Goal: Information Seeking & Learning: Check status

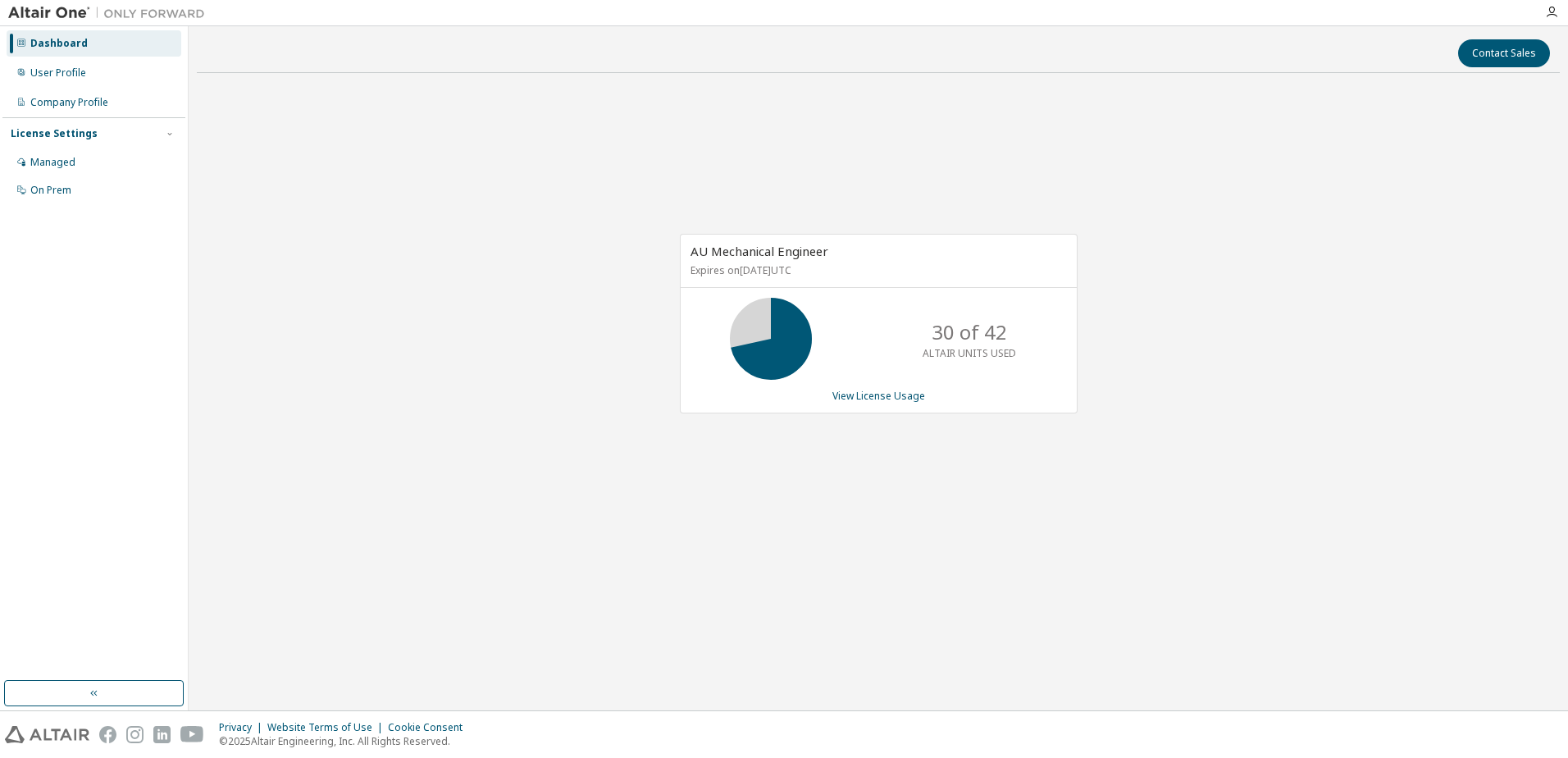
click at [1263, 147] on div "AU Mechanical Engineer Expires on [DATE] UTC 30 of 42 ALTAIR UNITS USED View Li…" at bounding box center [878, 332] width 1363 height 493
click at [57, 157] on div "Managed" at bounding box center [53, 162] width 45 height 13
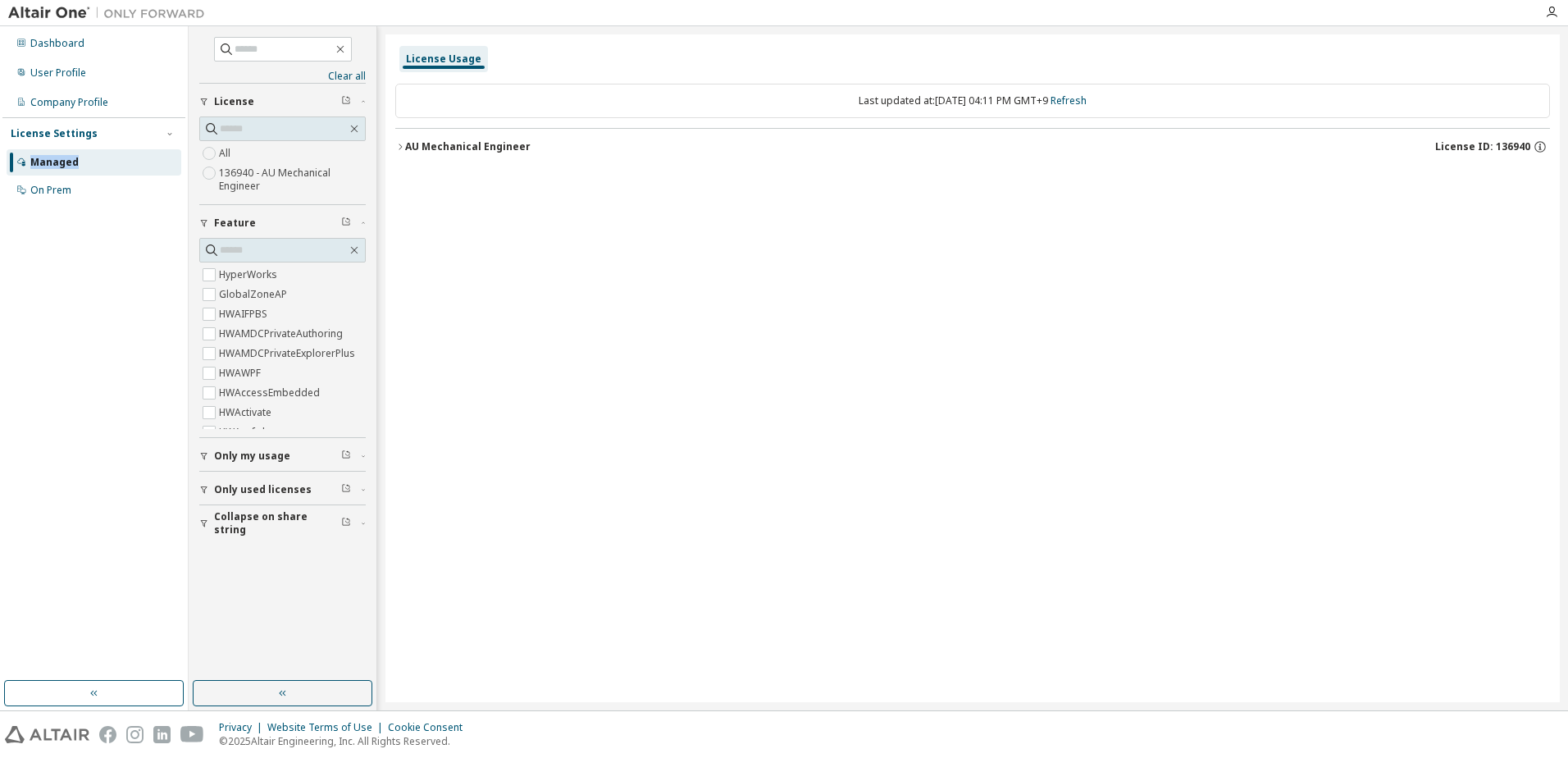
click at [422, 148] on div "AU Mechanical Engineer" at bounding box center [467, 146] width 126 height 13
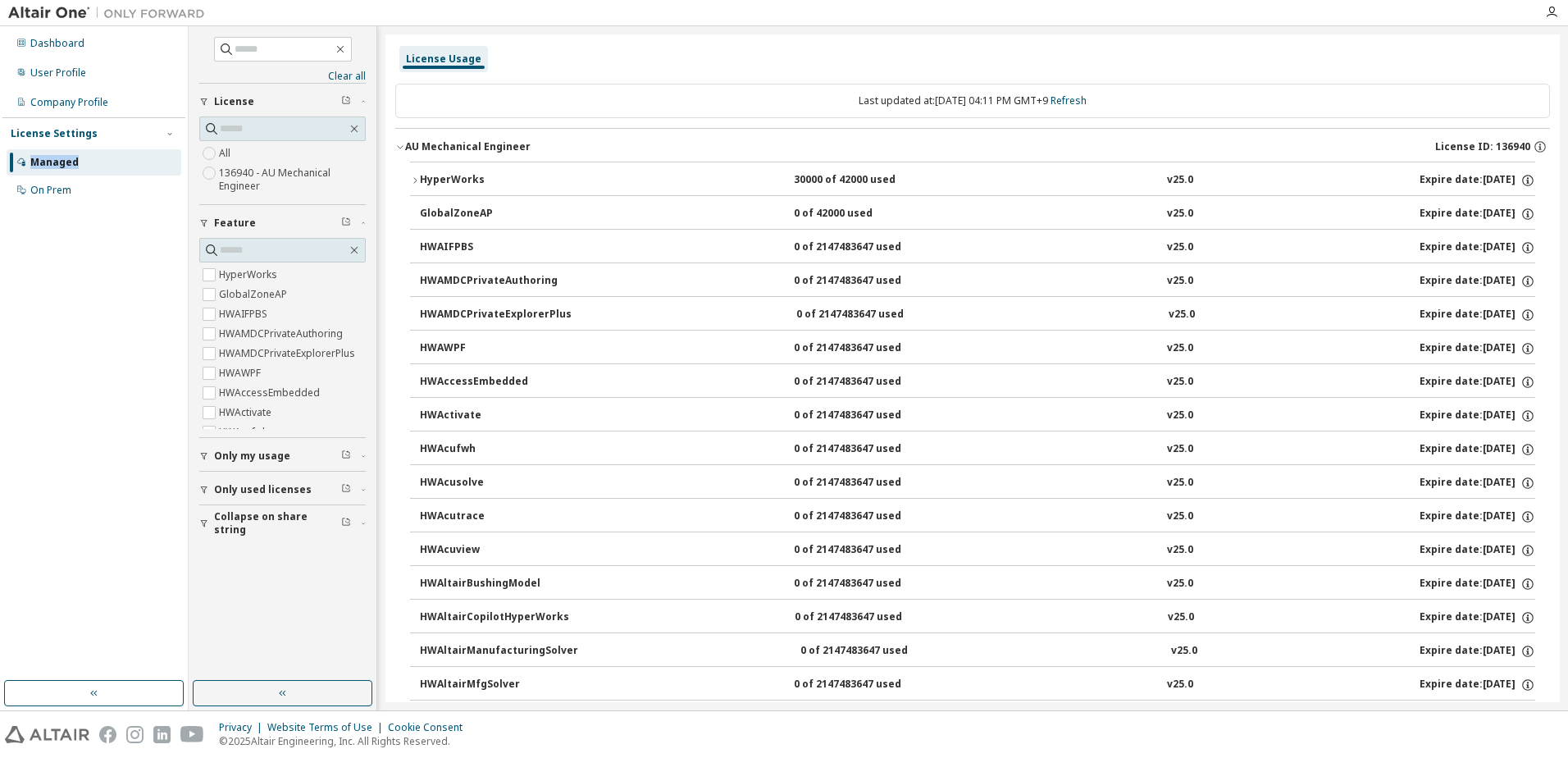
click at [431, 178] on div "HyperWorks" at bounding box center [493, 180] width 147 height 15
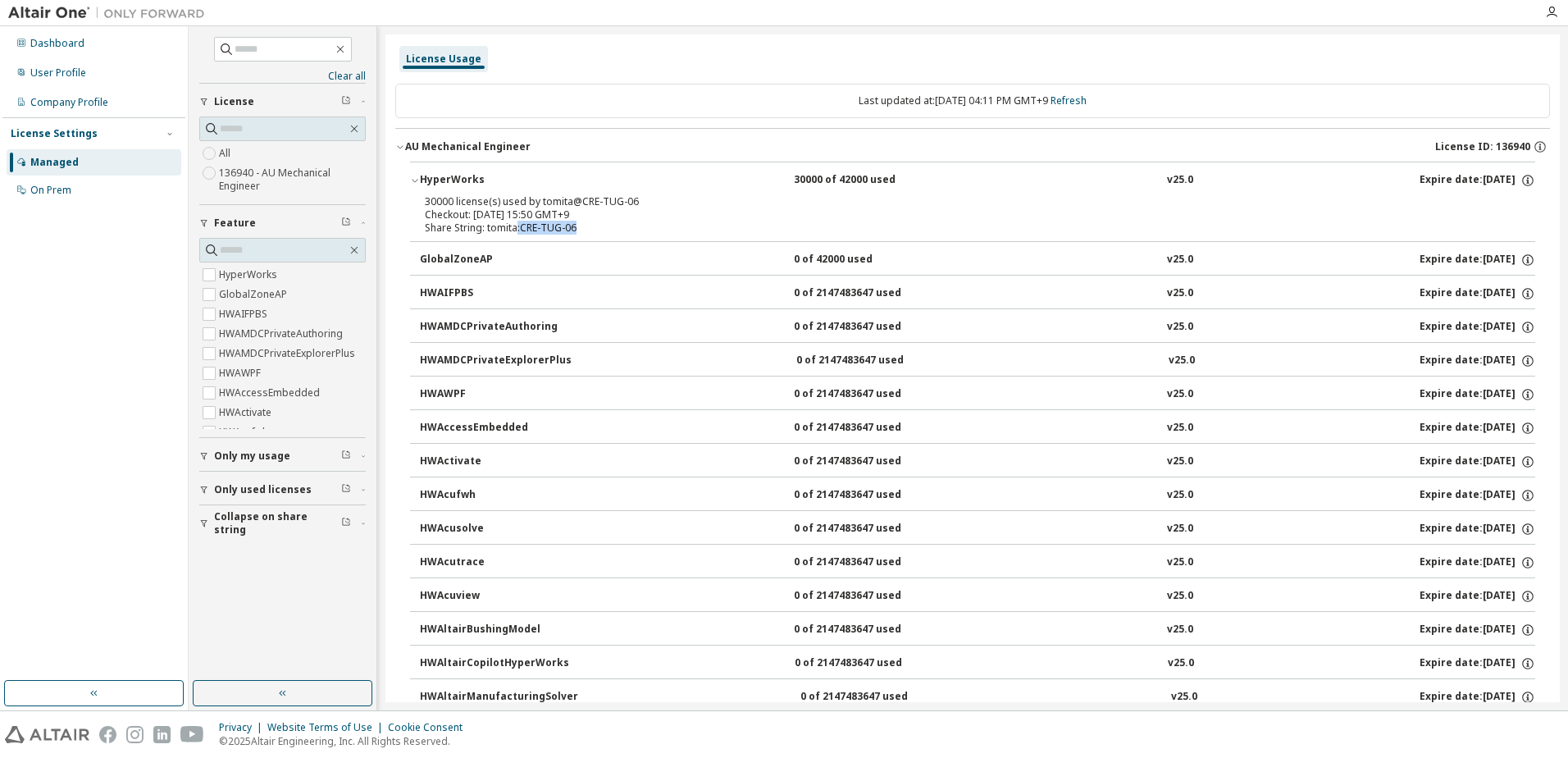
drag, startPoint x: 576, startPoint y: 228, endPoint x: 515, endPoint y: 229, distance: 61.0
click at [515, 229] on div "Share String: tomita:CRE-TUG-06" at bounding box center [952, 227] width 1057 height 13
drag, startPoint x: 515, startPoint y: 229, endPoint x: 526, endPoint y: 219, distance: 14.9
click at [515, 229] on div "Share String: tomita:CRE-TUG-06" at bounding box center [952, 227] width 1057 height 13
click at [52, 40] on div "Dashboard" at bounding box center [57, 43] width 54 height 13
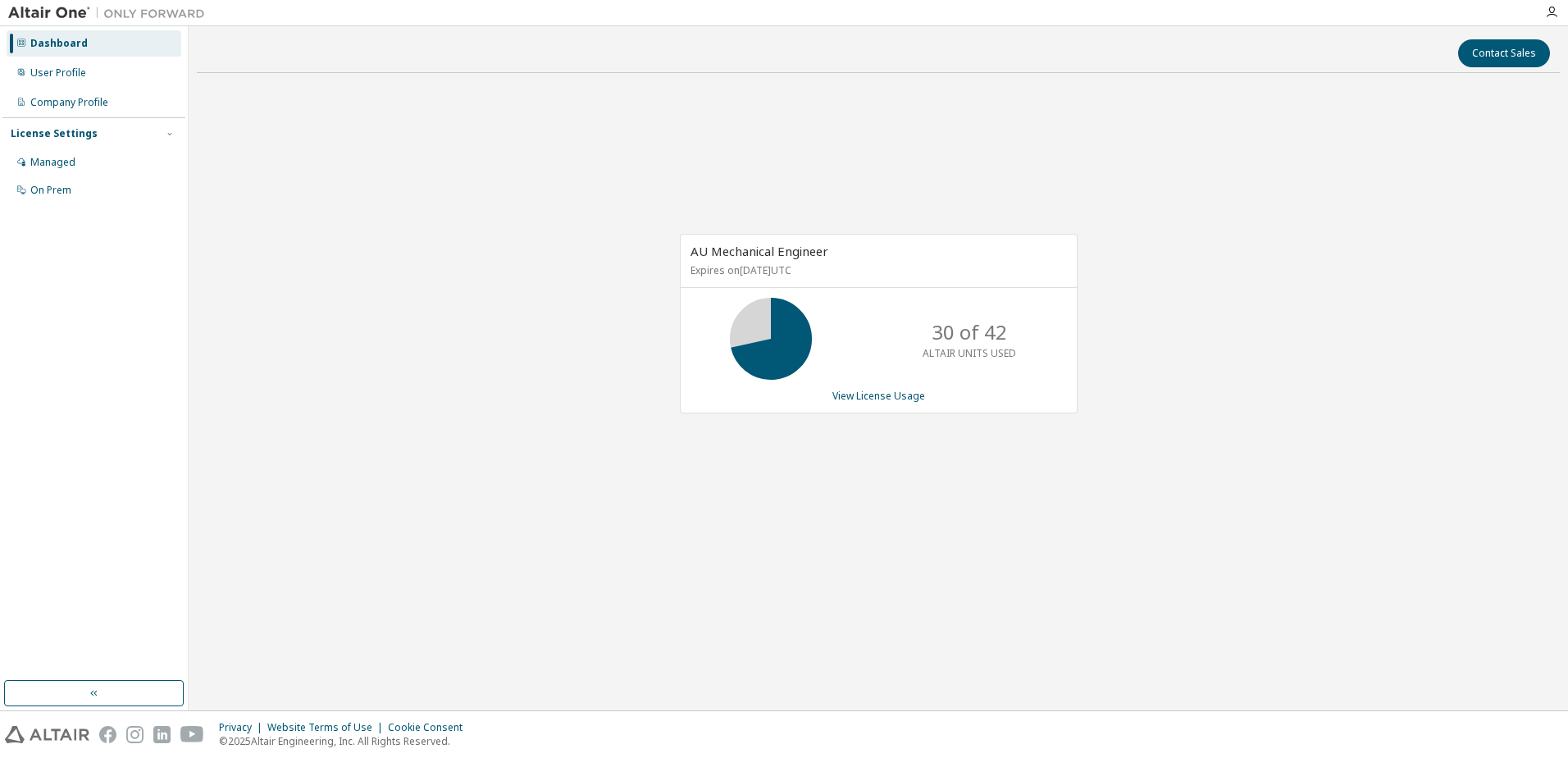
click at [1342, 286] on div "AU Mechanical Engineer Expires on January 1, 2038 UTC 30 of 42 ALTAIR UNITS USE…" at bounding box center [878, 332] width 1363 height 493
click at [400, 553] on div "AU機械エンジニア 有効期限は2038年1月1日(UTC)です。 42 件中 30 件目 使用したアルテアユニット ライセンスの使用状況の表示" at bounding box center [878, 332] width 1363 height 493
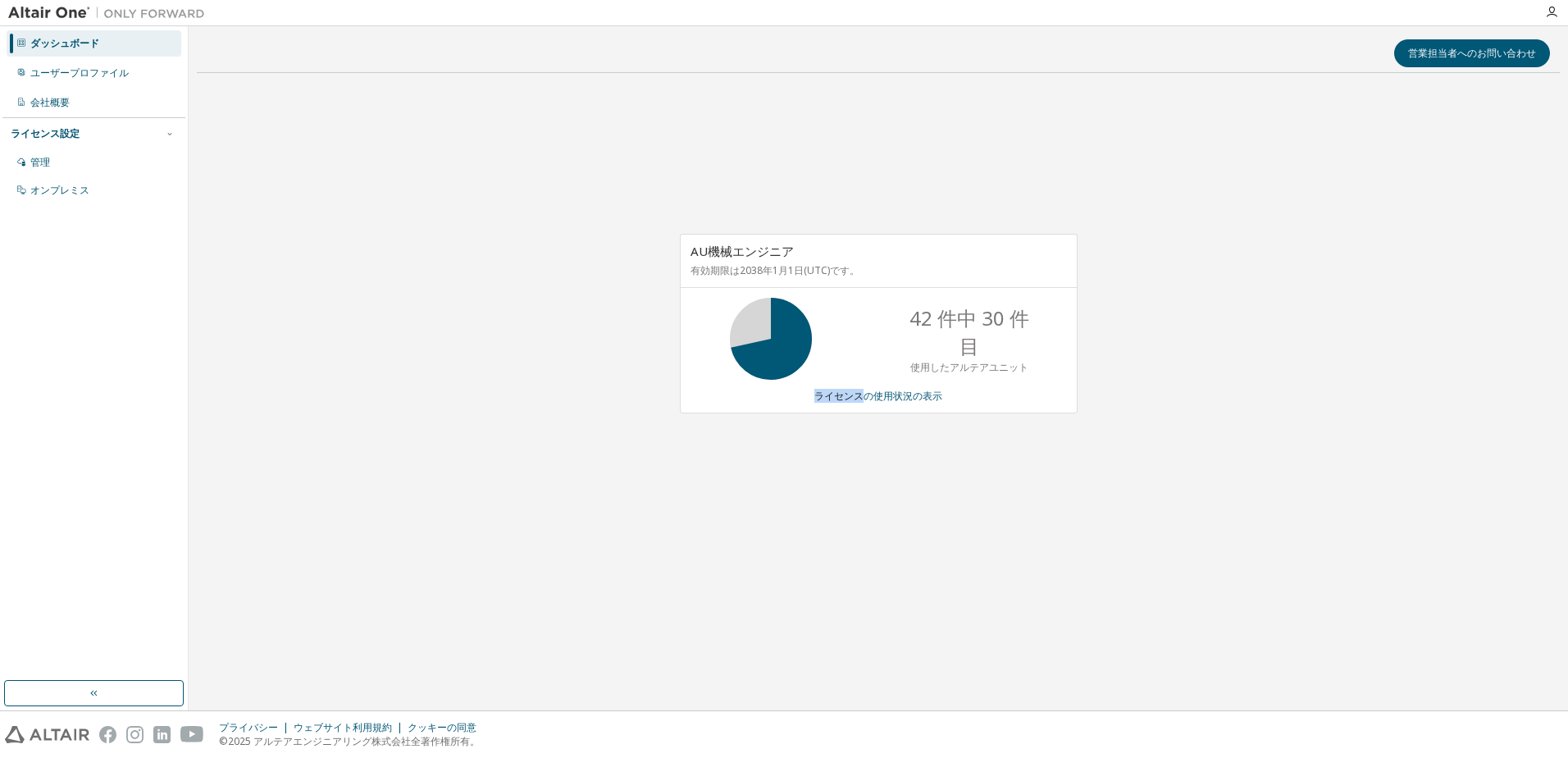
click at [400, 553] on div "AU機械エンジニア 有効期限は2038年1月1日(UTC)です。 42 件中 30 件目 使用したアルテアユニット ライセンスの使用状況の表示" at bounding box center [878, 332] width 1363 height 493
click at [417, 483] on div "AU機械エンジニア 有効期限は2038年1月1日(UTC)です。 42 件中 30 件目 使用したアルテアユニット ライセンスの使用状況の表示" at bounding box center [878, 332] width 1363 height 493
click at [902, 613] on div "営業担当者へのお問い合わせ AU機械エンジニア 有効期限は[DATE](UTC)です。 42 件中 30 件目 使用したアルテアユニット ライセンスの使用状況…" at bounding box center [878, 368] width 1363 height 667
drag, startPoint x: 902, startPoint y: 613, endPoint x: 803, endPoint y: 610, distance: 99.0
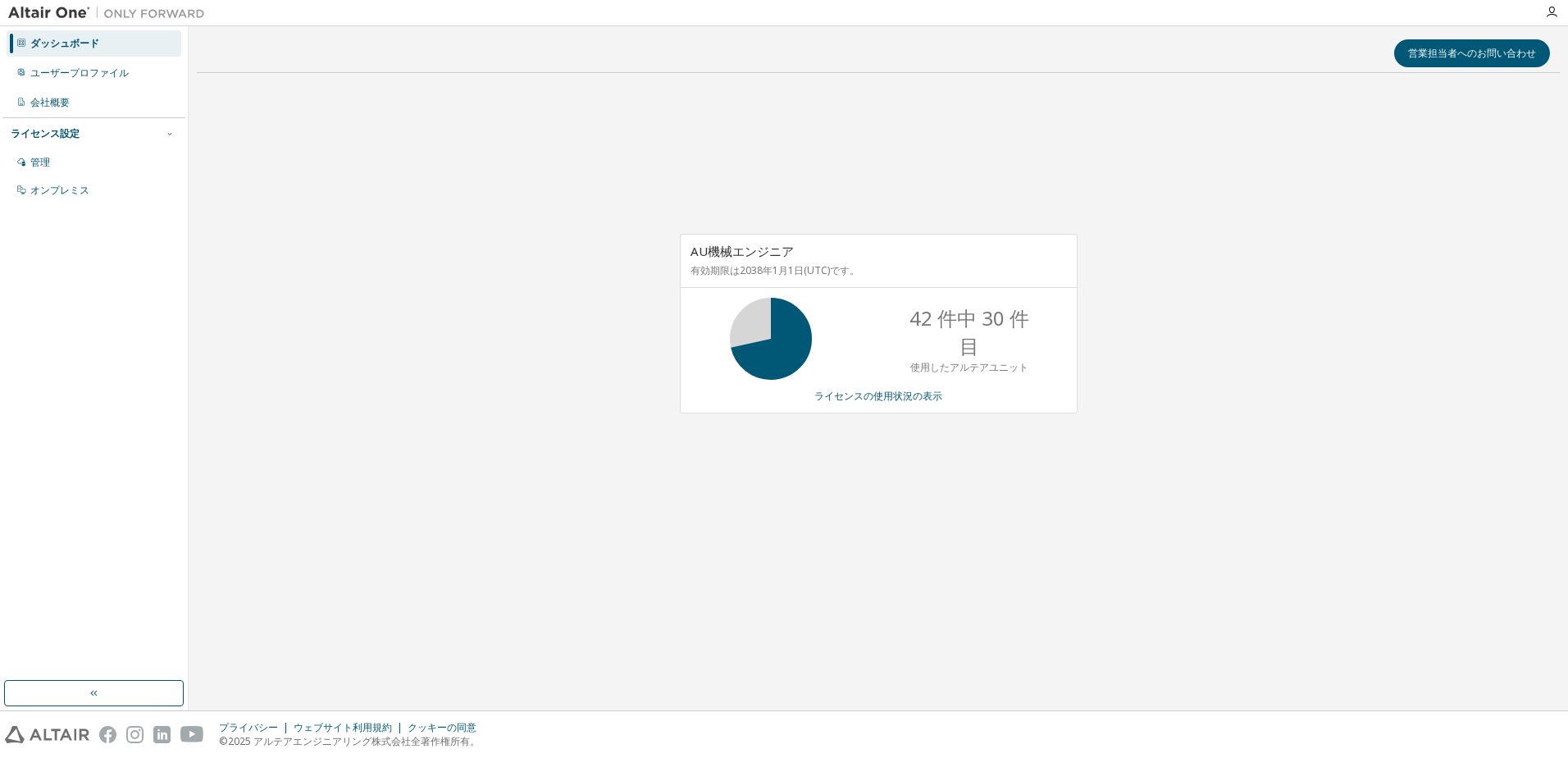
click at [804, 611] on div "営業担当者へのお問い合わせ AU機械エンジニア 有効期限は[DATE](UTC)です。 42 件中 30 件目 使用したアルテアユニット ライセンスの使用状況…" at bounding box center [878, 368] width 1363 height 667
click at [348, 462] on div "AU機械エンジニア 有効期限は2038年1月1日(UTC)です。 42 件中 30 件目 使用したアルテアユニット ライセンスの使用状況の表示" at bounding box center [878, 332] width 1363 height 493
click at [598, 683] on div "営業担当者へのお問い合わせ AU機械エンジニア 有効期限は[DATE](UTC)です。 42 件中 30 件目 使用したアルテアユニット ライセンスの使用状況…" at bounding box center [878, 368] width 1363 height 667
click at [604, 503] on div "AU機械エンジニア 有効期限は[DATE](UTC)です。 42 件中 30 件目 使用したアルテアユニット ライセンスの使用状況の表示" at bounding box center [878, 332] width 1363 height 493
click at [604, 503] on div "AU機械エンジニア 有効期限は2038年1月1日(UTC)です。 42 件中 30 件目 使用したアルテアユニット ライセンスの使用状況の表示" at bounding box center [878, 332] width 1363 height 493
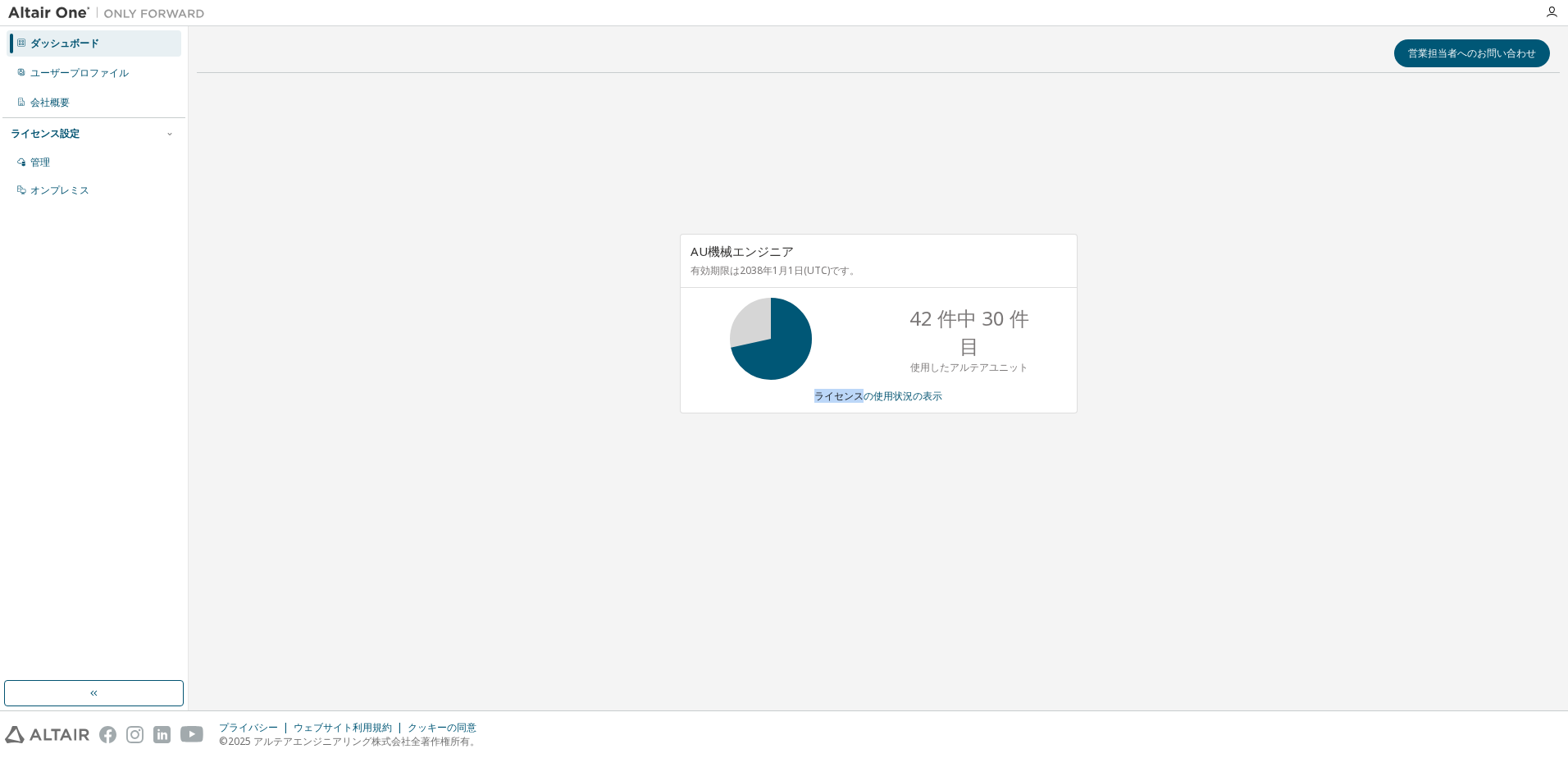
drag, startPoint x: 604, startPoint y: 503, endPoint x: 464, endPoint y: 479, distance: 142.0
click at [464, 479] on div "AU機械エンジニア 有効期限は2038年1月1日(UTC)です。 42 件中 30 件目 使用したアルテアユニット ライセンスの使用状況の表示" at bounding box center [878, 332] width 1363 height 493
click at [56, 159] on div "管理" at bounding box center [94, 162] width 175 height 26
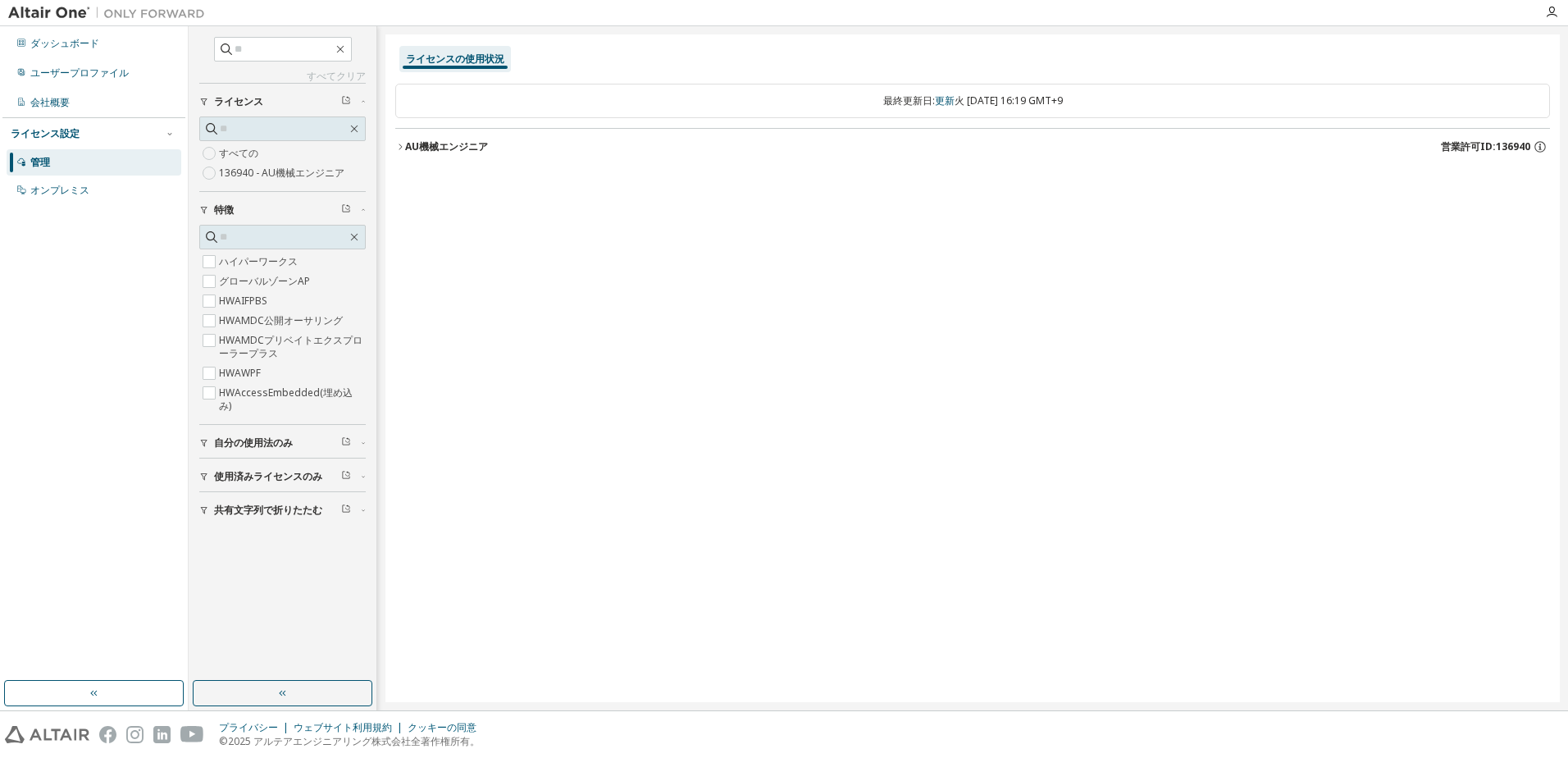
click at [249, 476] on span "使用済みライセンスのみ" at bounding box center [267, 476] width 108 height 13
click at [236, 444] on span "自分の使用法のみ" at bounding box center [253, 442] width 79 height 13
click at [231, 465] on label "はい" at bounding box center [230, 467] width 23 height 20
click at [228, 542] on label "はい" at bounding box center [230, 548] width 23 height 20
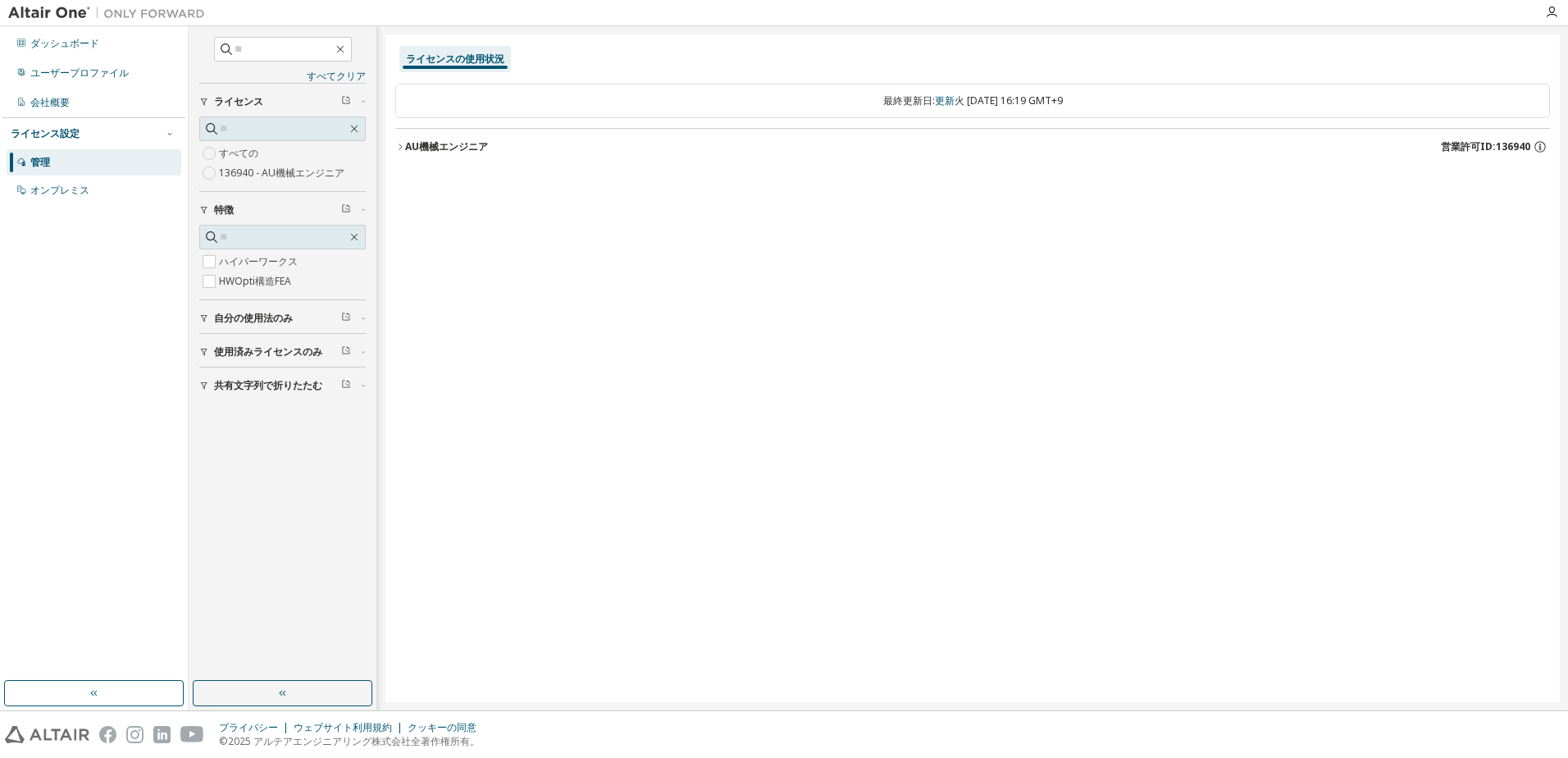
click at [459, 144] on font "AU機械エンジニア" at bounding box center [446, 146] width 83 height 14
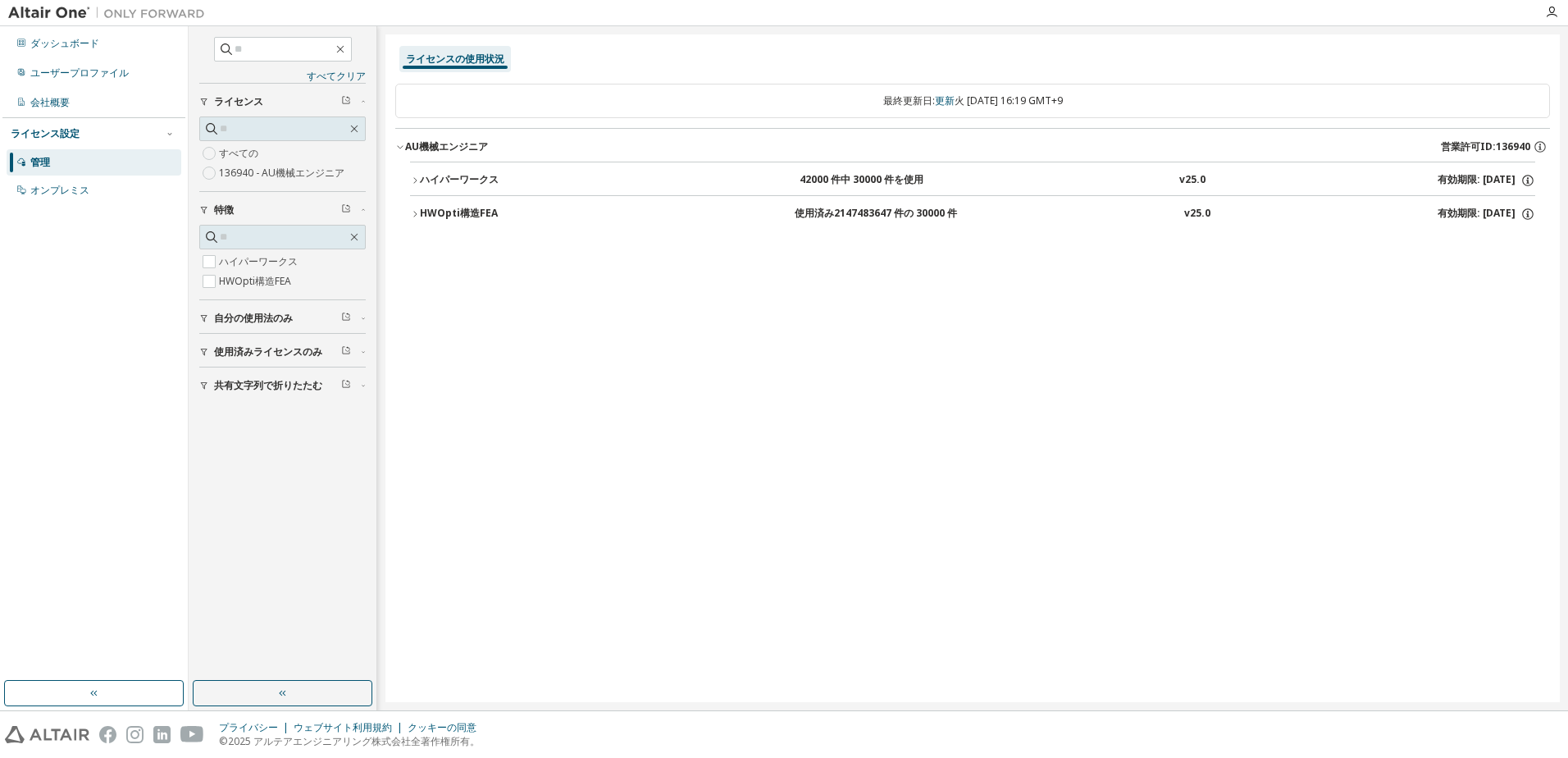
click at [456, 179] on div "ハイパーワークス" at bounding box center [493, 180] width 147 height 15
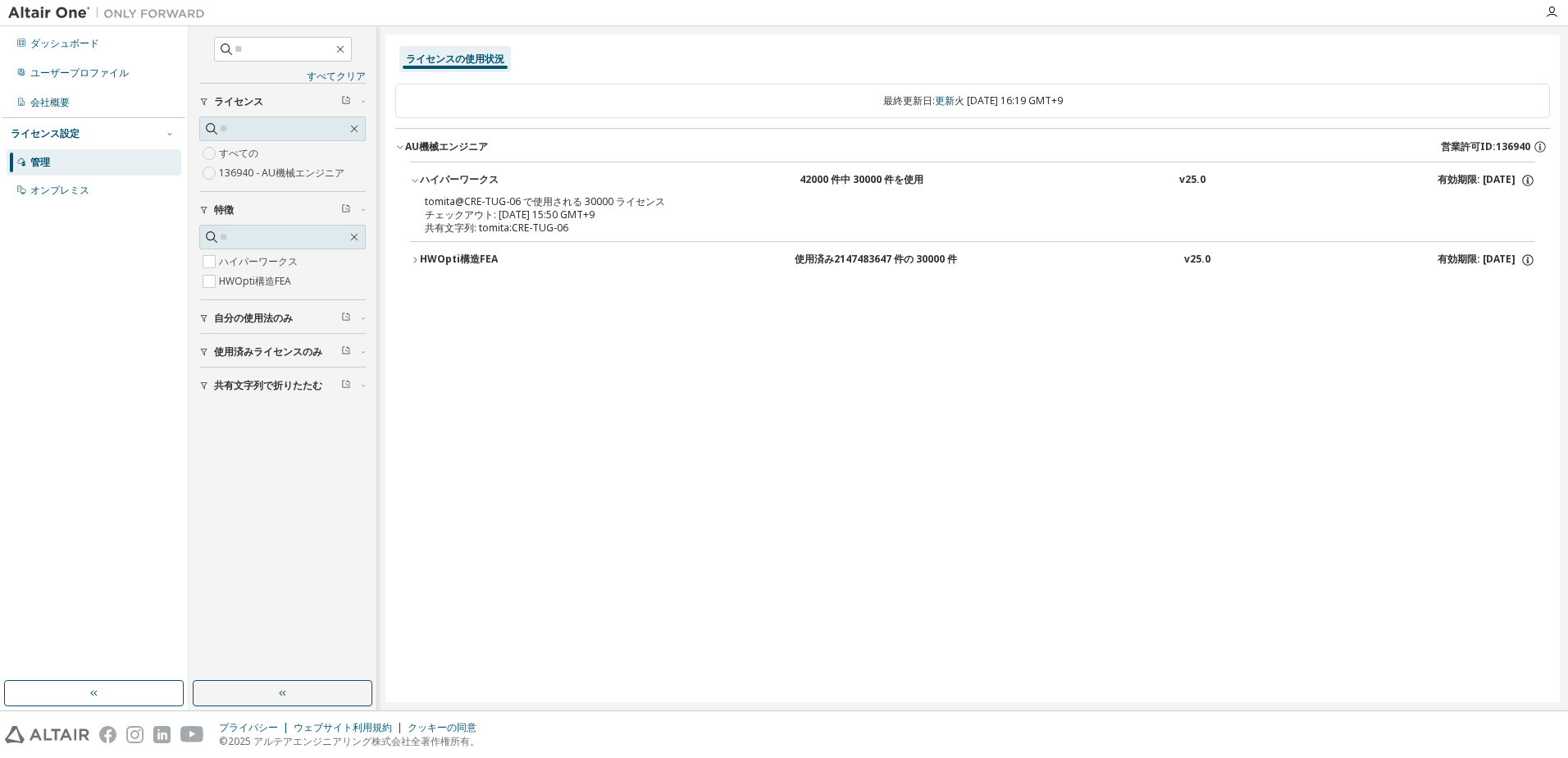
click at [479, 254] on div "HWOpti構造FEA" at bounding box center [493, 259] width 147 height 15
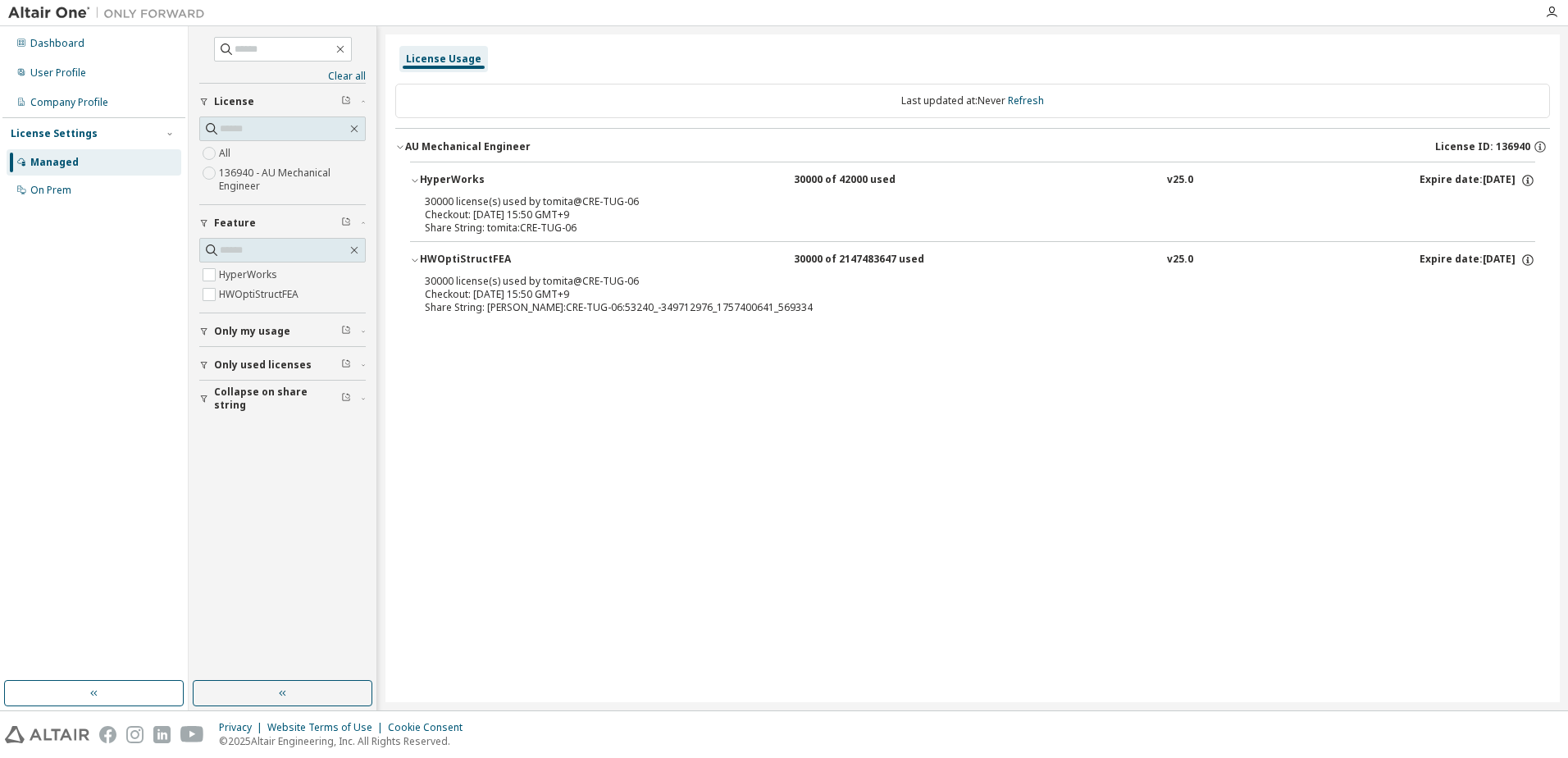
click at [888, 512] on div "License Usage Last updated at: Never Refresh AU Mechanical Engineer License ID:…" at bounding box center [973, 368] width 1175 height 667
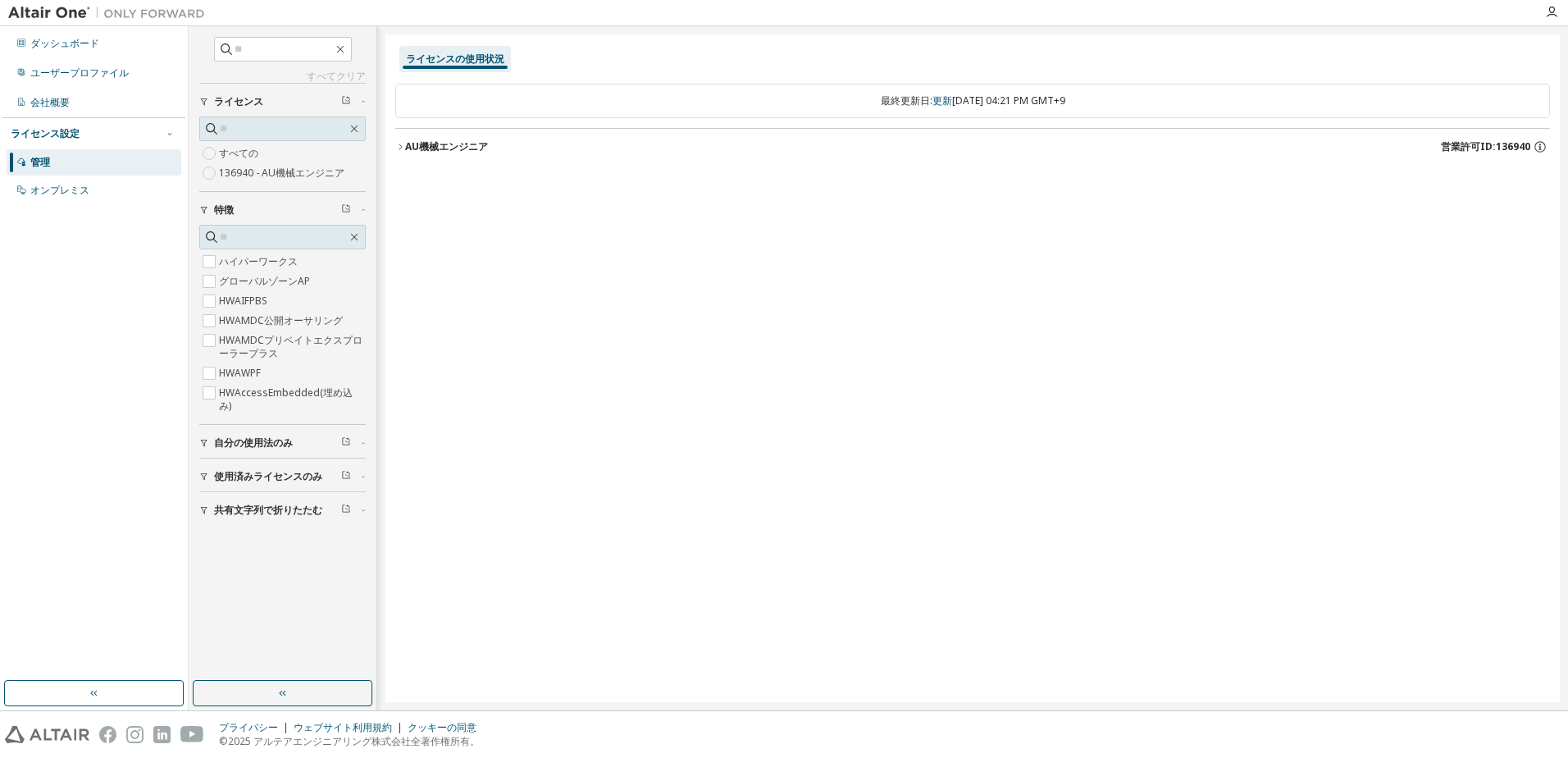
click at [49, 44] on div "ダッシュボード" at bounding box center [64, 43] width 69 height 13
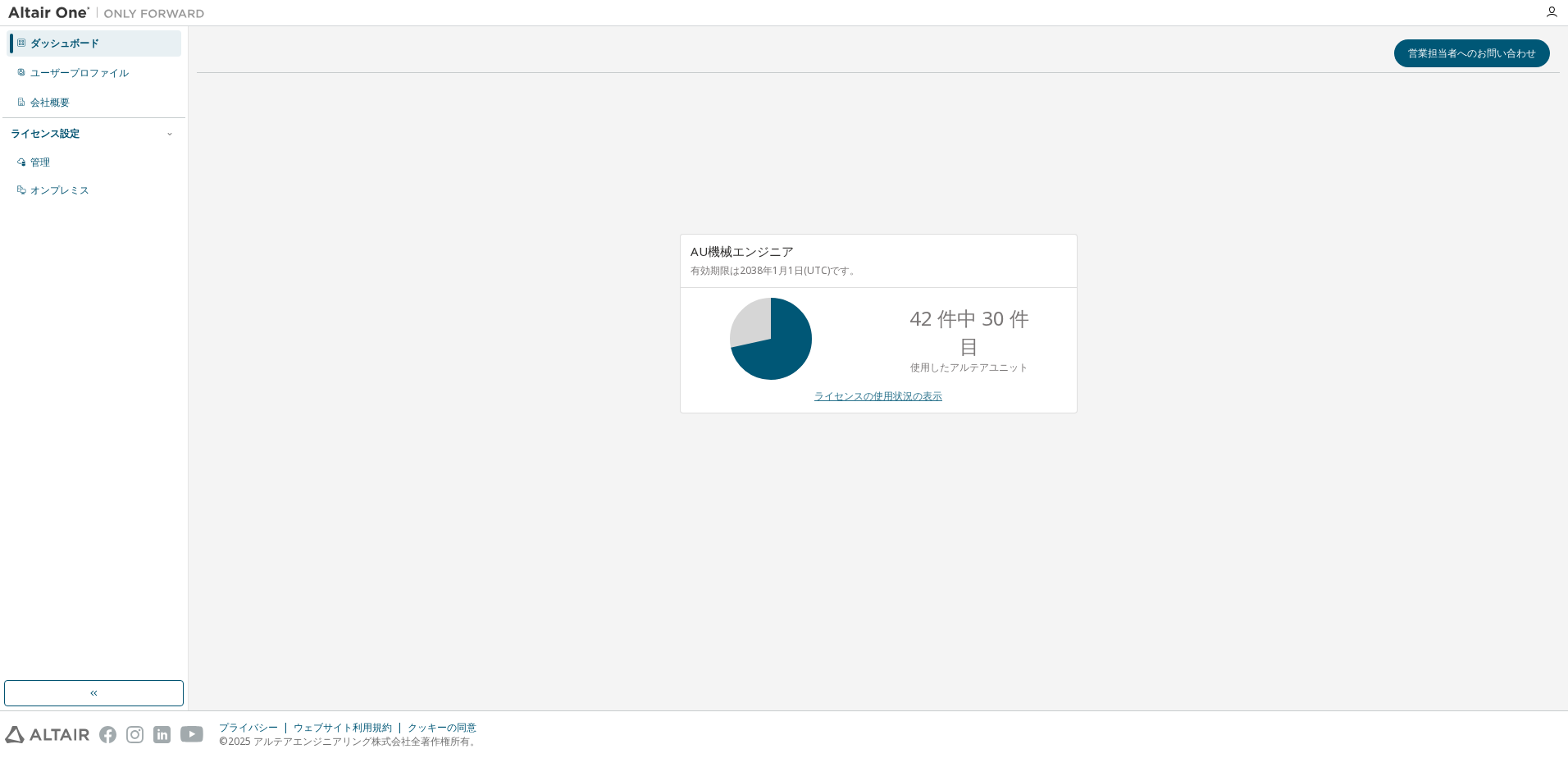
click at [882, 392] on link "ライセンスの使用状況の表示" at bounding box center [878, 395] width 128 height 14
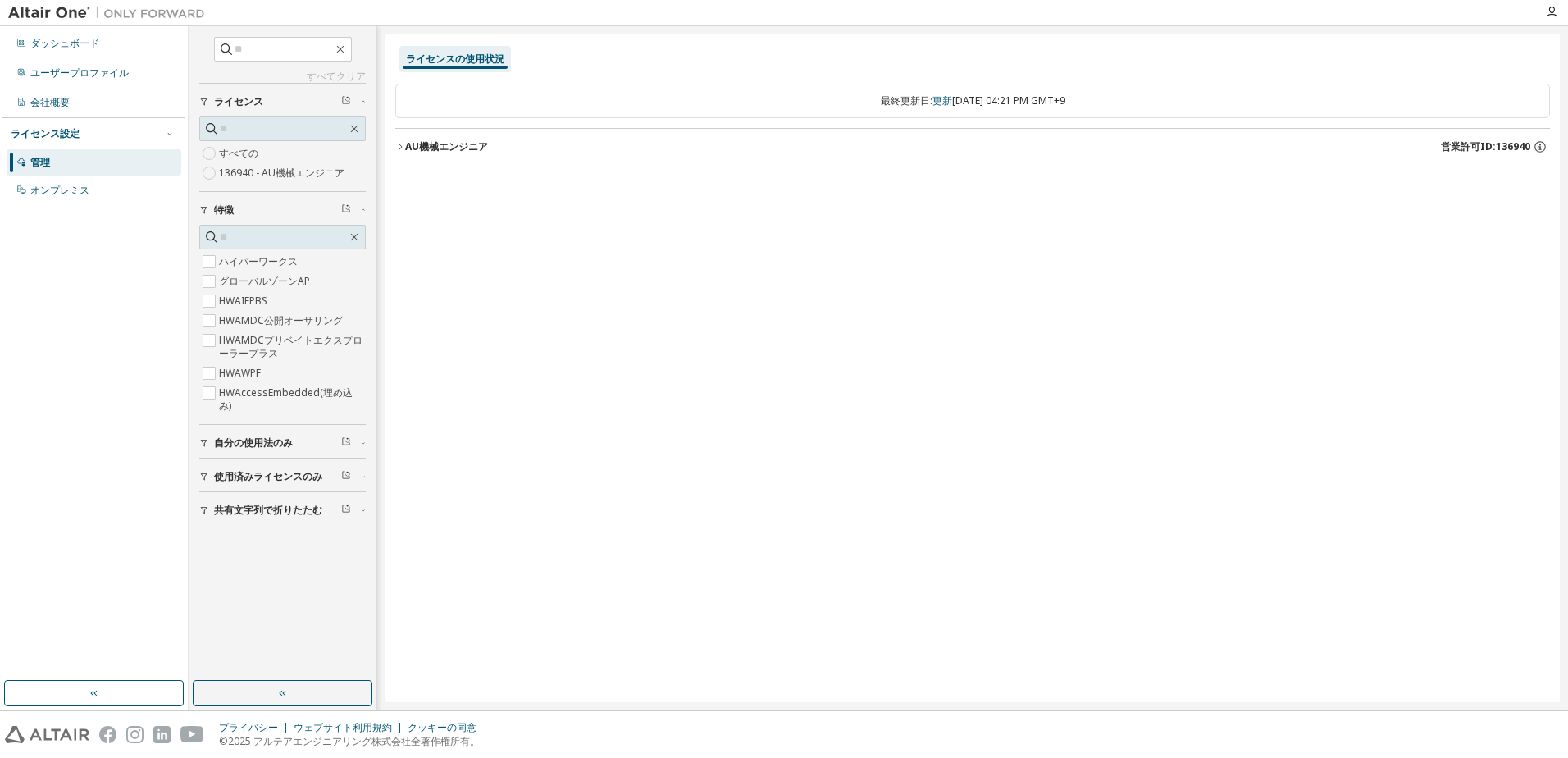
click at [457, 142] on font "AU機械エンジニア" at bounding box center [446, 146] width 83 height 14
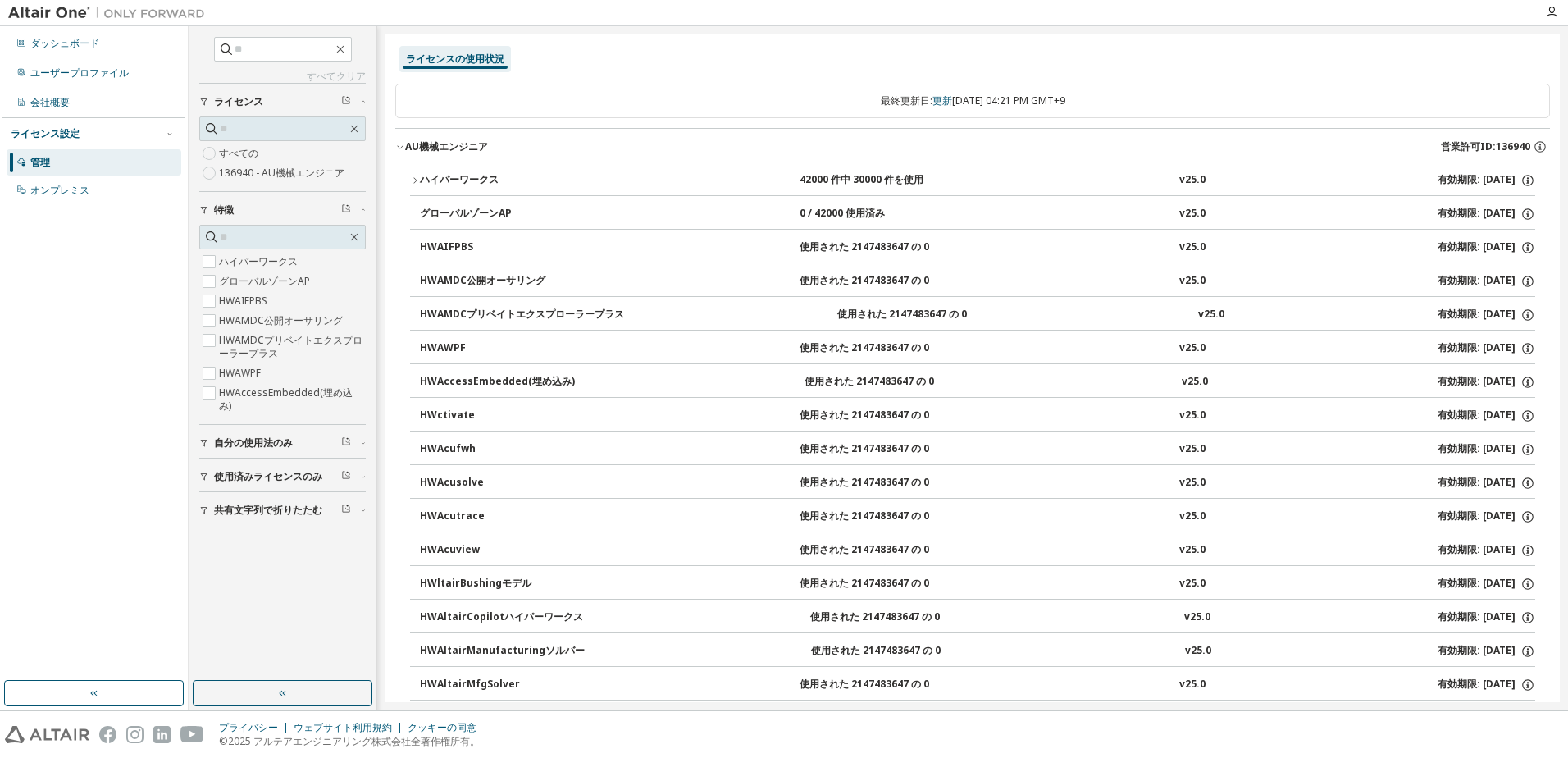
click at [478, 170] on button "ハイパーワークス 42000 件中 30000 件を使用 v25.0 有効期限: 2038-01-01" at bounding box center [972, 180] width 1125 height 36
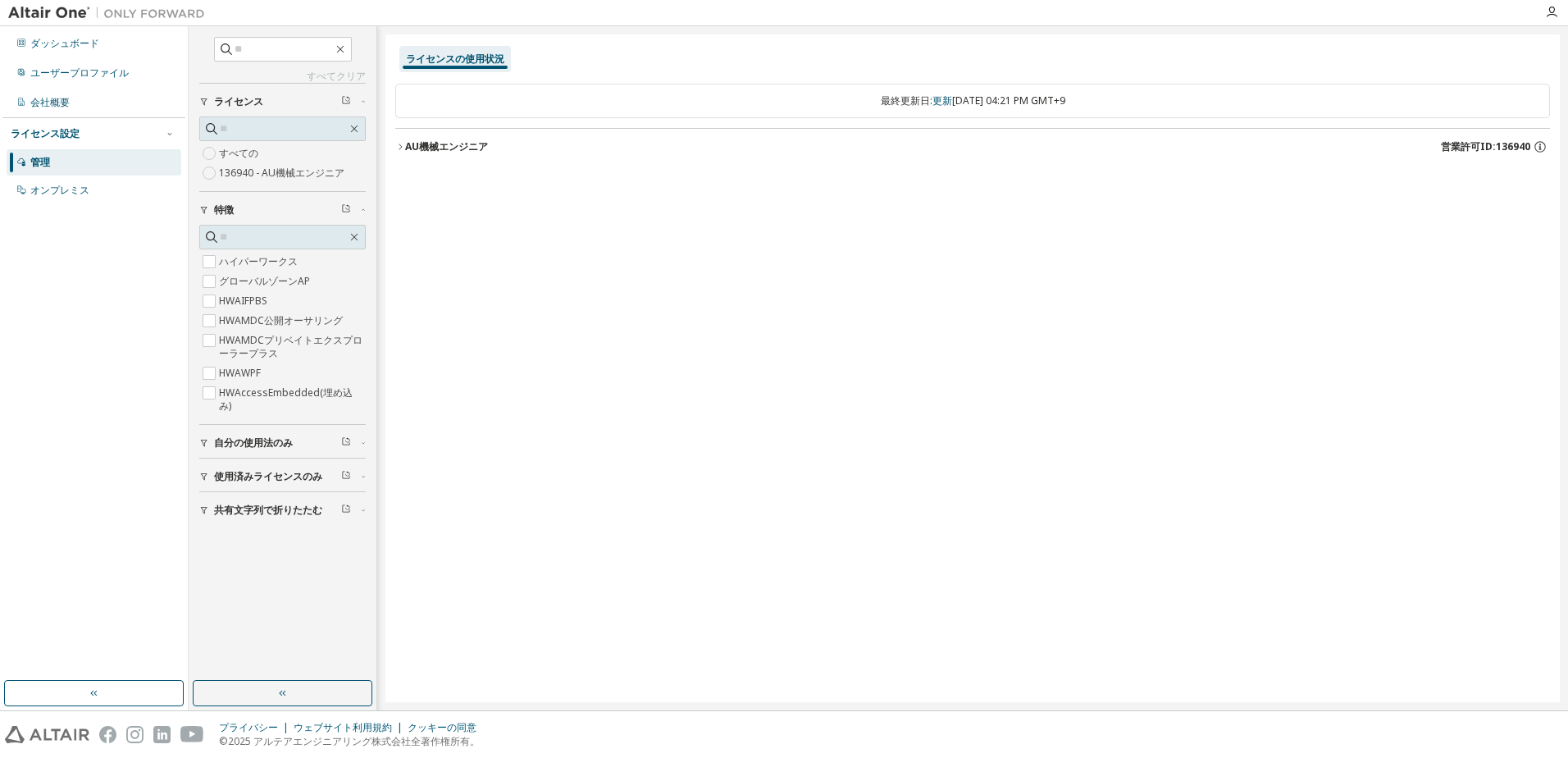
click at [450, 140] on font "AU機械エンジニア" at bounding box center [446, 146] width 83 height 14
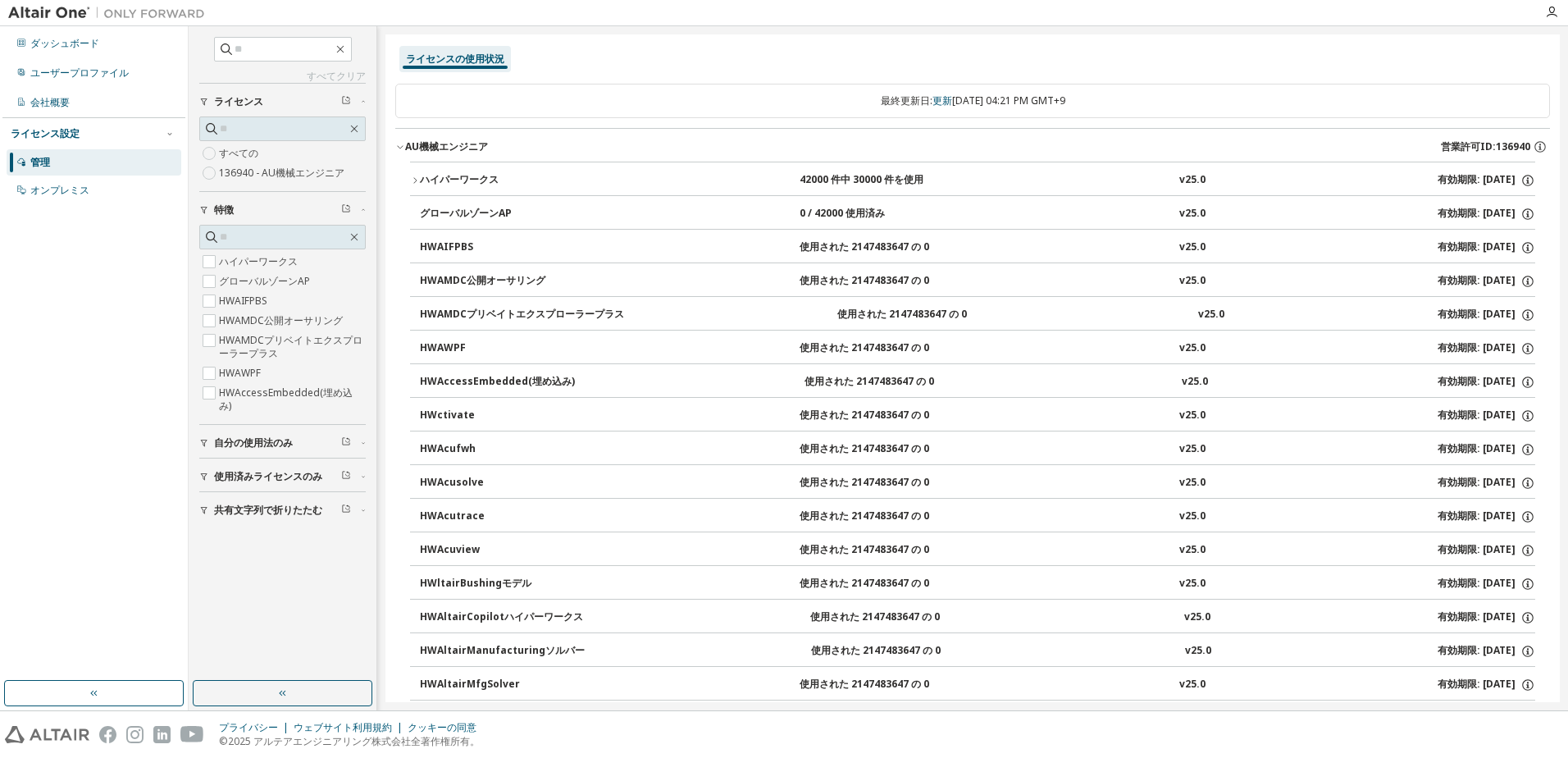
click at [463, 177] on div "ハイパーワークス" at bounding box center [493, 180] width 147 height 15
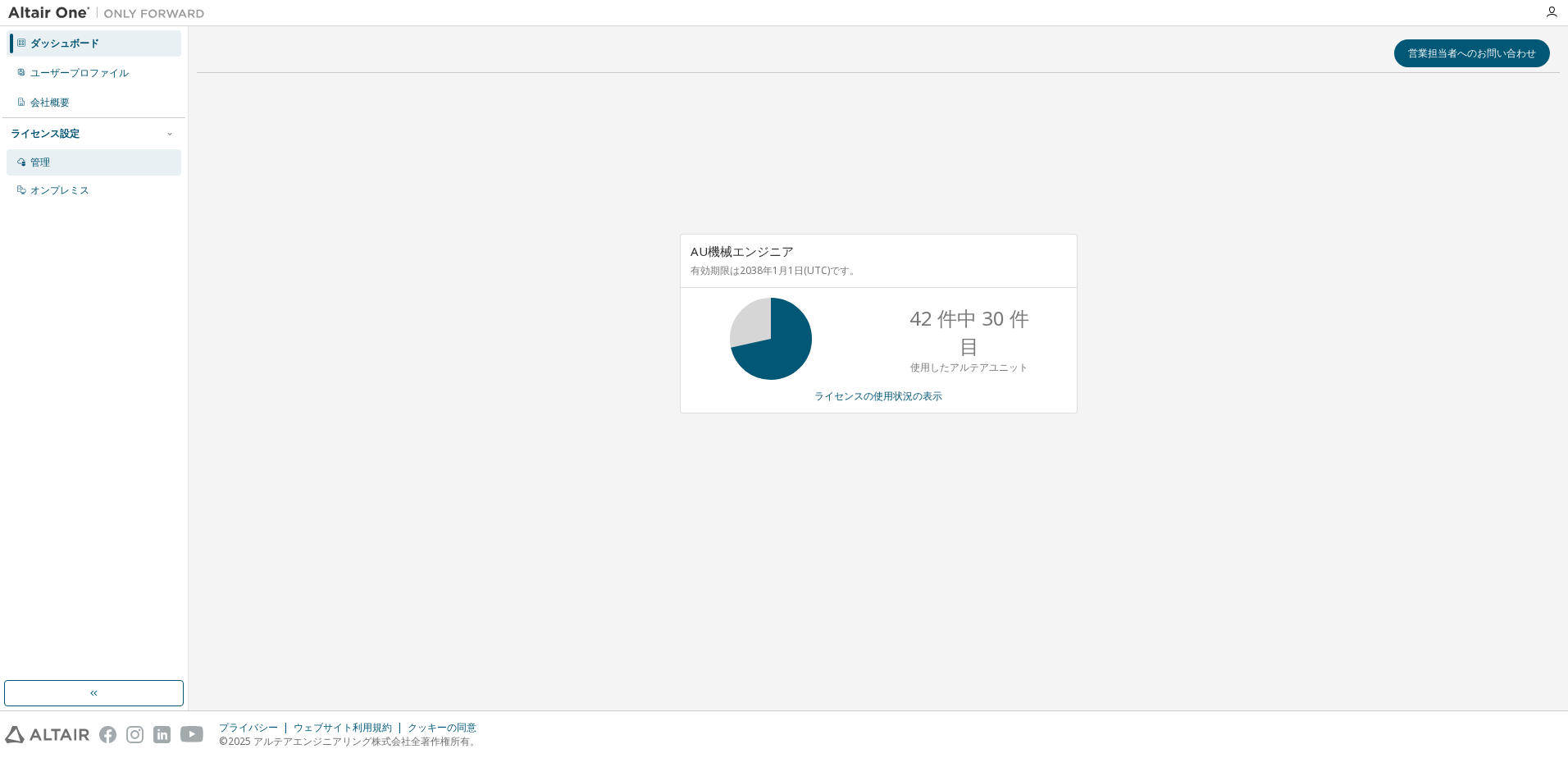
click at [50, 164] on div "管理" at bounding box center [94, 162] width 175 height 26
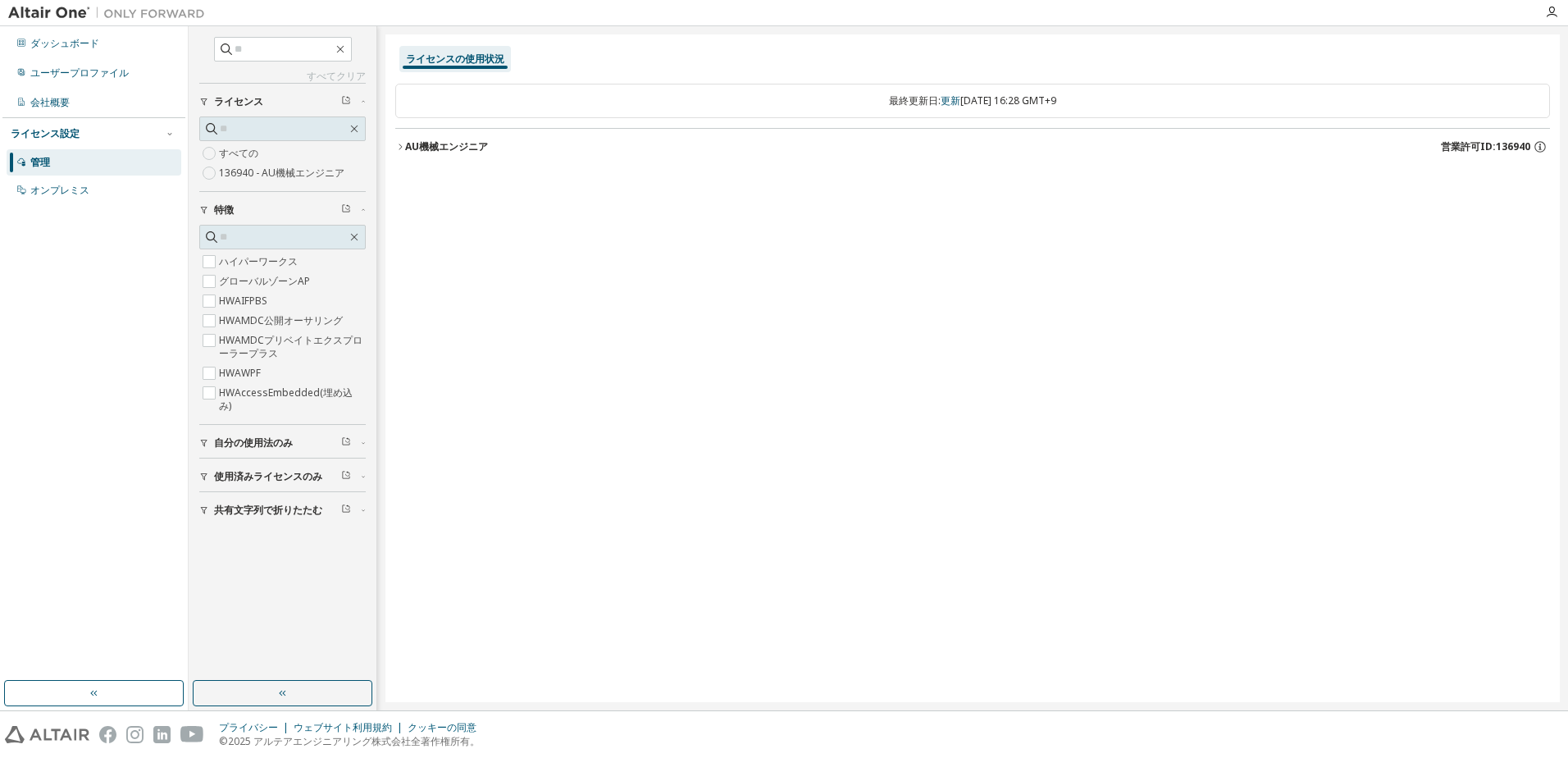
click at [437, 146] on font "AU機械エンジニア" at bounding box center [446, 146] width 83 height 14
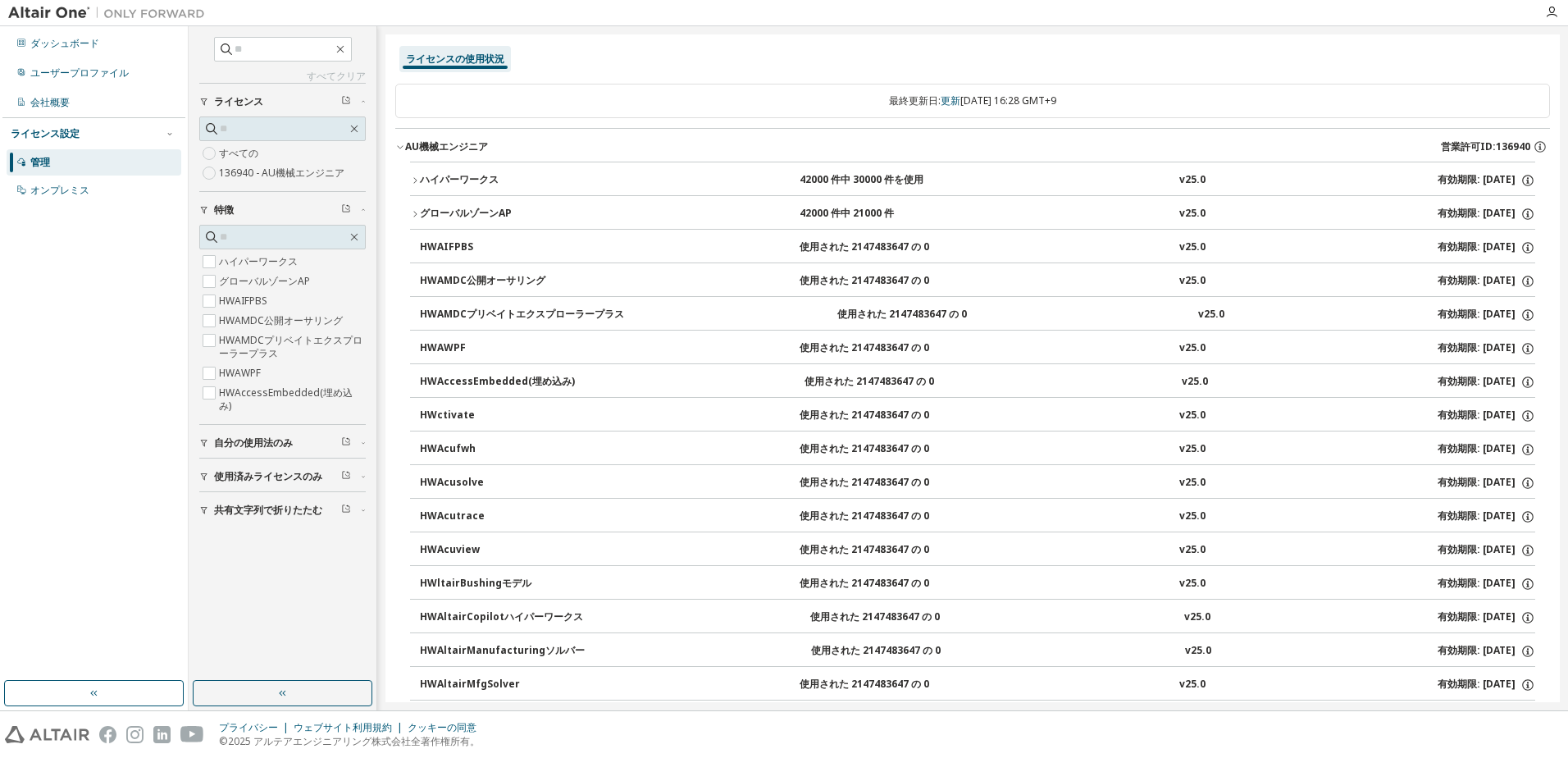
click at [451, 178] on div "ハイパーワークス" at bounding box center [493, 180] width 147 height 15
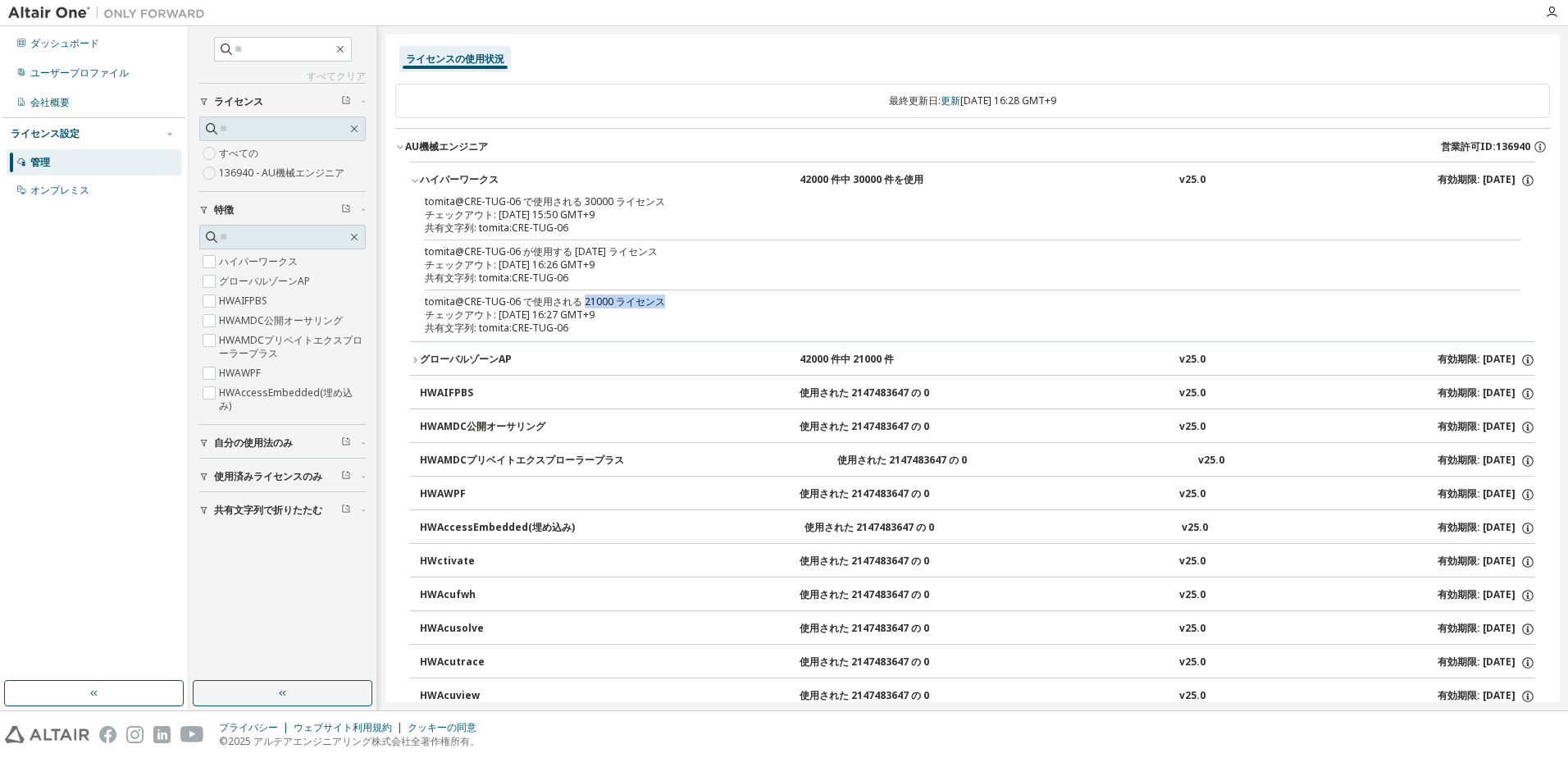
drag, startPoint x: 583, startPoint y: 301, endPoint x: 704, endPoint y: 306, distance: 121.1
click at [704, 306] on div "tomita@CRE-TUG-06 で使用される 21000 ライセンス" at bounding box center [952, 301] width 1057 height 13
drag, startPoint x: 704, startPoint y: 306, endPoint x: 646, endPoint y: 258, distance: 75.3
click at [646, 258] on div "tomita@CRE-TUG-06 が使用する 1000 ライセンス" at bounding box center [952, 251] width 1057 height 13
drag, startPoint x: 656, startPoint y: 250, endPoint x: 435, endPoint y: 257, distance: 221.1
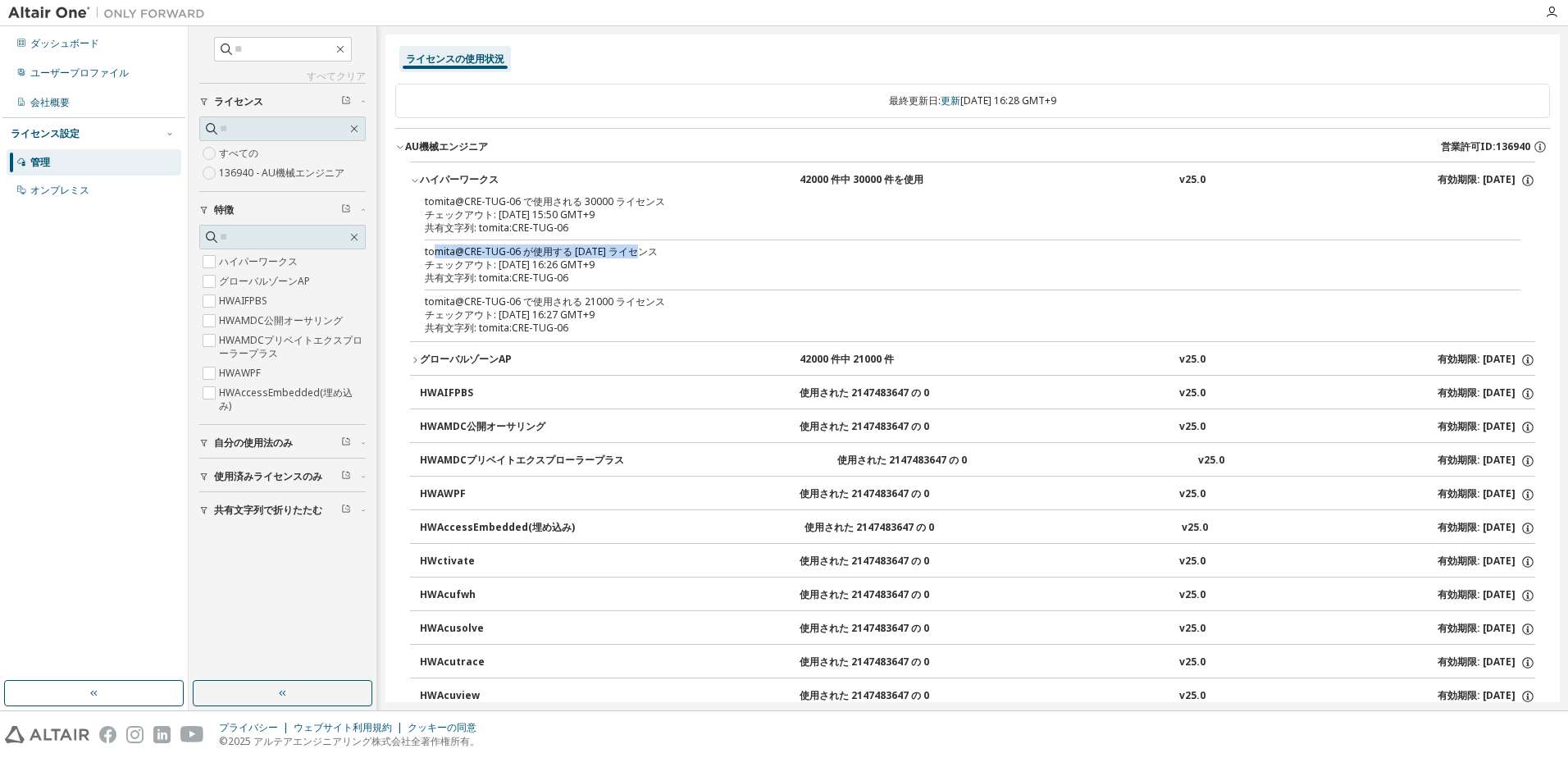
click at [435, 257] on div "tomita@CRE-TUG-06 が使用する 1000 ライセンス" at bounding box center [952, 251] width 1057 height 13
drag, startPoint x: 435, startPoint y: 257, endPoint x: 592, endPoint y: 282, distance: 159.0
click at [593, 282] on div "共有文字列: tomita:CRE-TUG-06" at bounding box center [952, 277] width 1057 height 13
drag, startPoint x: 576, startPoint y: 253, endPoint x: 604, endPoint y: 255, distance: 28.1
click at [604, 255] on div "tomita@CRE-TUG-06 が使用する 1000 ライセンス" at bounding box center [952, 251] width 1057 height 13
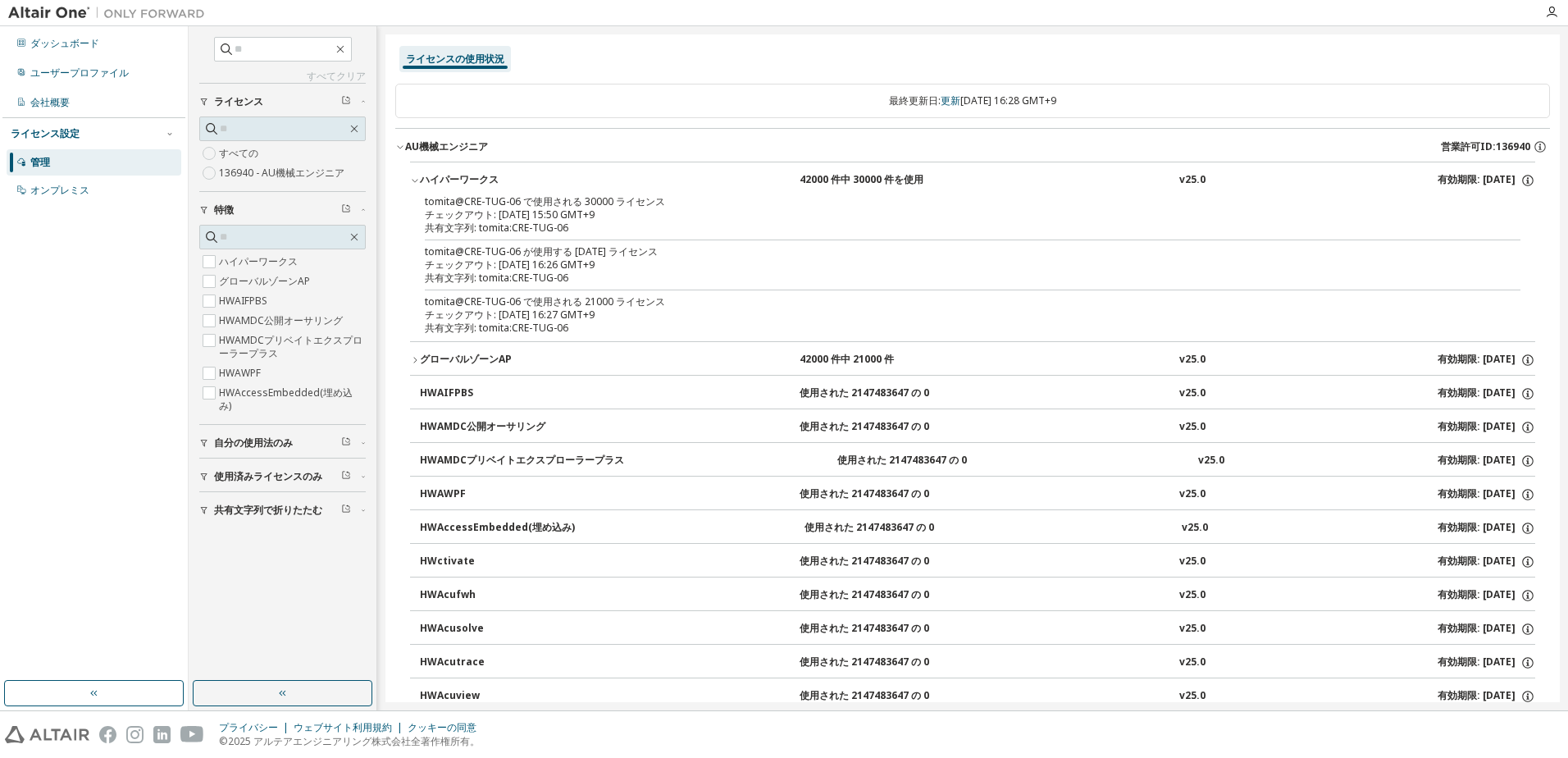
drag, startPoint x: 604, startPoint y: 255, endPoint x: 586, endPoint y: 275, distance: 26.9
click at [586, 275] on div "共有文字列: tomita:CRE-TUG-06" at bounding box center [952, 277] width 1057 height 13
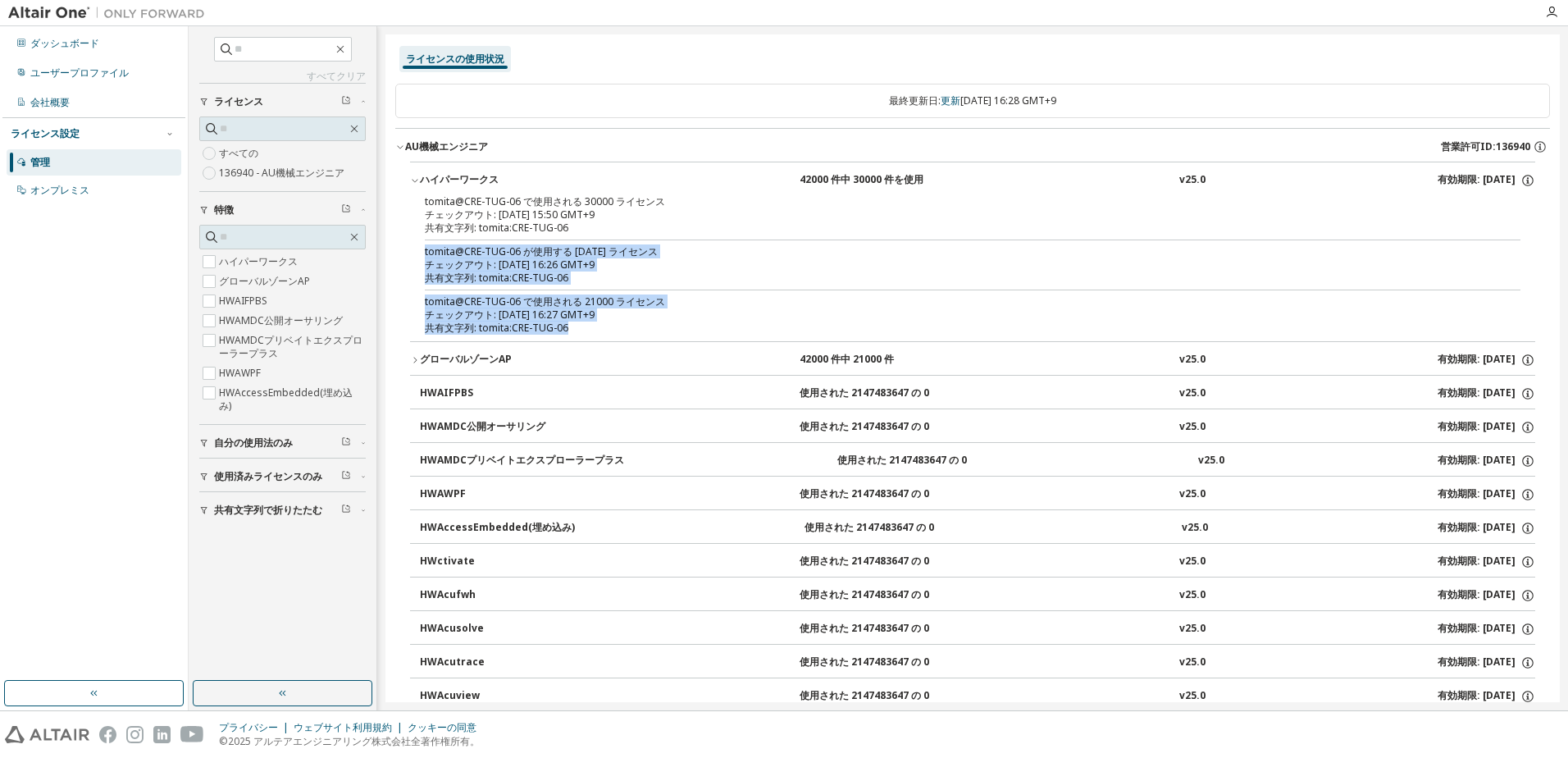
drag, startPoint x: 606, startPoint y: 326, endPoint x: 411, endPoint y: 254, distance: 207.9
click at [411, 254] on div "tomita@CRE-TUG-06 で使用される 30000 ライセンス チェックアウト: 2025-09-09 15:50 GMT+9 共有文字列: tom…" at bounding box center [972, 268] width 1125 height 146
click at [659, 319] on div "チェックアウト: 2025-09-09 16:27 GMT+9" at bounding box center [952, 314] width 1057 height 13
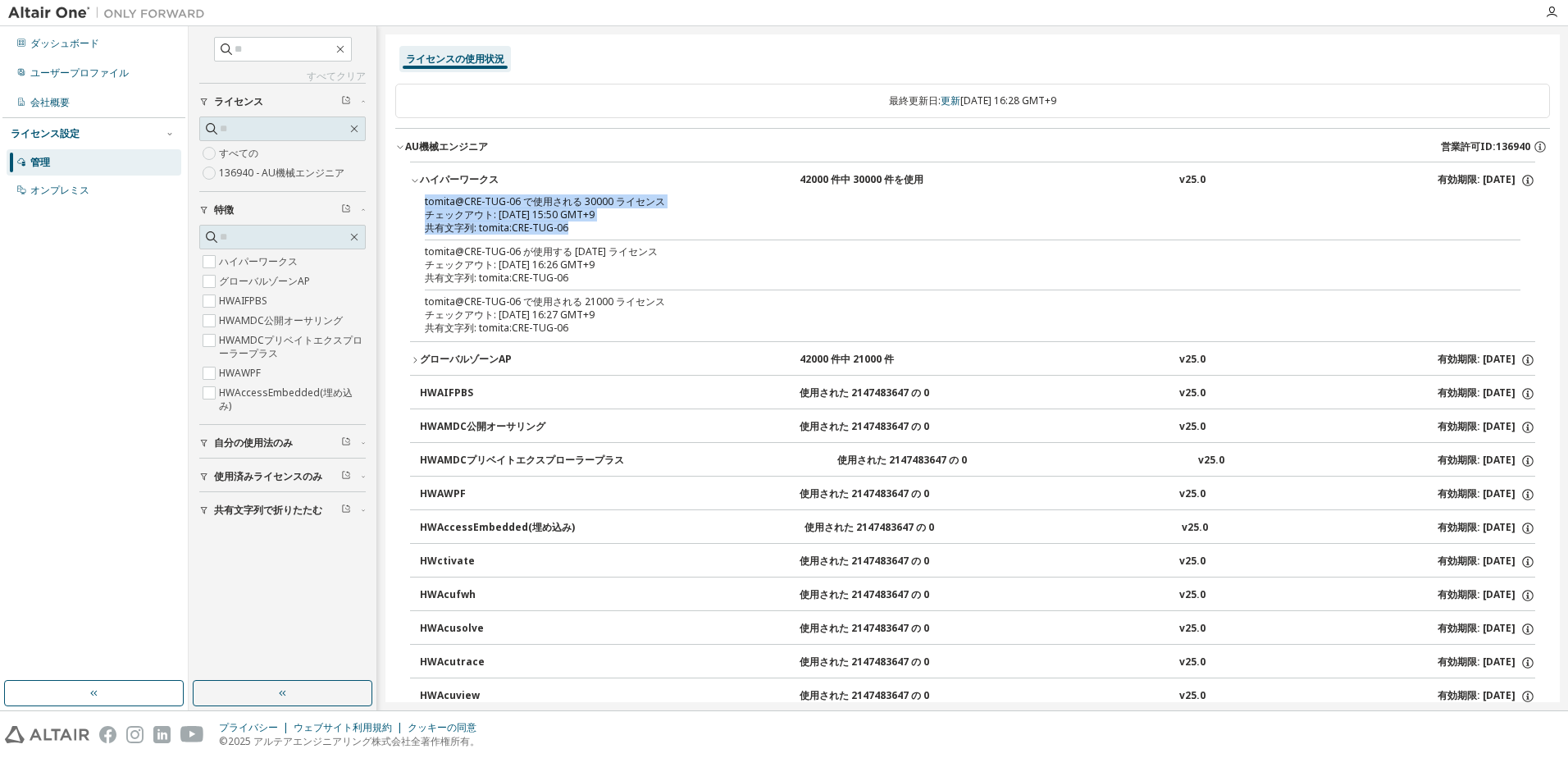
drag, startPoint x: 589, startPoint y: 230, endPoint x: 412, endPoint y: 208, distance: 178.4
click at [412, 208] on div "tomita@CRE-TUG-06 で使用される 30000 ライセンス チェックアウト: 2025-09-09 15:50 GMT+9 共有文字列: tom…" at bounding box center [972, 268] width 1125 height 146
click at [673, 309] on div "チェックアウト: 2025-09-09 16:27 GMT+9" at bounding box center [952, 314] width 1057 height 13
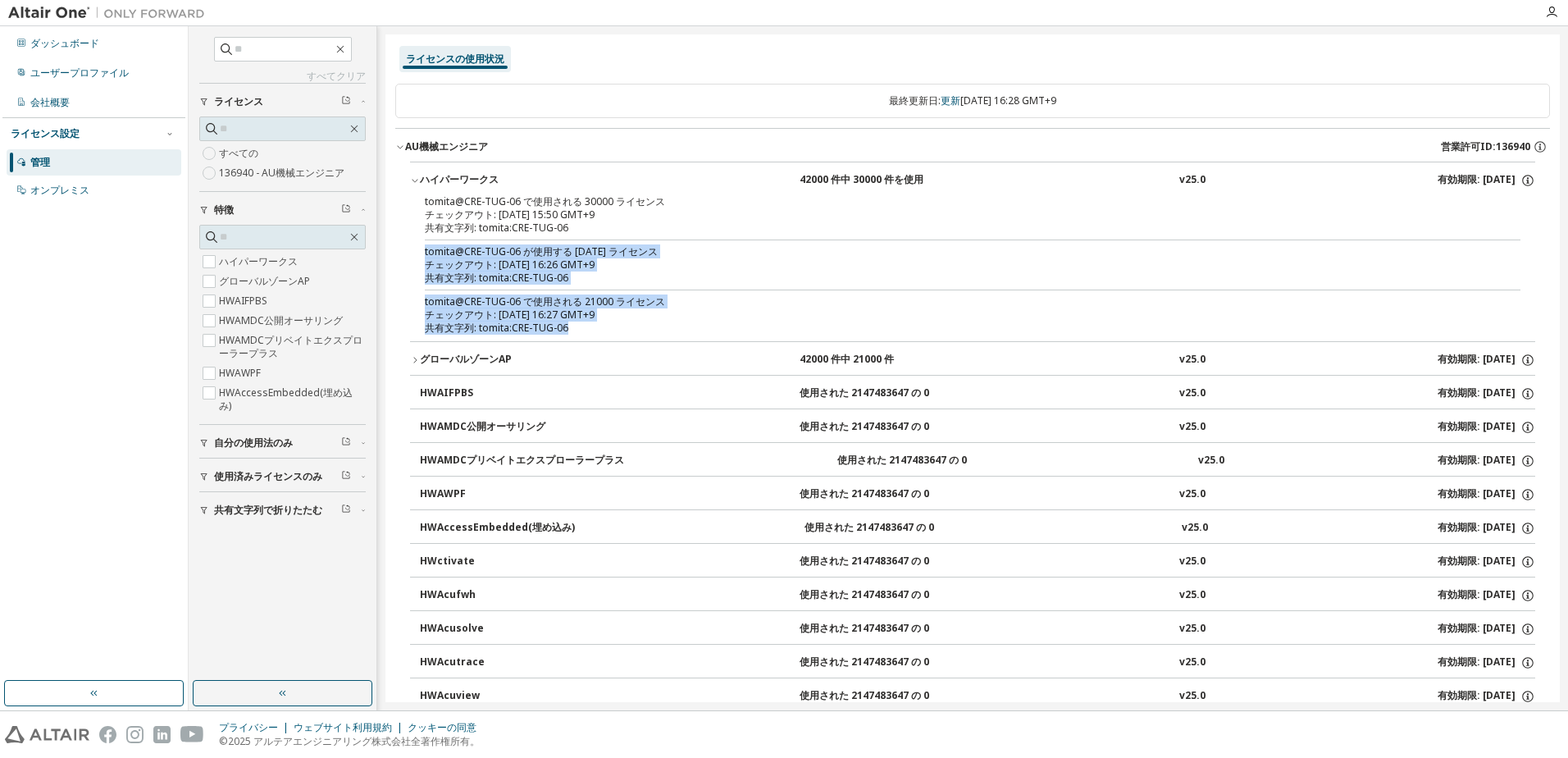
drag, startPoint x: 630, startPoint y: 326, endPoint x: 420, endPoint y: 255, distance: 221.7
click at [420, 255] on div "tomita@CRE-TUG-06 で使用される 30000 ライセンス チェックアウト: 2025-09-09 15:50 GMT+9 共有文字列: tom…" at bounding box center [972, 268] width 1125 height 146
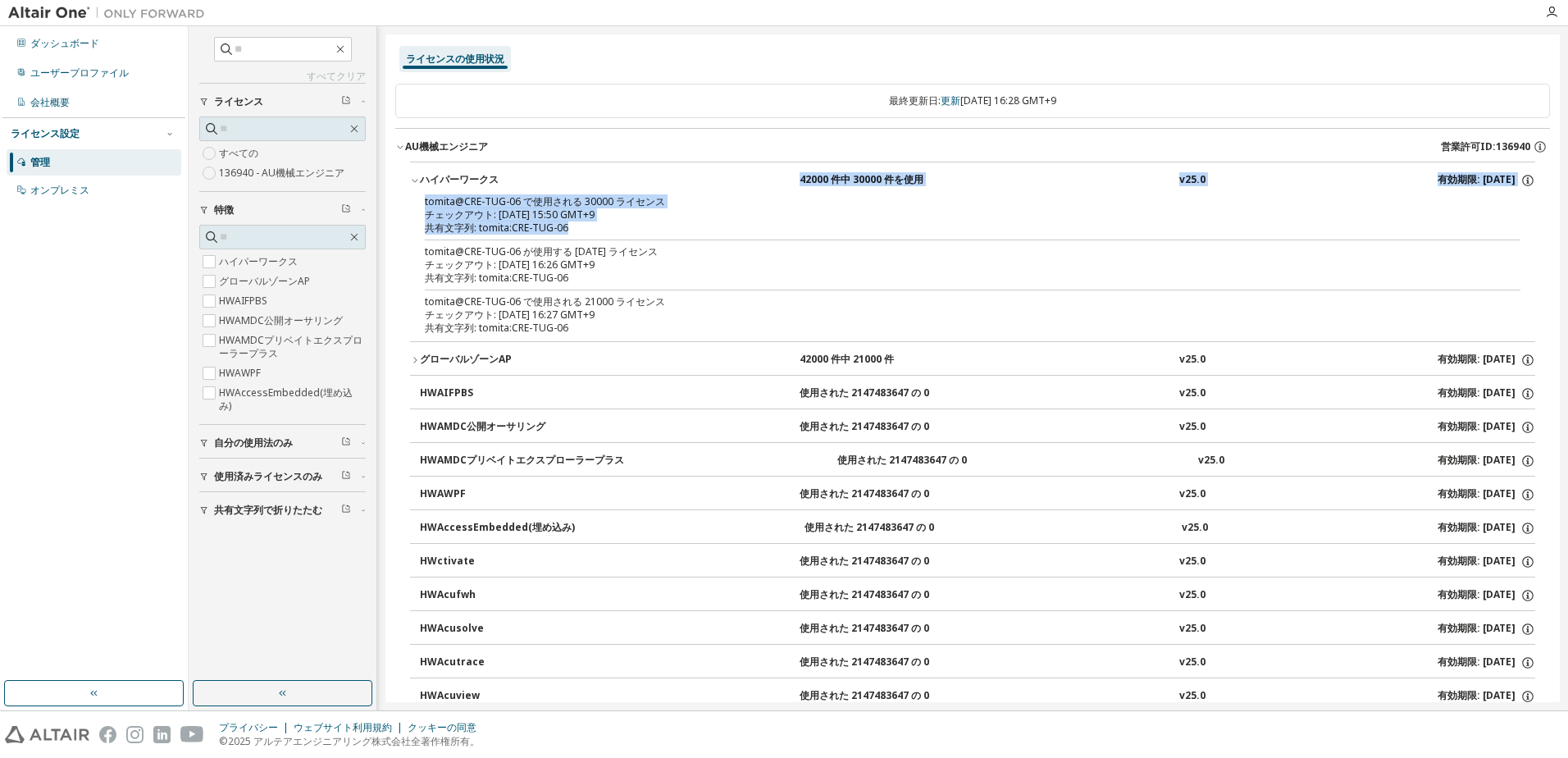
drag, startPoint x: 595, startPoint y: 238, endPoint x: 704, endPoint y: 182, distance: 122.5
click at [704, 182] on div "ハイパーワークス 42000 件中 30000 件を使用 v25.0 有効期限: 2038-01-01 tomita@CRE-TUG-06 で使用される 30…" at bounding box center [972, 252] width 1125 height 180
click at [704, 182] on div "ハイパーワークス 42000 件中 30000 件を使用 v25.0 有効期限: 2038-01-01" at bounding box center [977, 180] width 1115 height 15
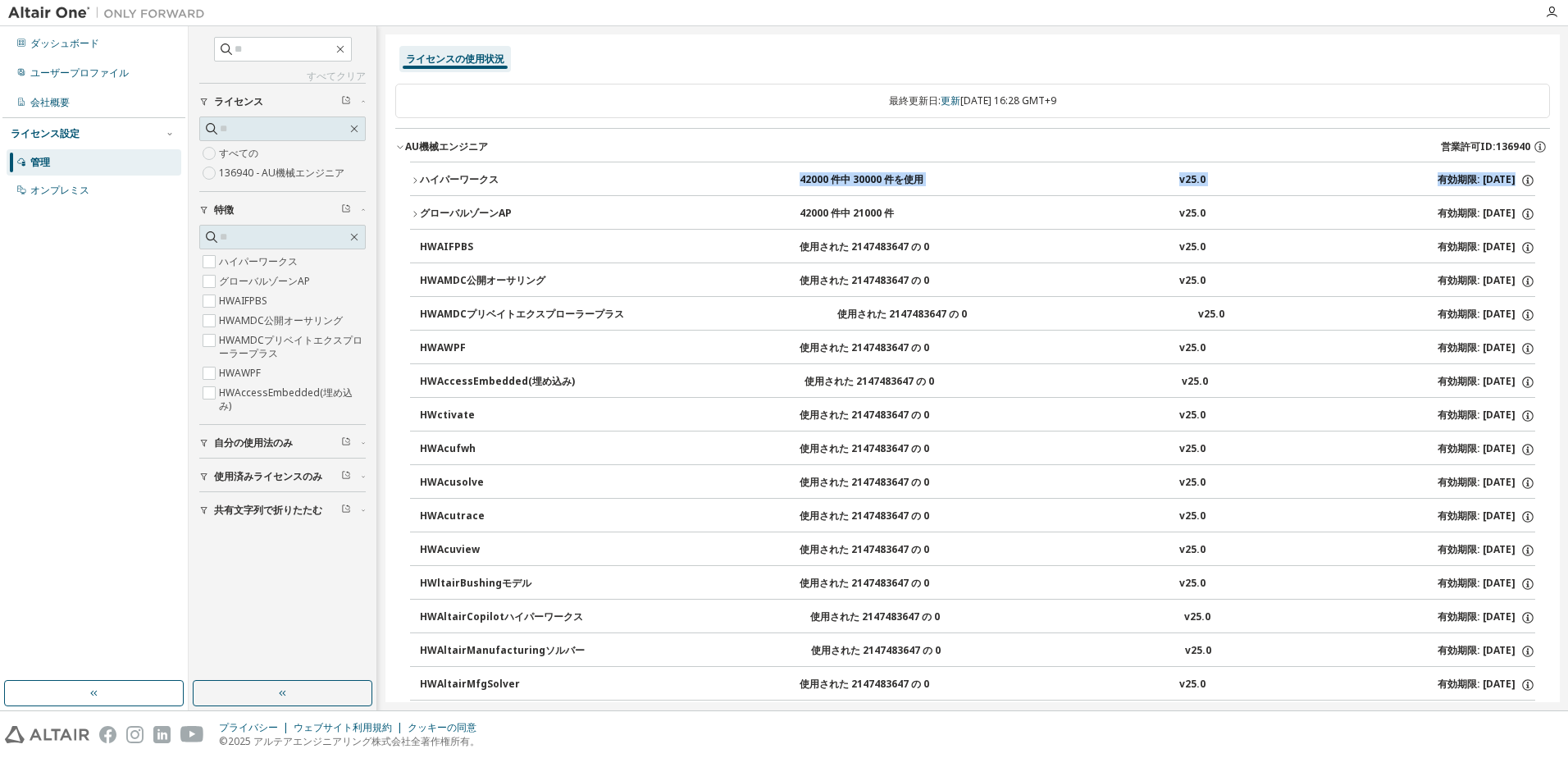
drag, startPoint x: 704, startPoint y: 182, endPoint x: 476, endPoint y: 189, distance: 228.1
click at [476, 189] on button "ハイパーワークス 42000 件中 30000 件を使用 v25.0 有効期限: 2038-01-01" at bounding box center [972, 180] width 1125 height 36
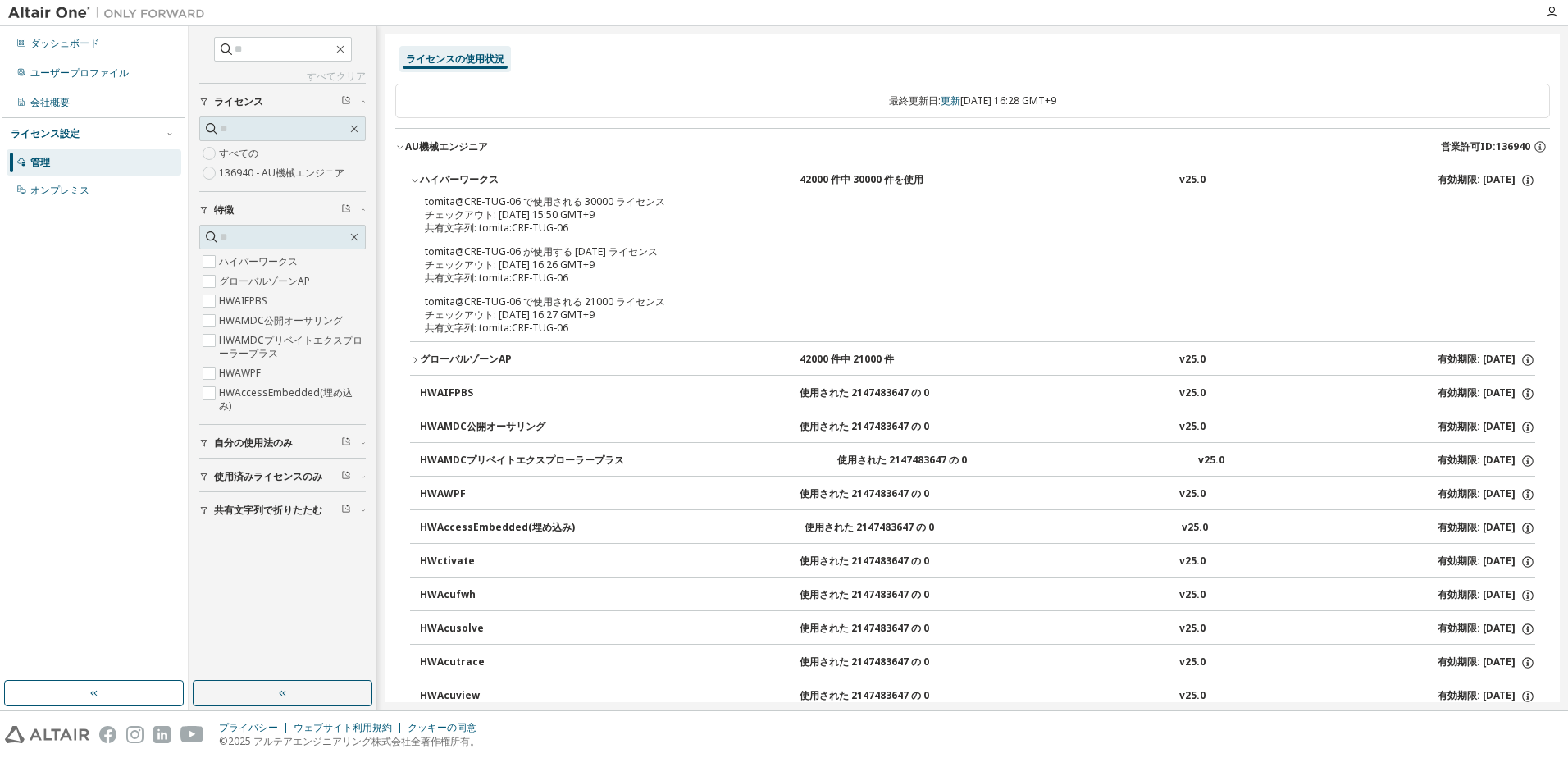
click at [518, 232] on div "共有文字列: tomita:CRE-TUG-06" at bounding box center [952, 227] width 1057 height 13
click at [70, 41] on div "ダッシュボード" at bounding box center [64, 43] width 69 height 13
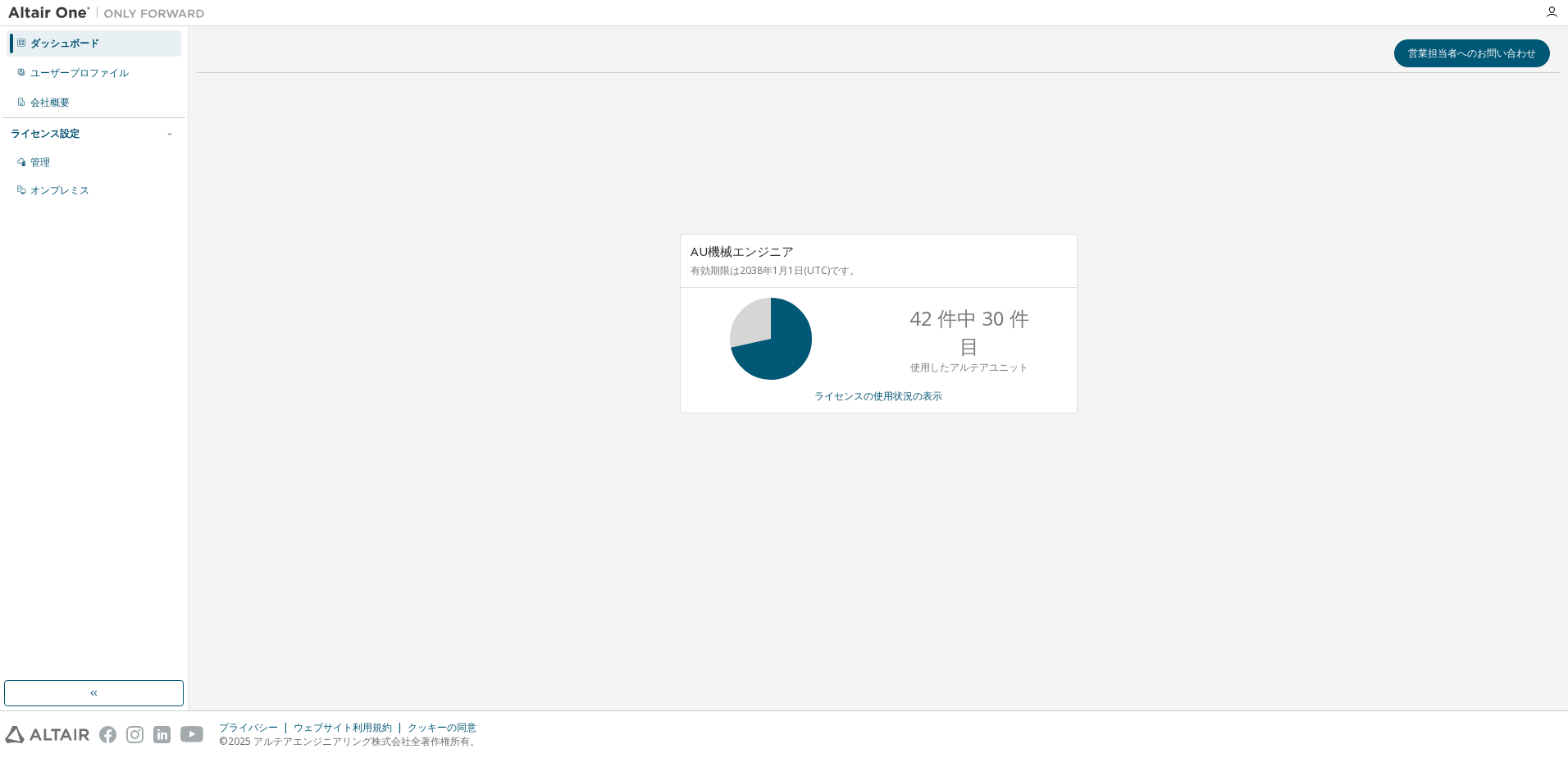
click at [610, 419] on div "AU機械エンジニア 有効期限は2038年1月1日(UTC)です。 42 件中 30 件目 使用したアルテアユニット ライセンスの使用状況の表示" at bounding box center [878, 332] width 1363 height 493
click at [871, 392] on link "ライセンスの使用状況の表示" at bounding box center [878, 395] width 128 height 14
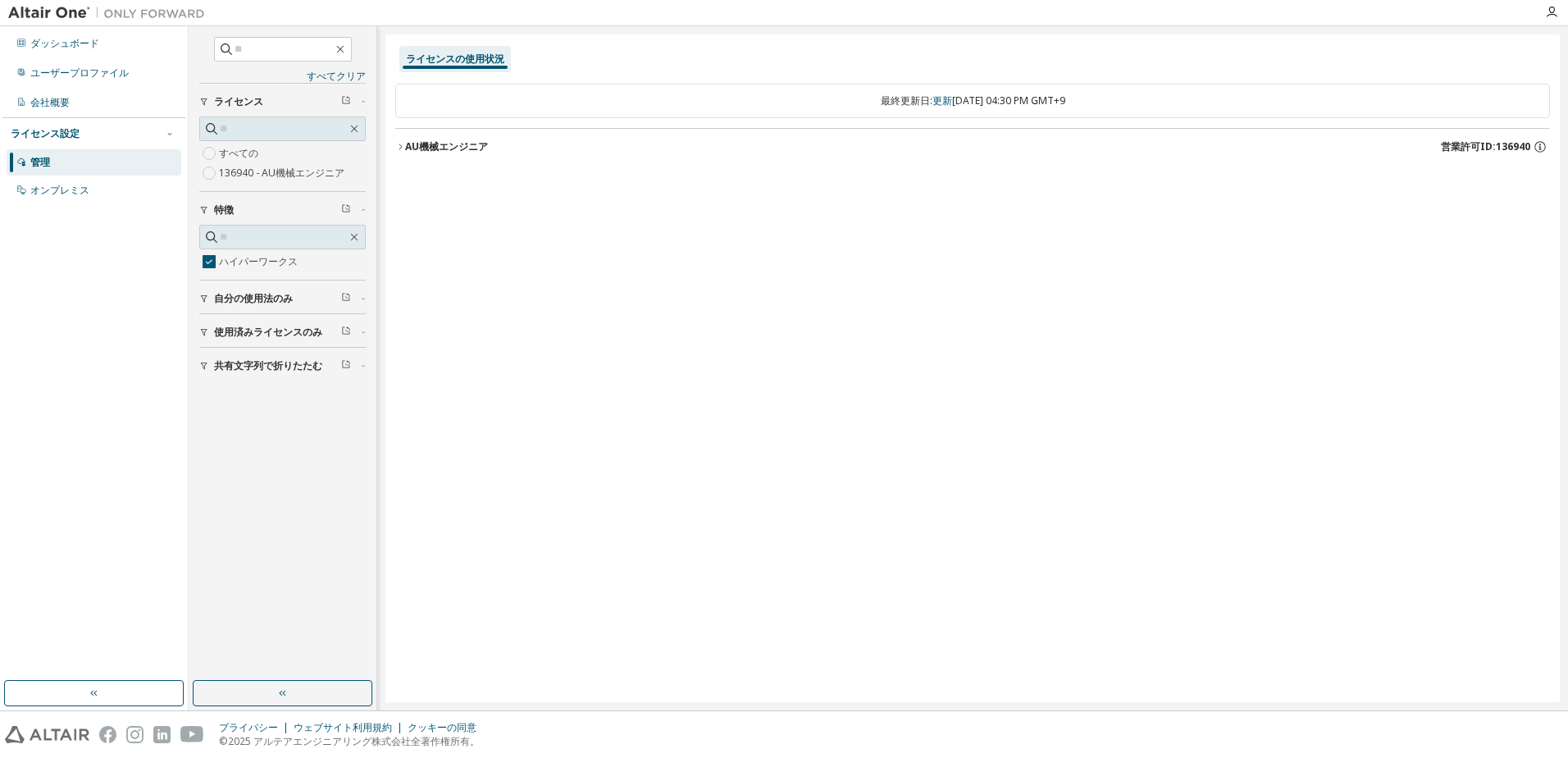
drag, startPoint x: 435, startPoint y: 148, endPoint x: 459, endPoint y: 208, distance: 64.6
click at [435, 151] on font "AU機械エンジニア" at bounding box center [446, 146] width 83 height 14
drag, startPoint x: 458, startPoint y: 191, endPoint x: 466, endPoint y: 201, distance: 12.8
click at [461, 194] on button "ハイパーワークス 42000 件中 30000 件を使用 v25.0 有効期限: [DATE]" at bounding box center [972, 180] width 1125 height 36
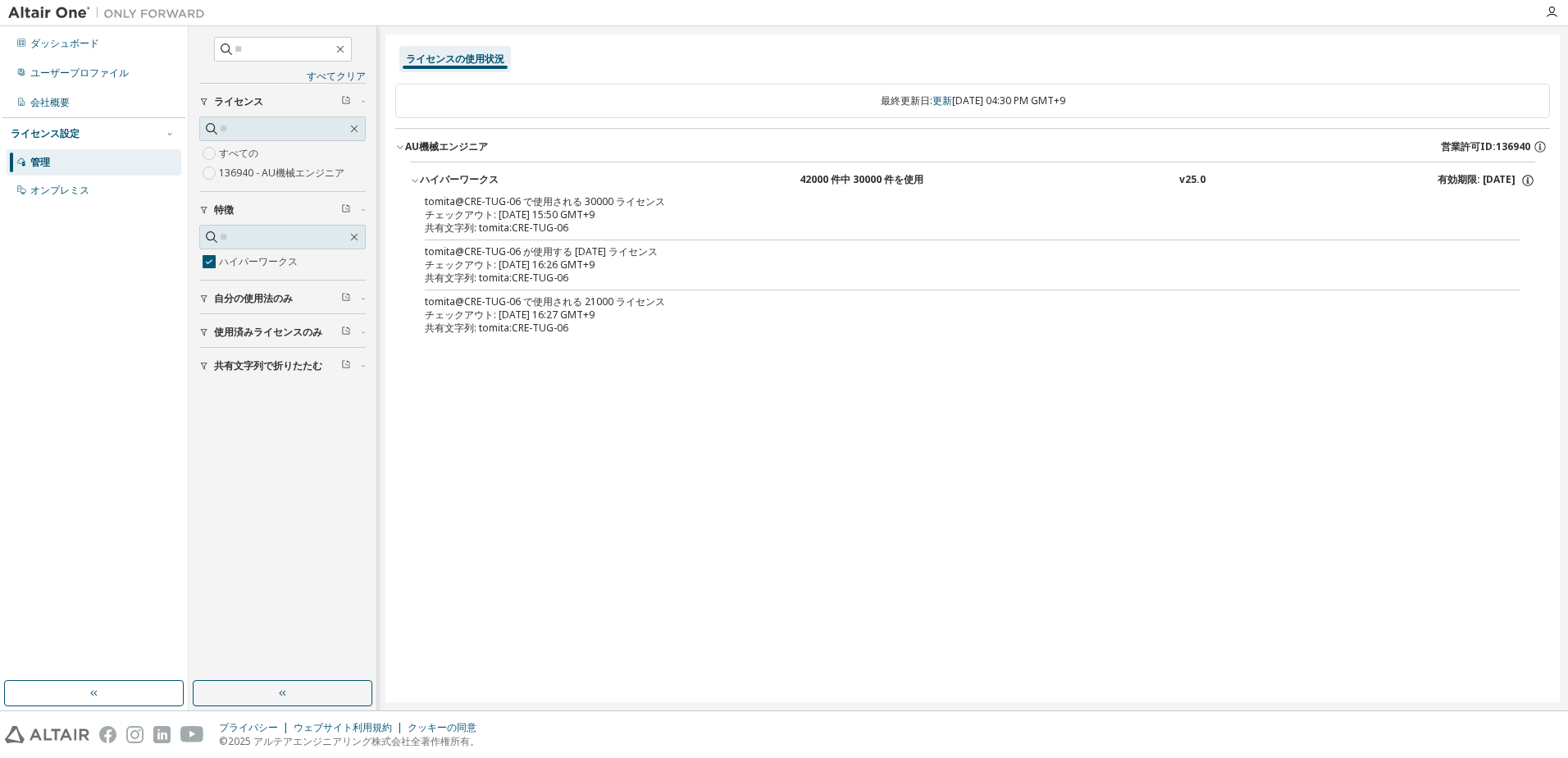
click at [517, 221] on div "共有文字列: tomita:CRE-TUG-06" at bounding box center [952, 227] width 1057 height 13
click at [257, 331] on span "使用済みライセンスのみ" at bounding box center [267, 332] width 108 height 13
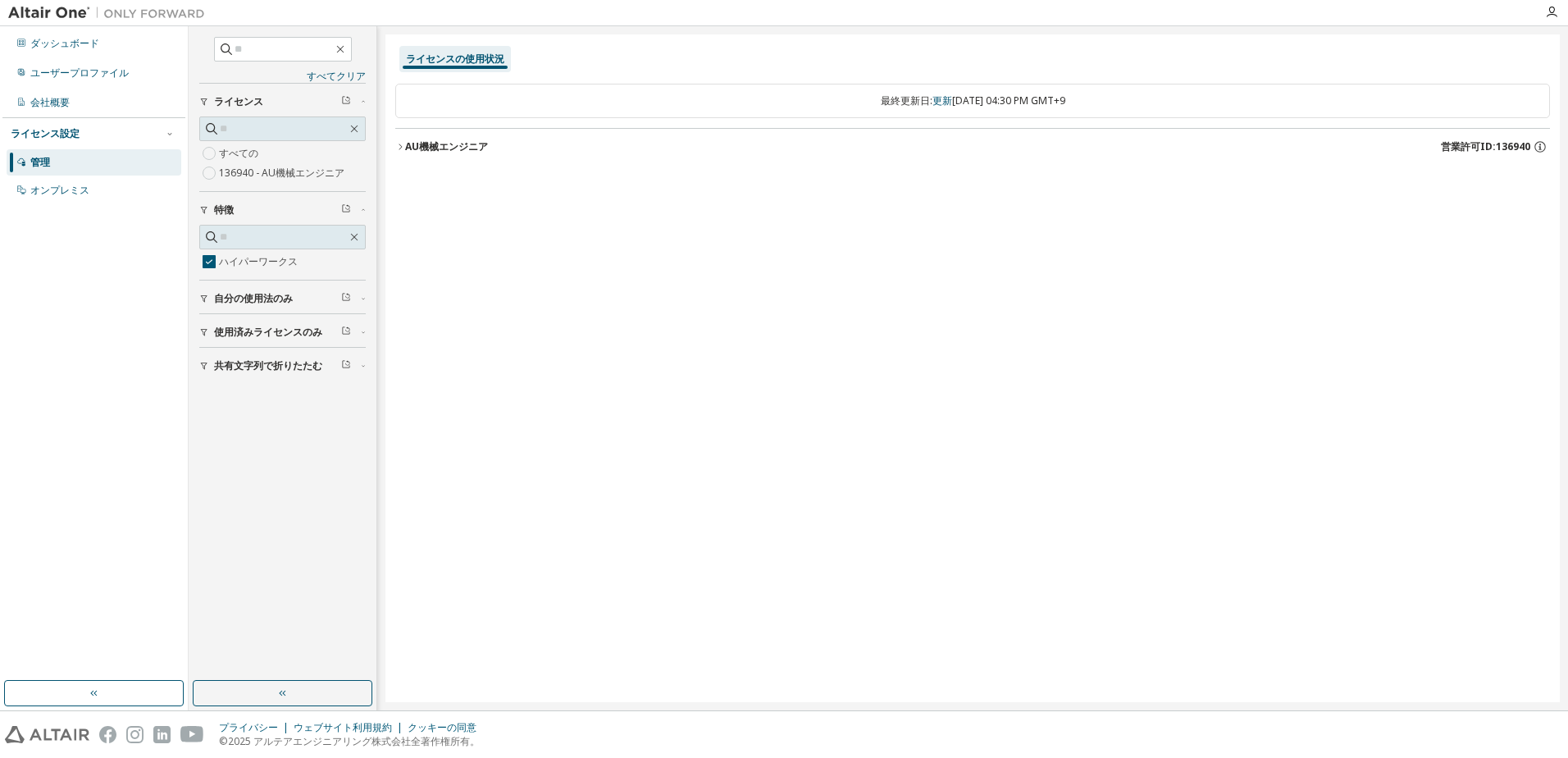
drag, startPoint x: 428, startPoint y: 147, endPoint x: 471, endPoint y: 234, distance: 97.0
click at [428, 148] on font "AU機械エンジニア" at bounding box center [446, 146] width 83 height 14
click at [456, 182] on div "ハイパーワークス" at bounding box center [493, 180] width 147 height 15
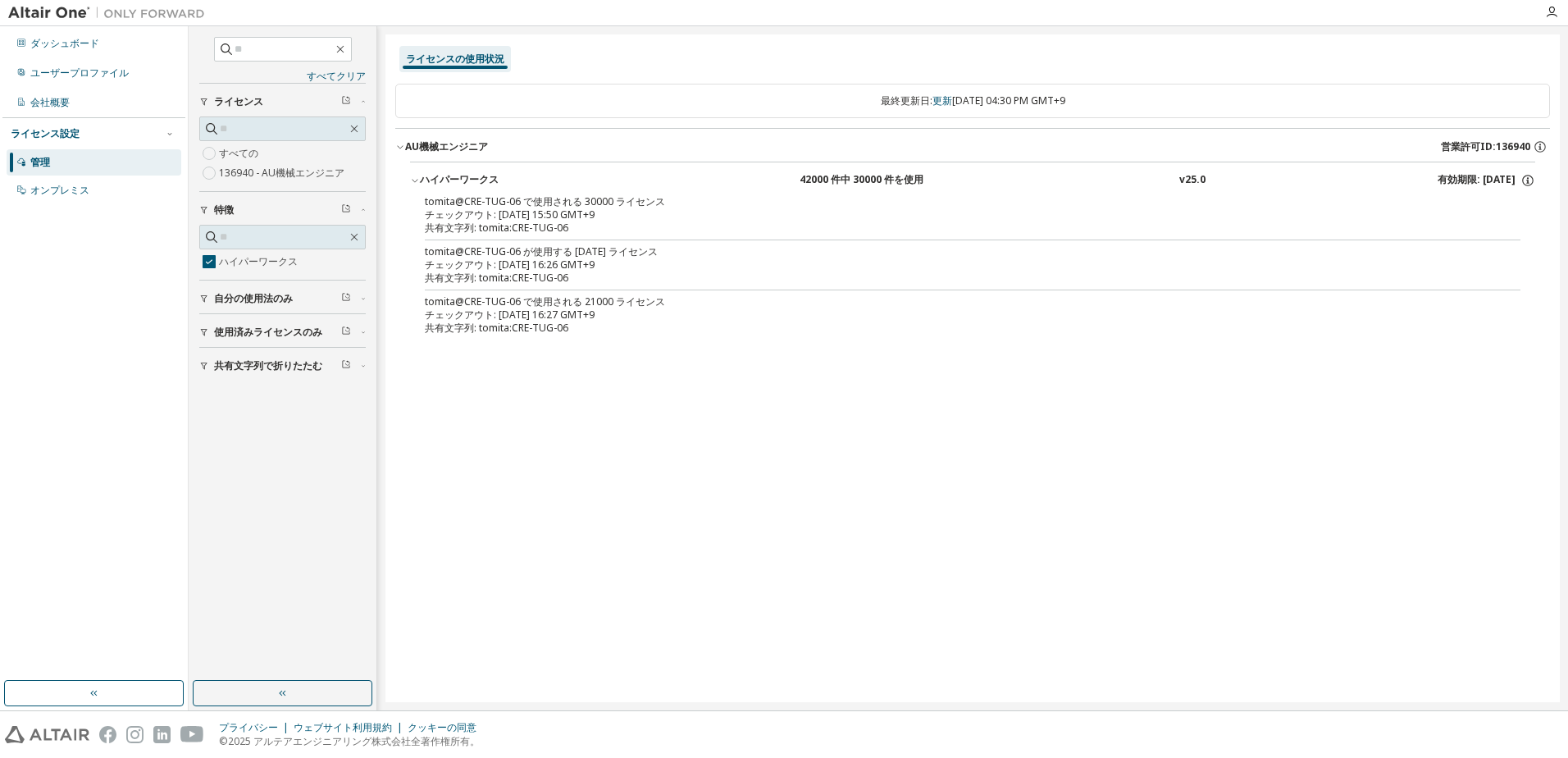
click at [603, 403] on div "ライセンスの使用状況 最終更新日: 更新 火 2025-09-09 04:30 PM GMT+9 AU機械エンジニア 営業許可ID:136940 ハイパーワー…" at bounding box center [973, 368] width 1175 height 667
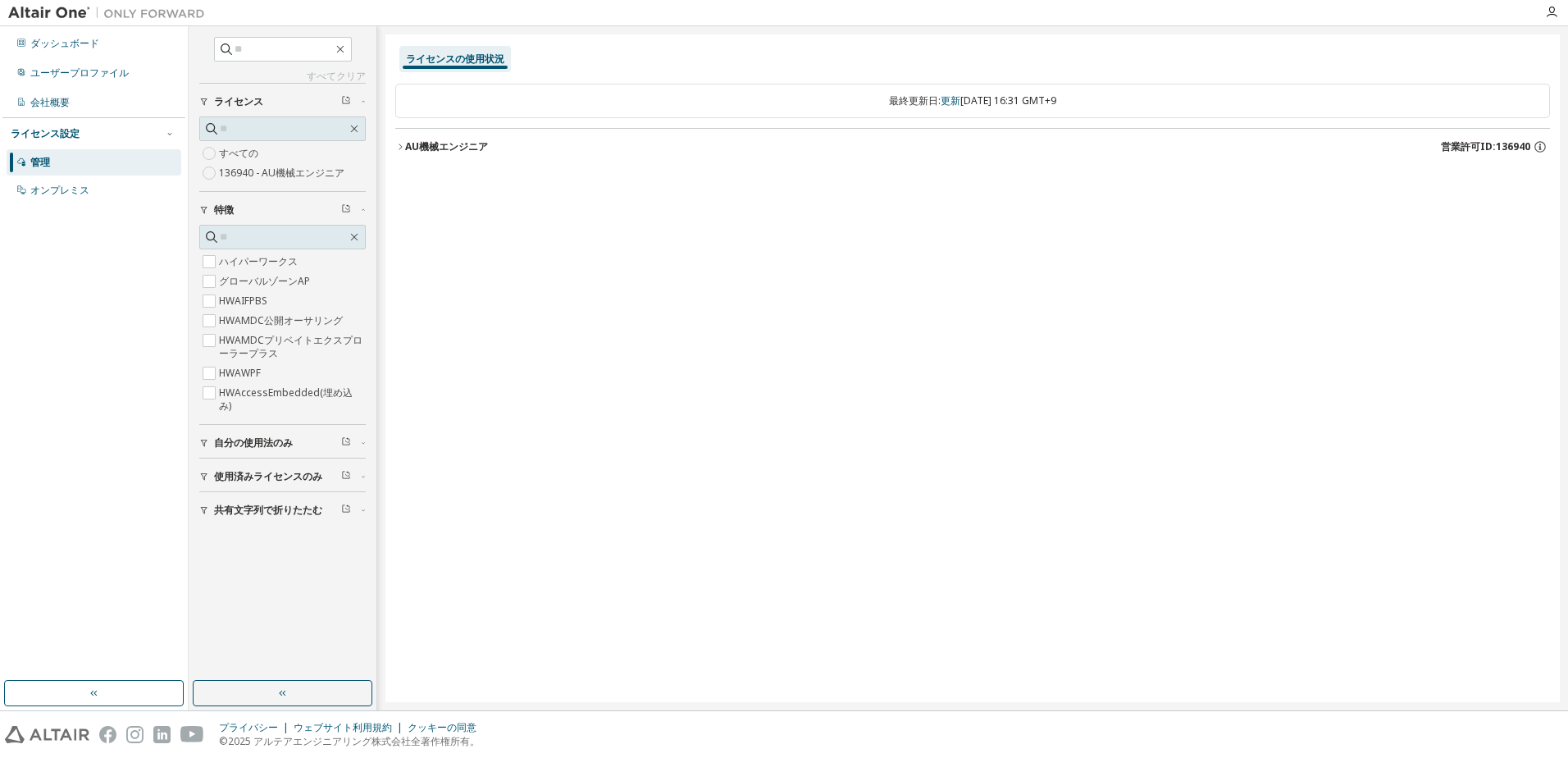
click at [431, 150] on font "AU機械エンジニア" at bounding box center [446, 146] width 83 height 14
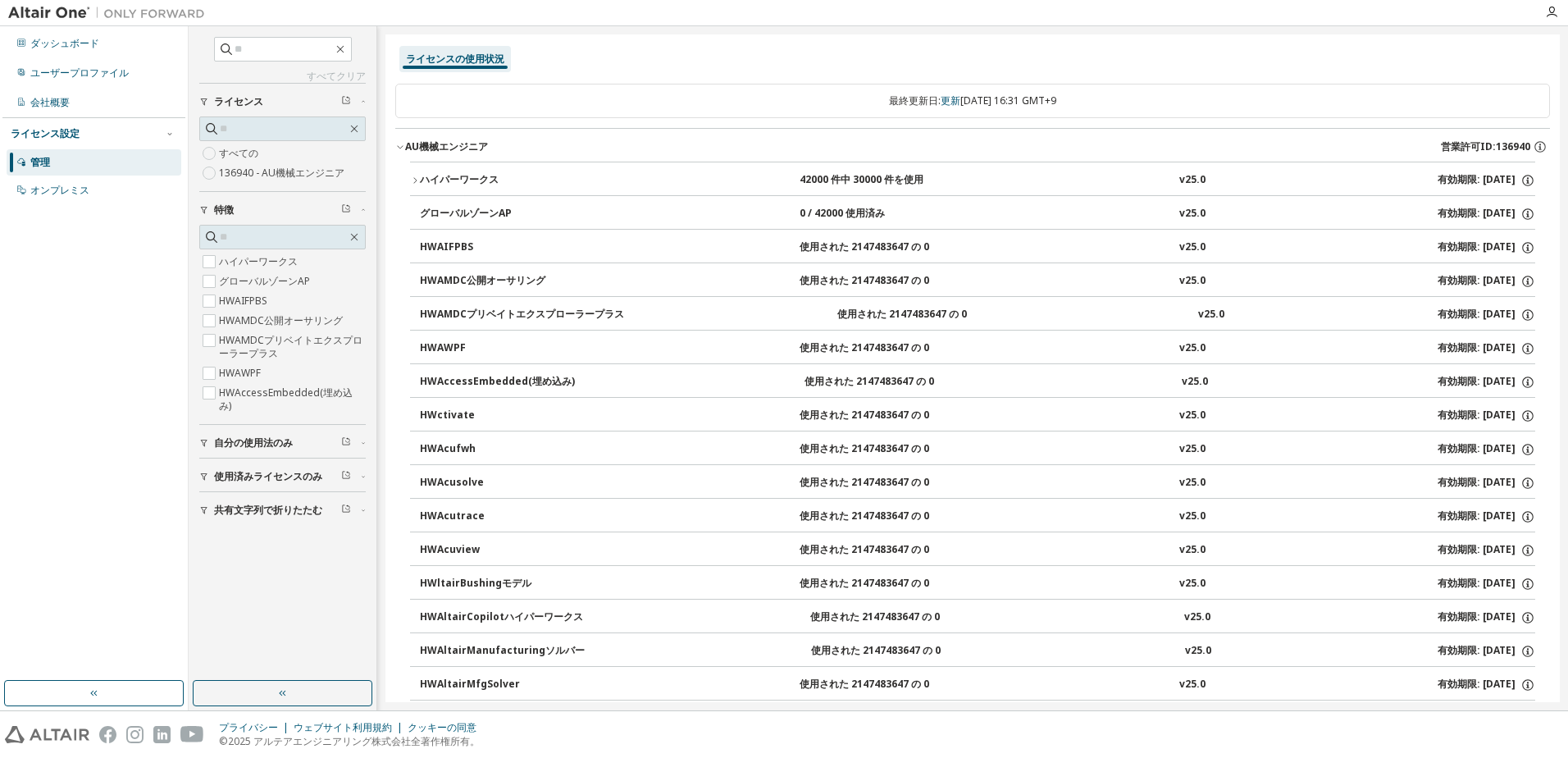
click at [446, 178] on div "ハイパーワークス" at bounding box center [493, 180] width 147 height 15
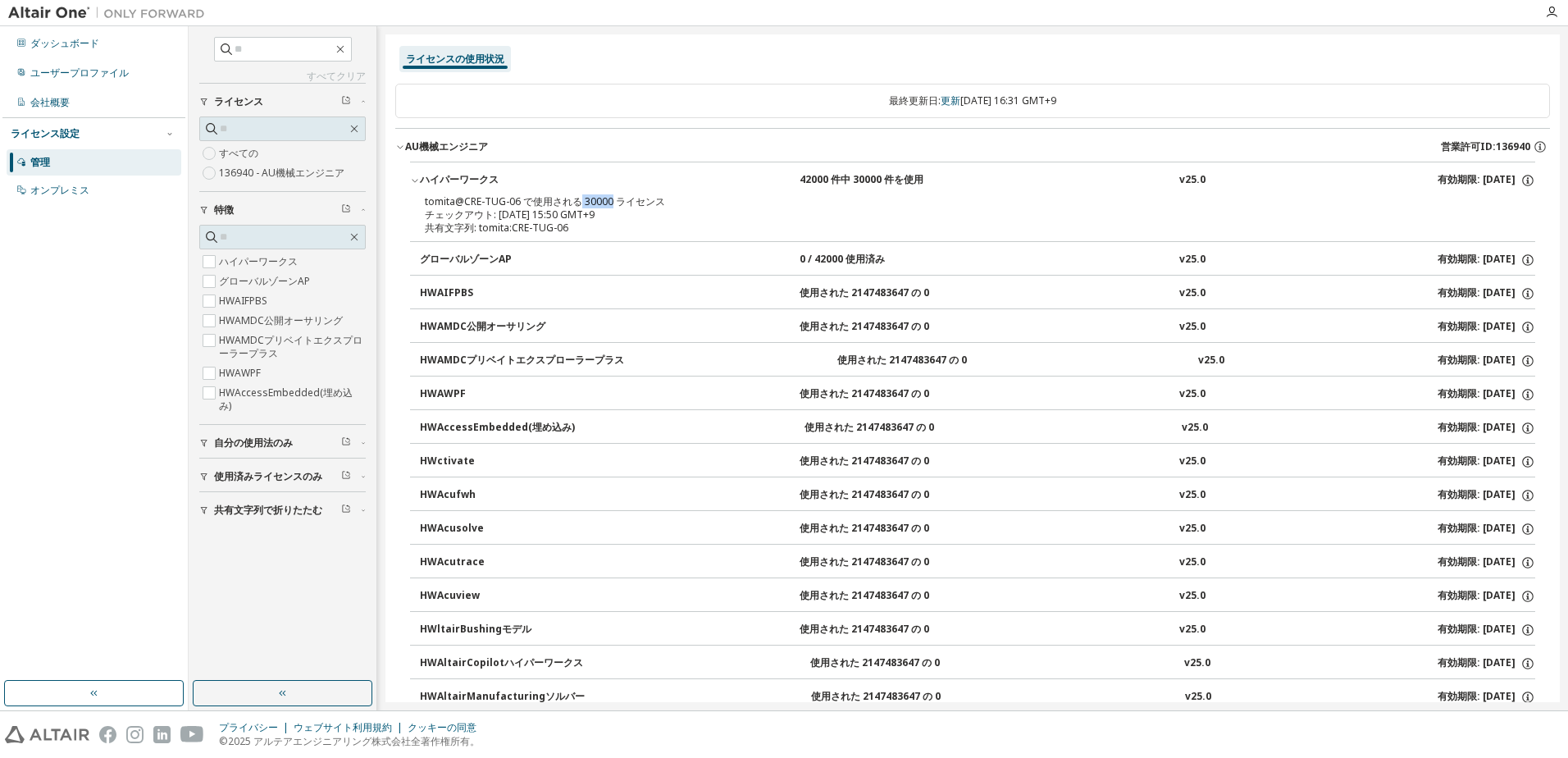
drag, startPoint x: 580, startPoint y: 203, endPoint x: 612, endPoint y: 199, distance: 32.2
click at [612, 199] on div "tomita@CRE-TUG-06 で使用される 30000 ライセンス" at bounding box center [952, 201] width 1057 height 13
click at [635, 202] on div "tomita@CRE-TUG-06 で使用される 30000 ライセンス" at bounding box center [952, 201] width 1057 height 13
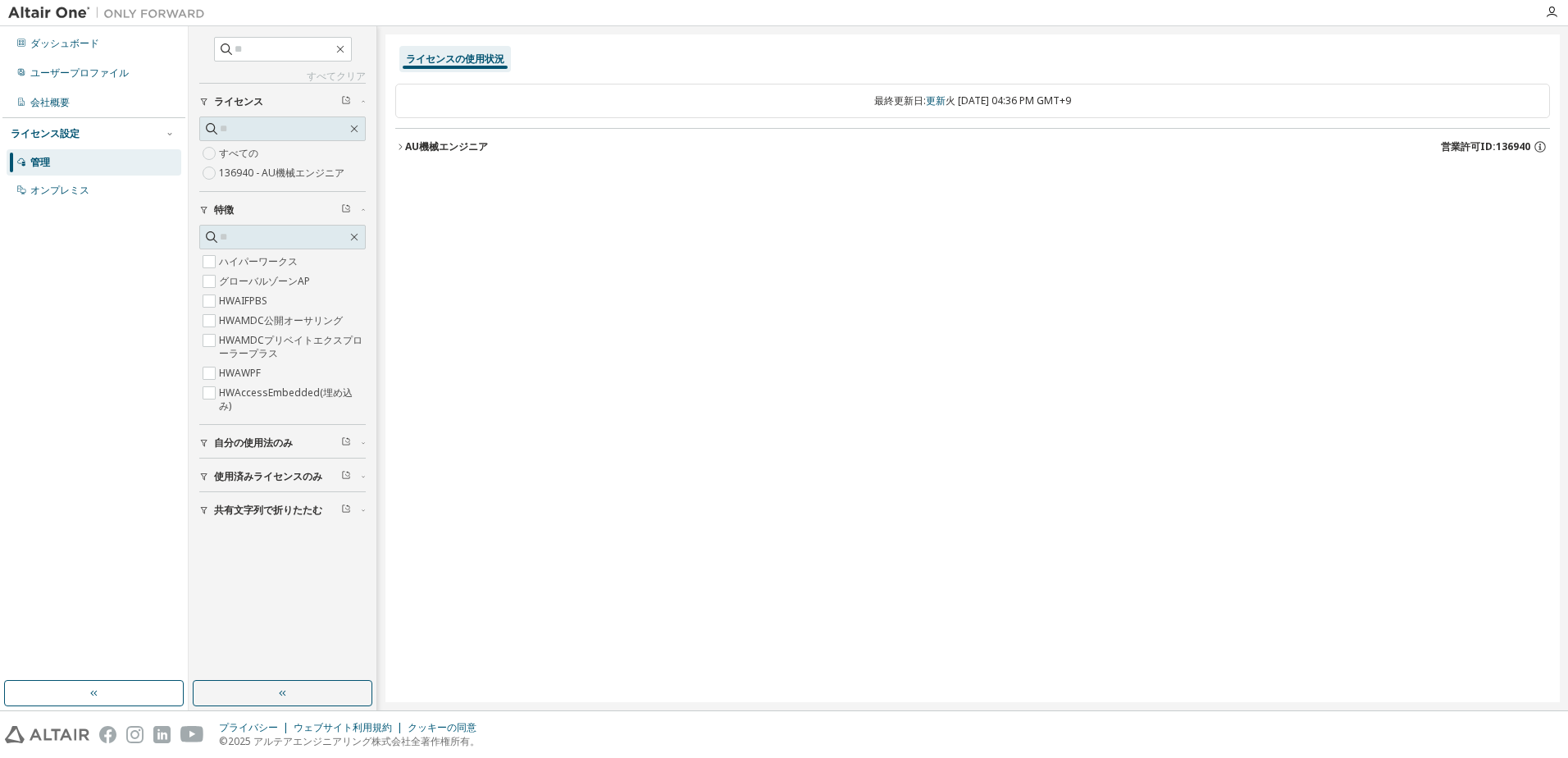
click at [483, 132] on button "AU機械エンジニア 営業許可ID:136940" at bounding box center [973, 146] width 1155 height 36
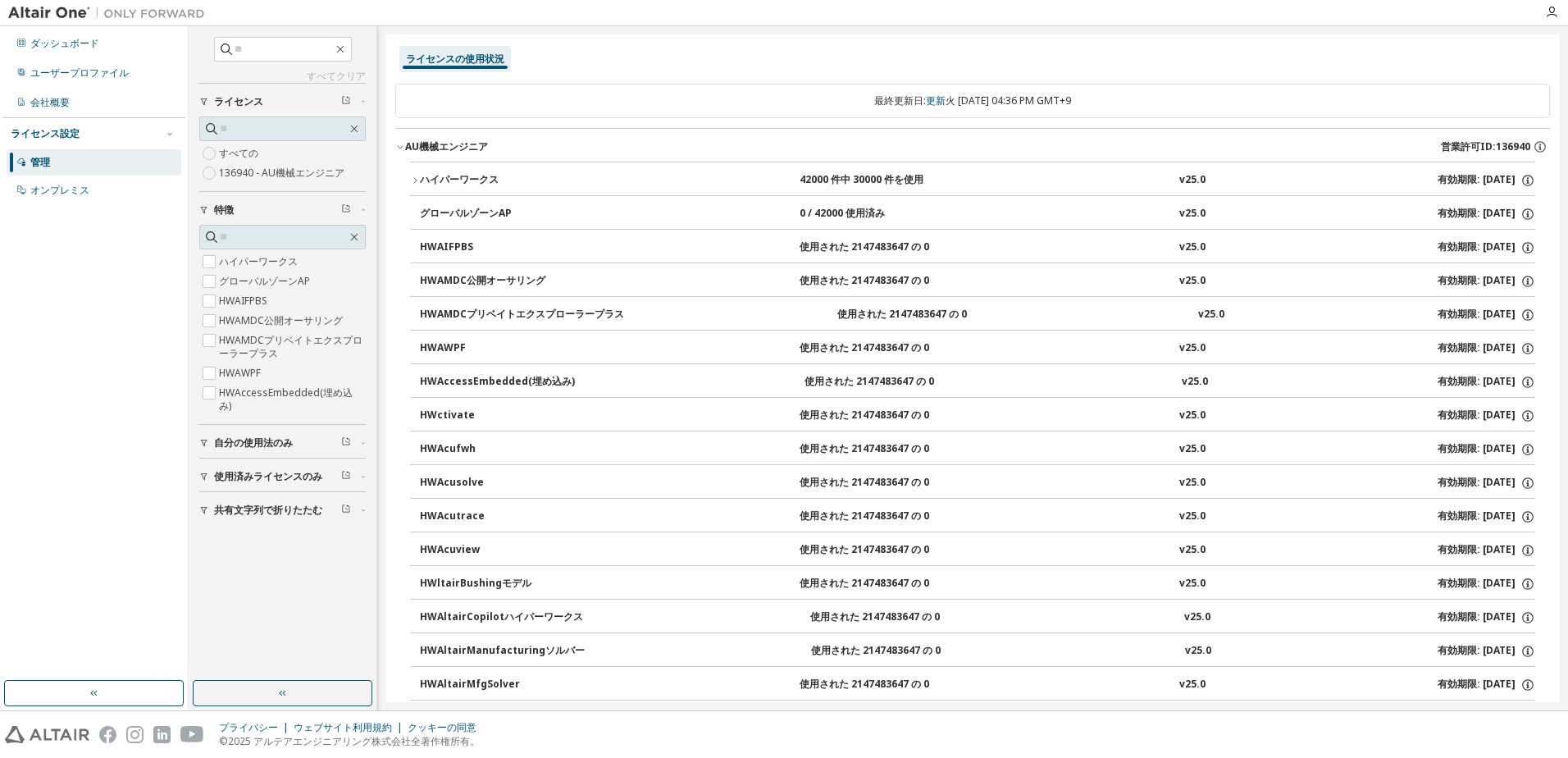
click at [472, 173] on div "ハイパーワークス" at bounding box center [493, 180] width 147 height 15
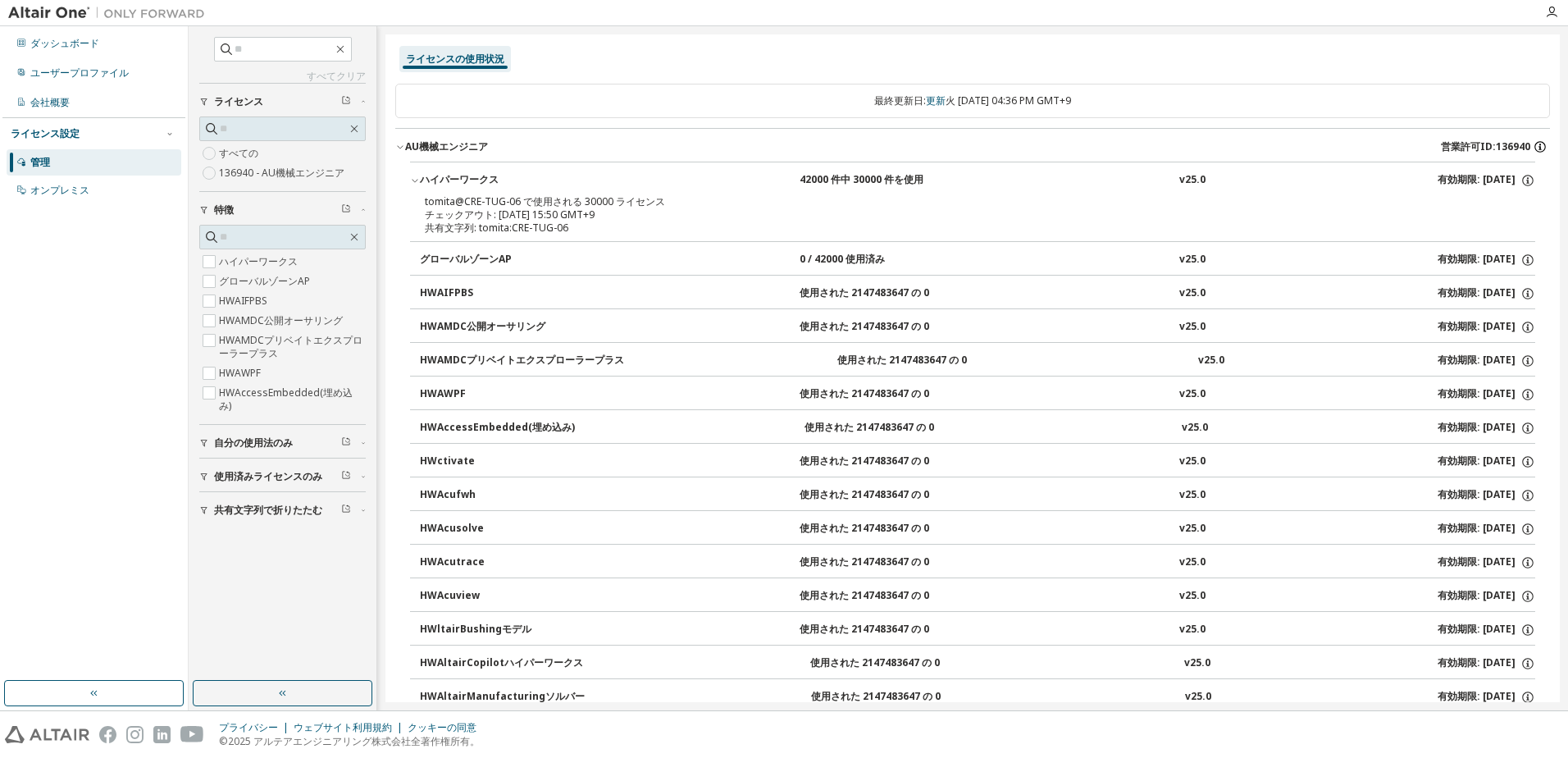
click at [1540, 144] on icon "button" at bounding box center [1541, 144] width 2 height 2
click at [250, 160] on label "すべての" at bounding box center [240, 153] width 43 height 20
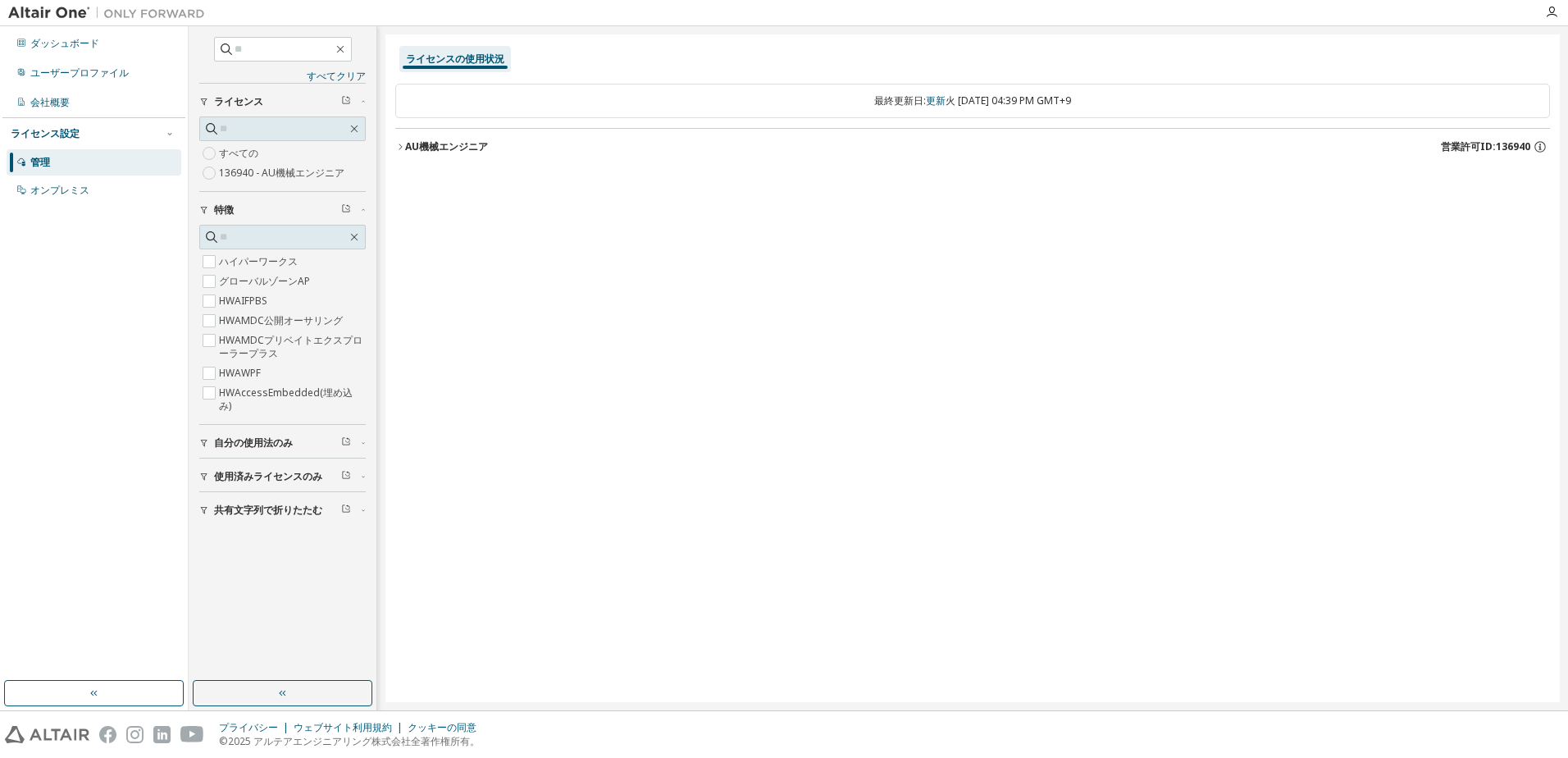
click at [429, 155] on button "AU機械エンジニア 営業許可ID:136940" at bounding box center [973, 146] width 1155 height 36
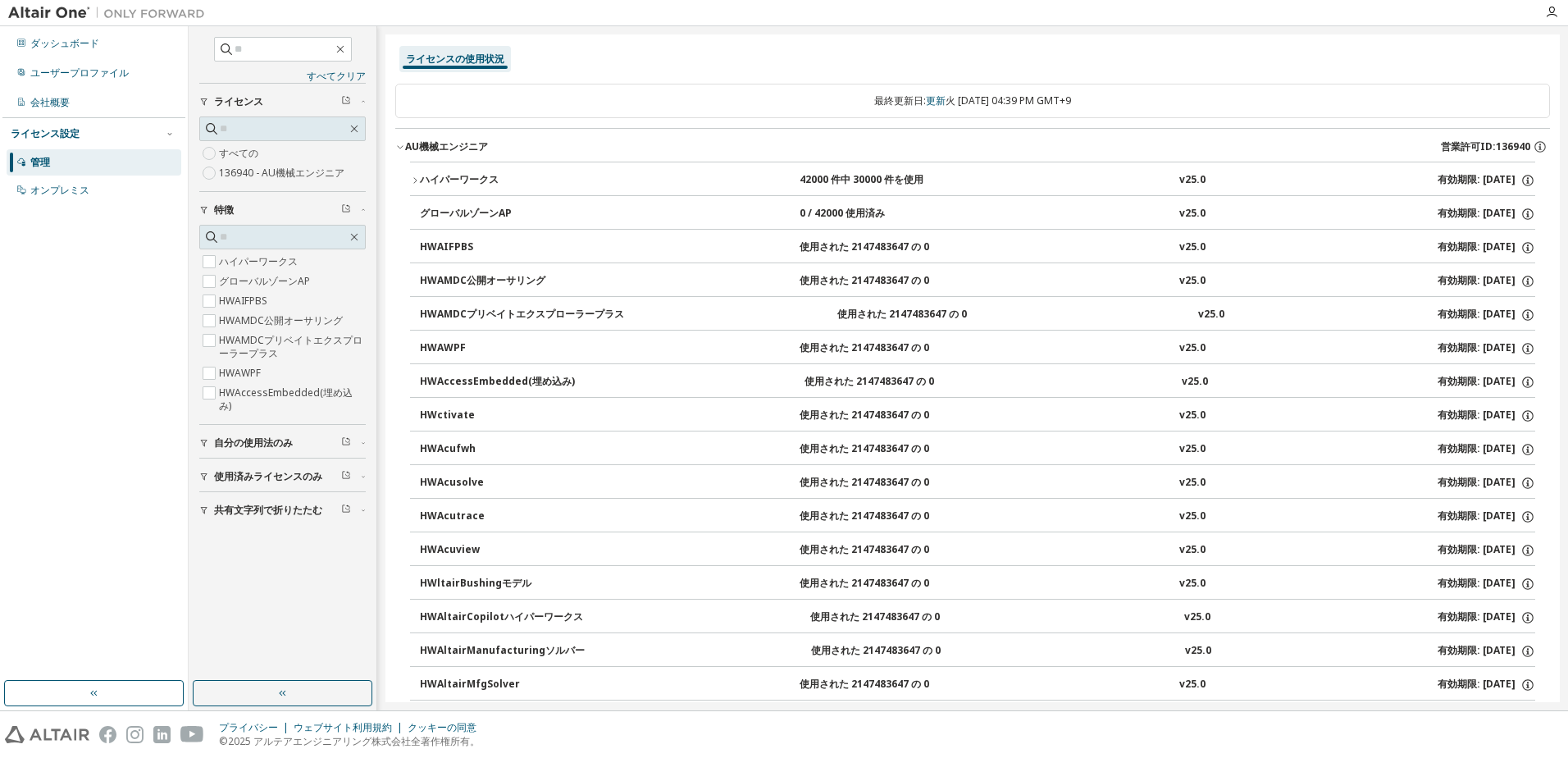
click at [478, 180] on div "ハイパーワークス" at bounding box center [493, 180] width 147 height 15
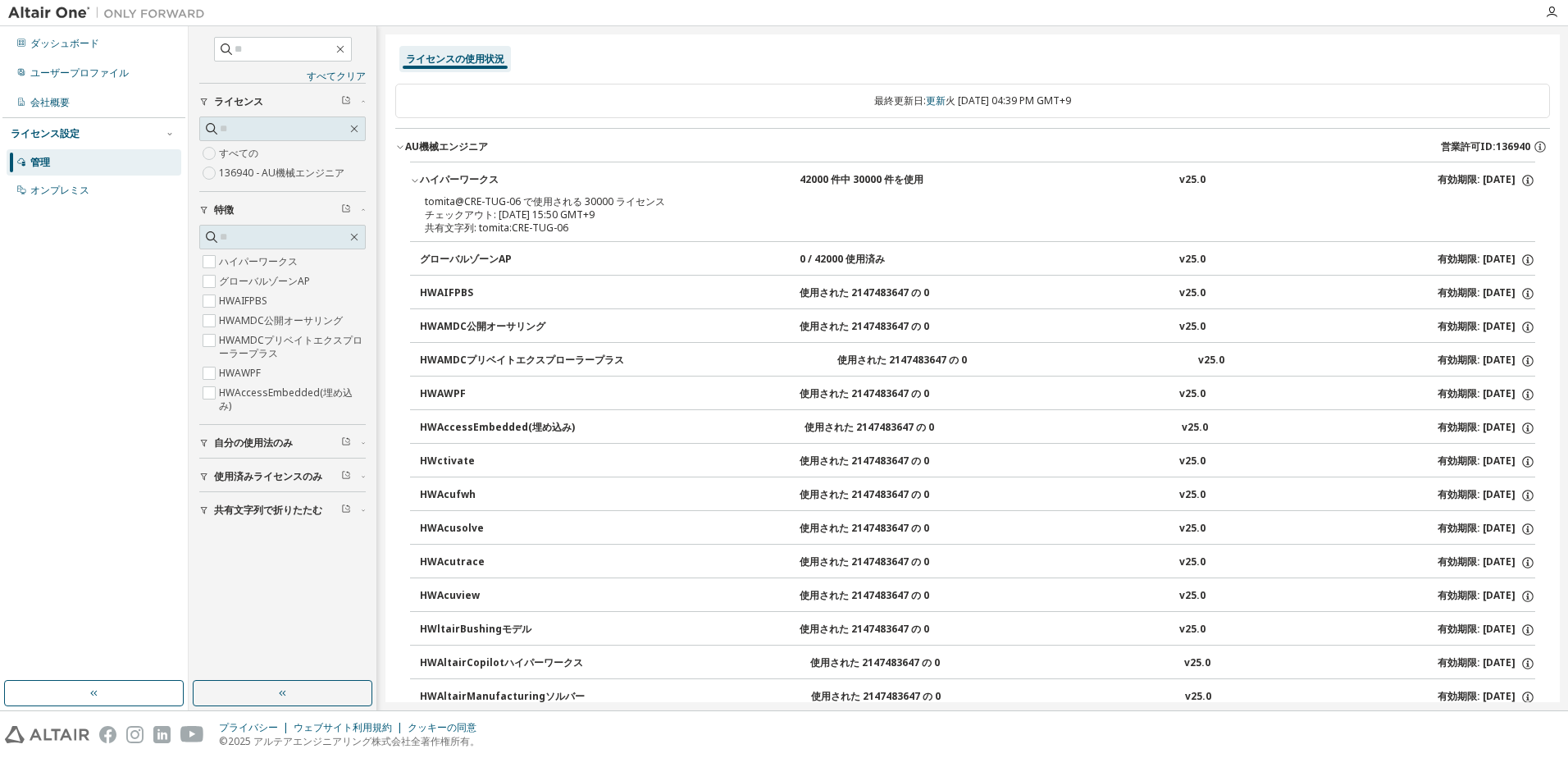
click at [474, 173] on div "ハイパーワークス" at bounding box center [493, 180] width 147 height 15
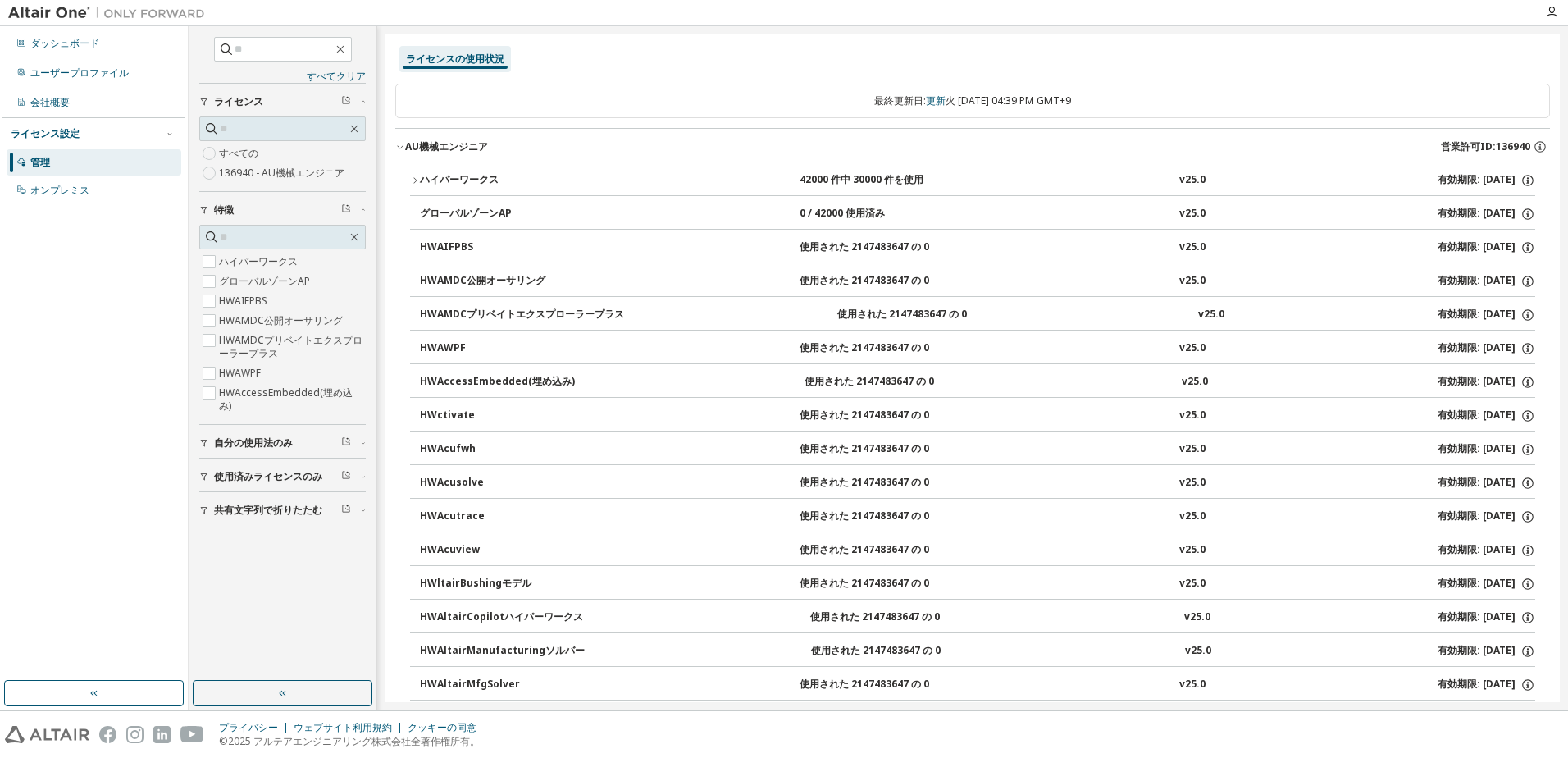
click at [487, 180] on div "ハイパーワークス" at bounding box center [493, 180] width 147 height 15
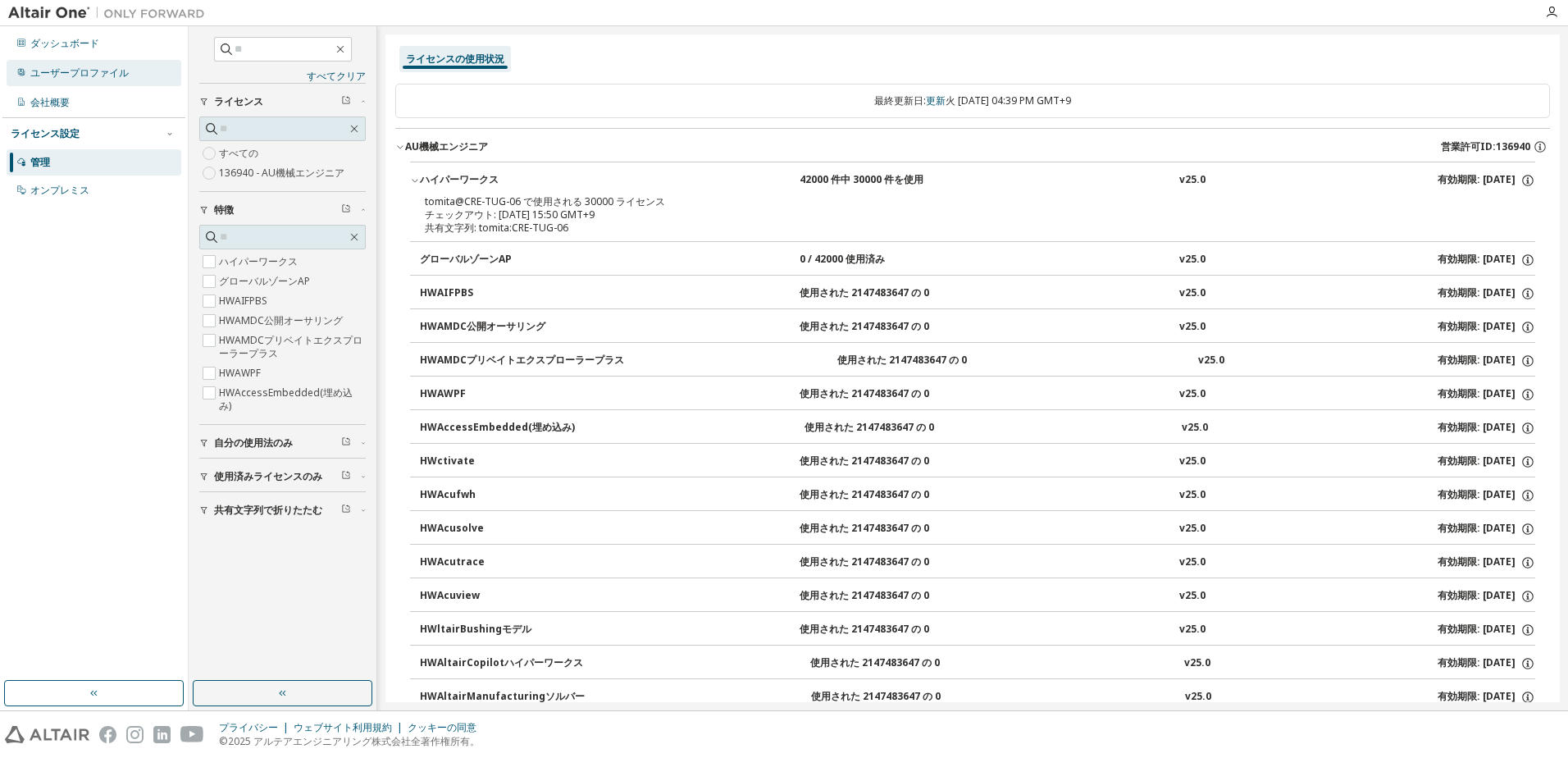
click at [116, 73] on div "ユーザープロファイル" at bounding box center [79, 72] width 99 height 13
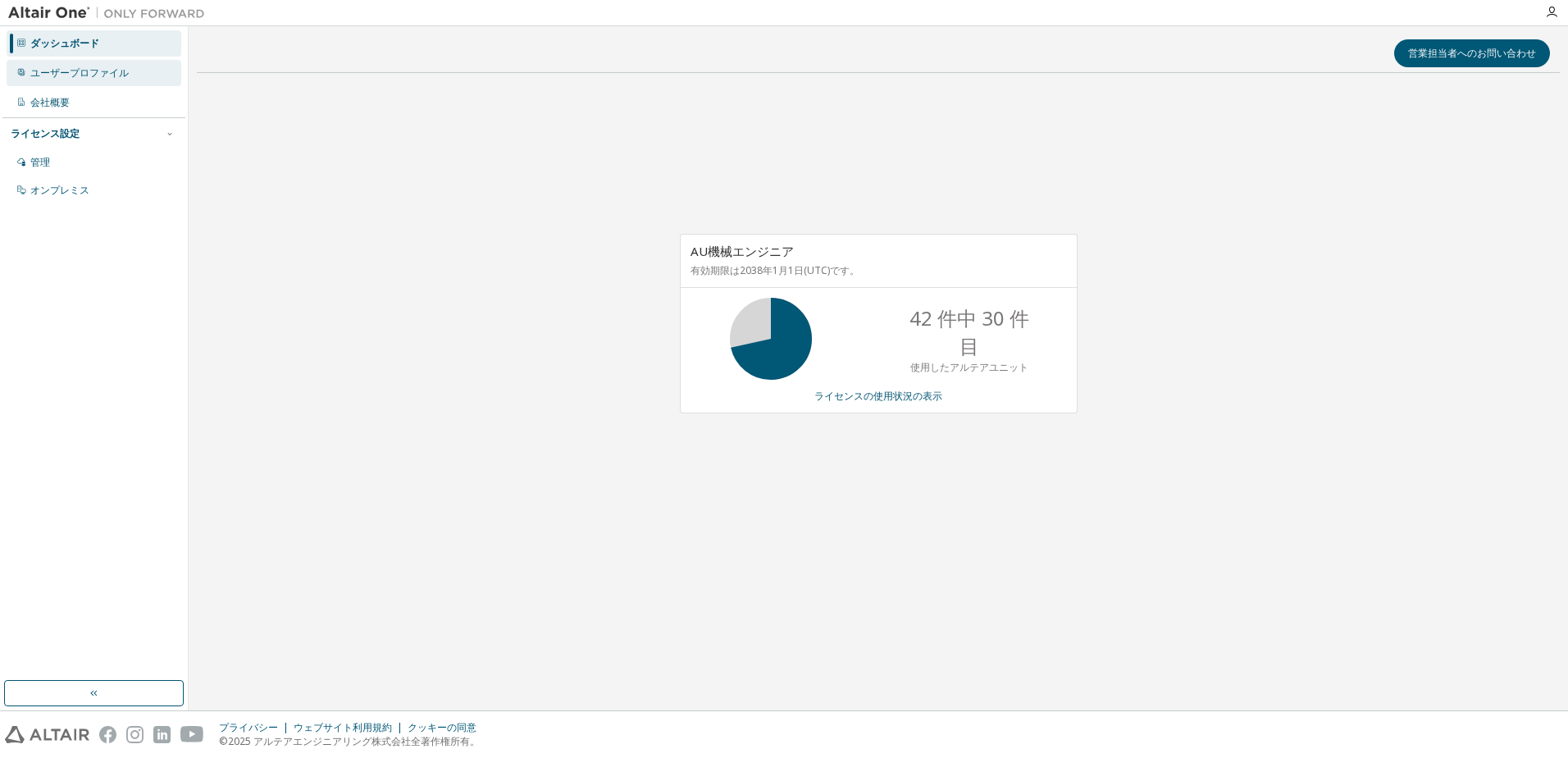
click at [90, 80] on div "ユーザープロファイル" at bounding box center [94, 72] width 175 height 26
click at [888, 404] on div "AU機械エンジニア 有効期限は[DATE](UTC)です。 42 件中 30 件目 使用したアルテアユニット ライセンスの使用状況の表示" at bounding box center [879, 324] width 398 height 180
click at [888, 400] on link "ライセンスの使用状況の表示" at bounding box center [878, 395] width 128 height 14
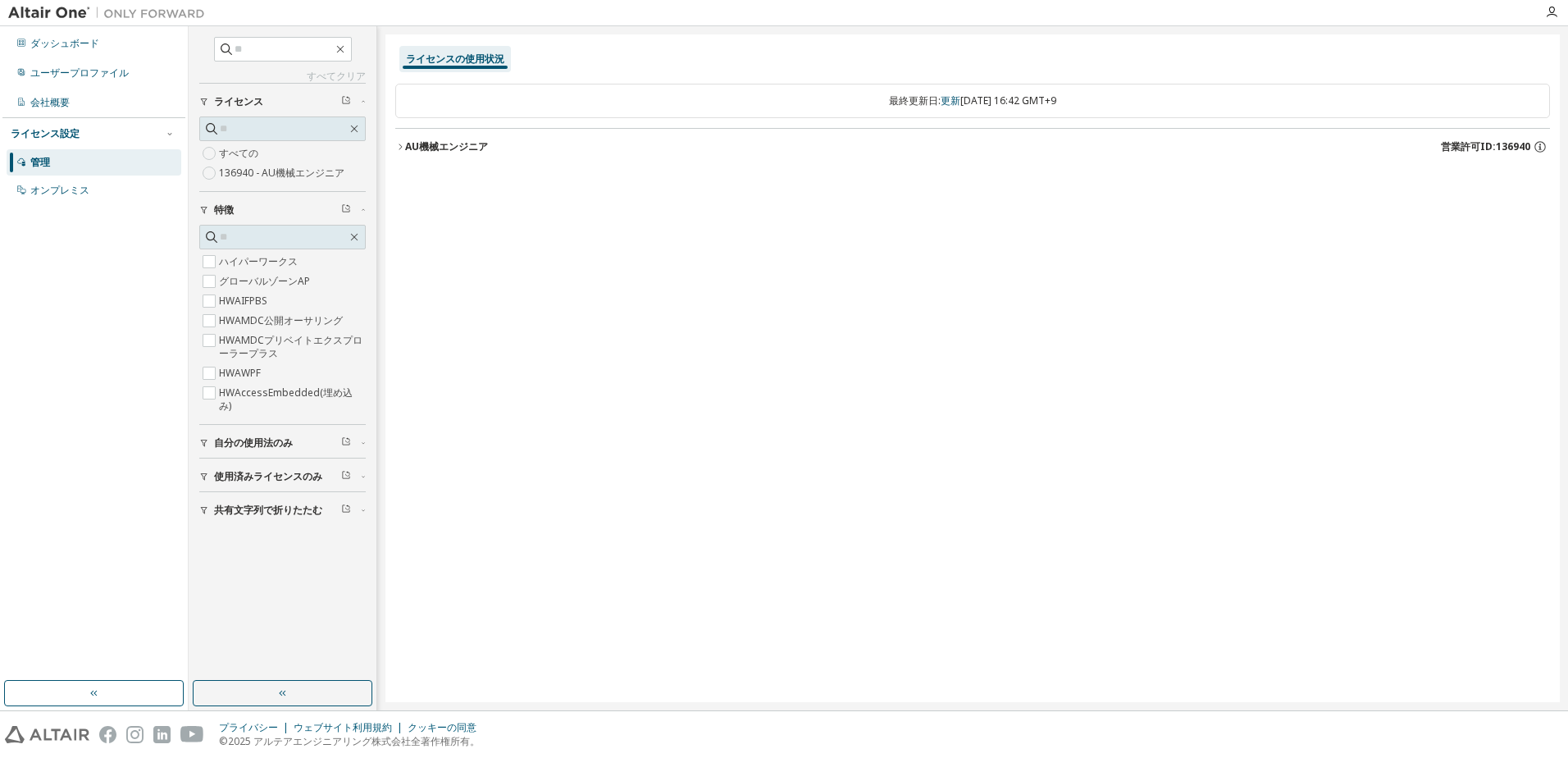
click at [422, 150] on font "AU機械エンジニア" at bounding box center [446, 146] width 83 height 14
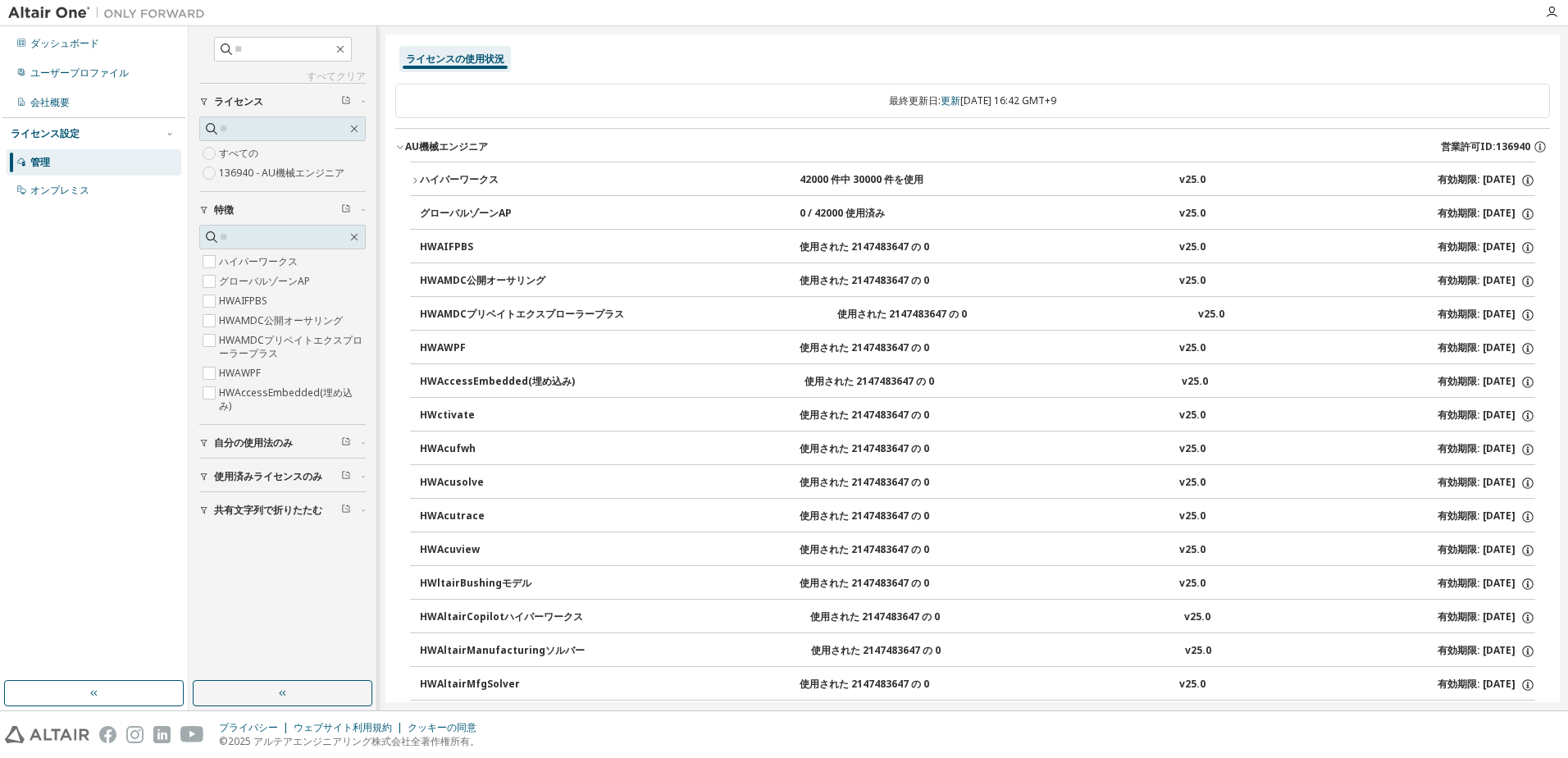
click at [444, 177] on div "ハイパーワークス" at bounding box center [493, 180] width 147 height 15
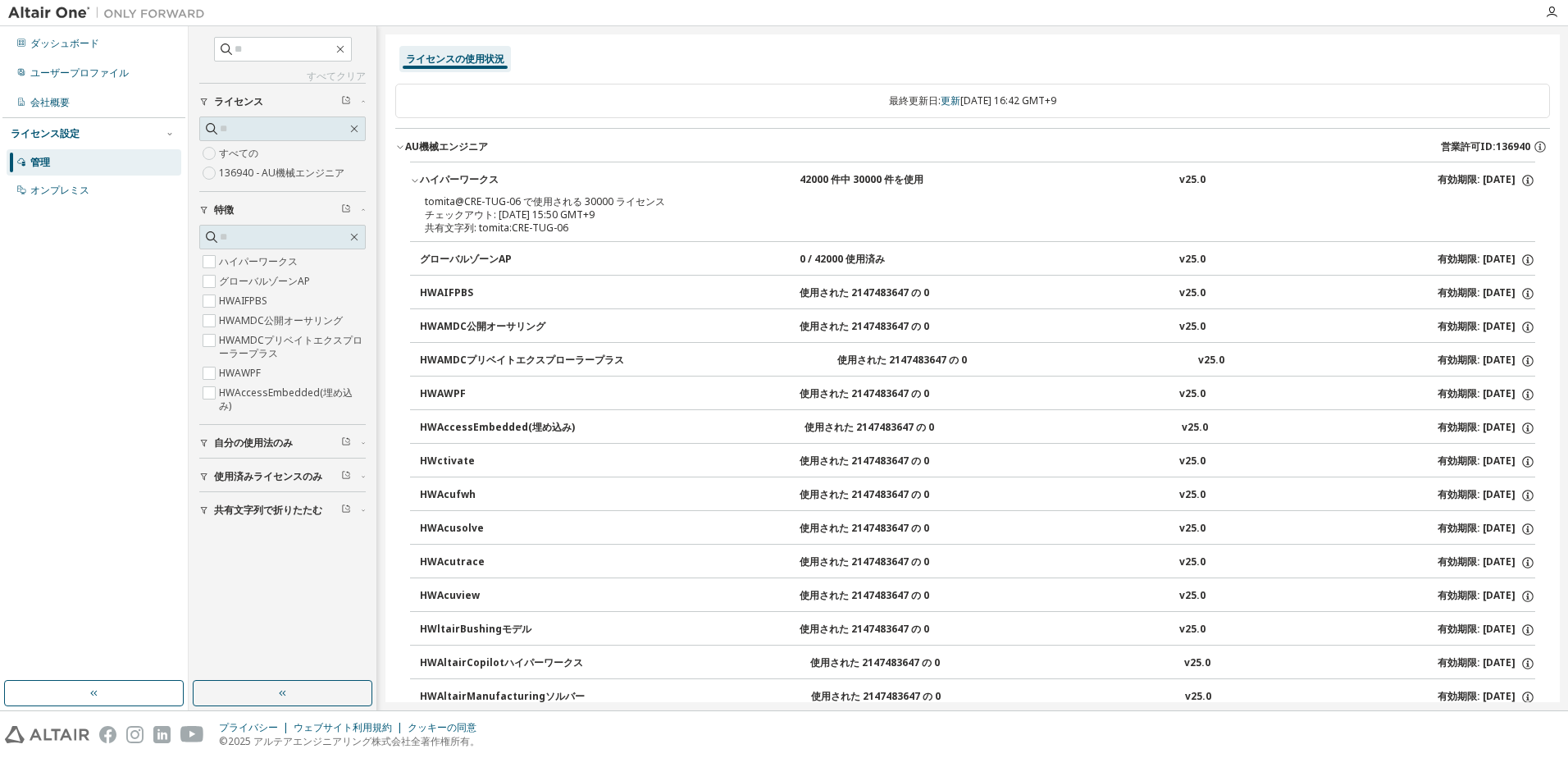
click at [226, 481] on span "使用済みライセンスのみ" at bounding box center [267, 476] width 108 height 13
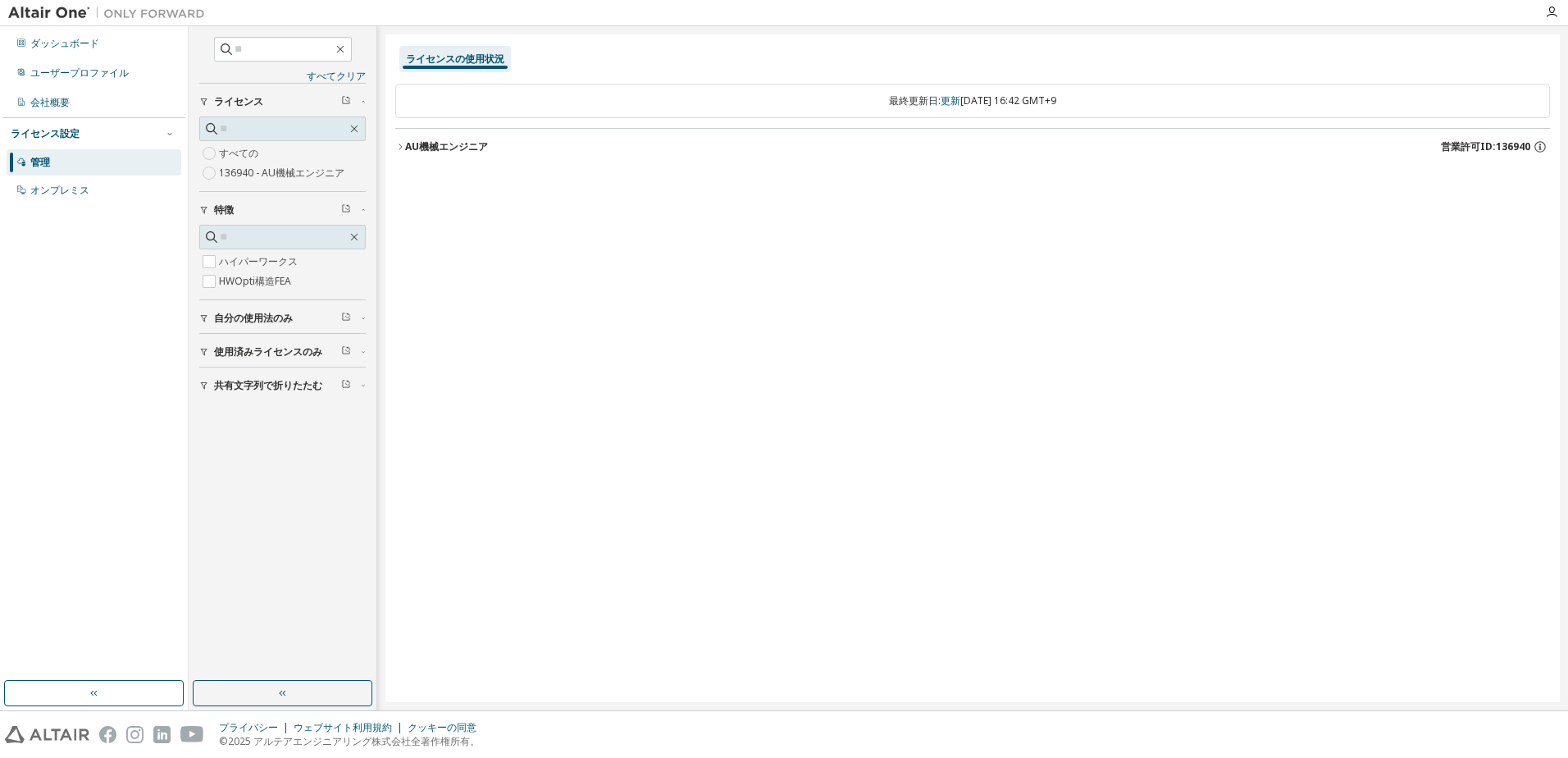
click at [465, 149] on font "AU機械エンジニア" at bounding box center [446, 146] width 83 height 14
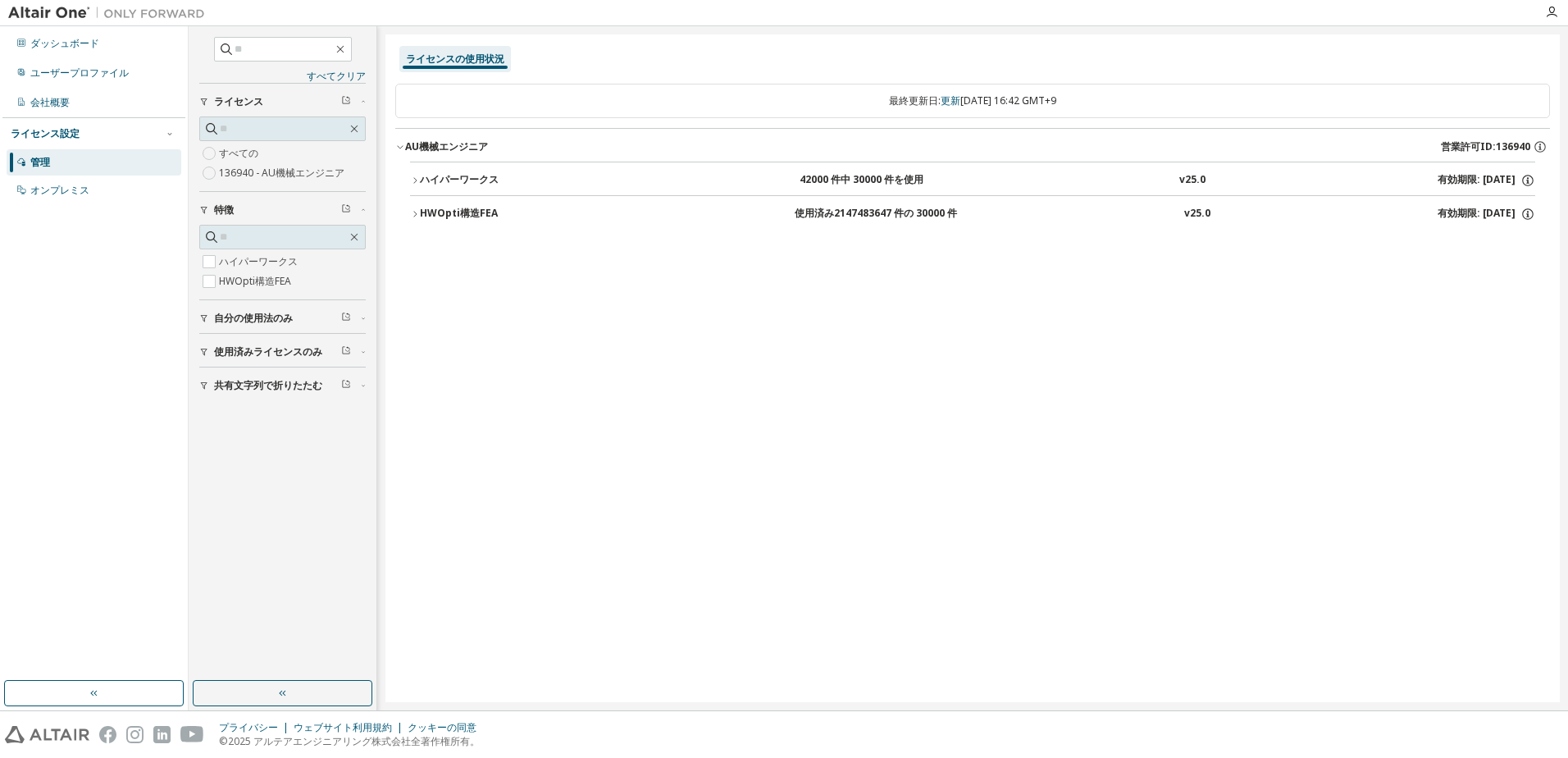
click at [463, 218] on div "HWOpti構造FEA" at bounding box center [493, 214] width 147 height 15
click at [472, 177] on div "ハイパーワークス" at bounding box center [493, 180] width 147 height 15
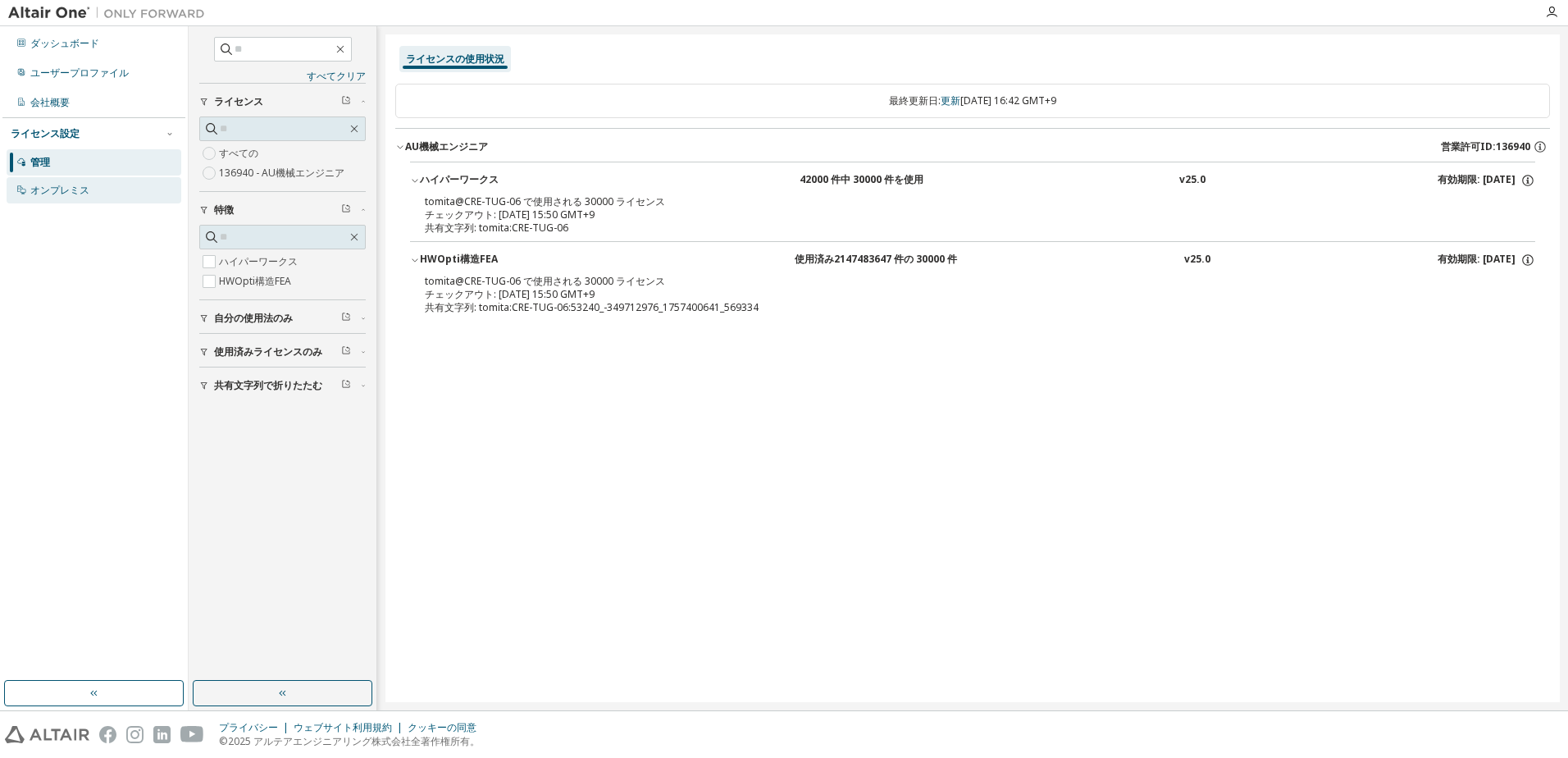
click at [82, 191] on div "オンプレミス" at bounding box center [60, 189] width 60 height 13
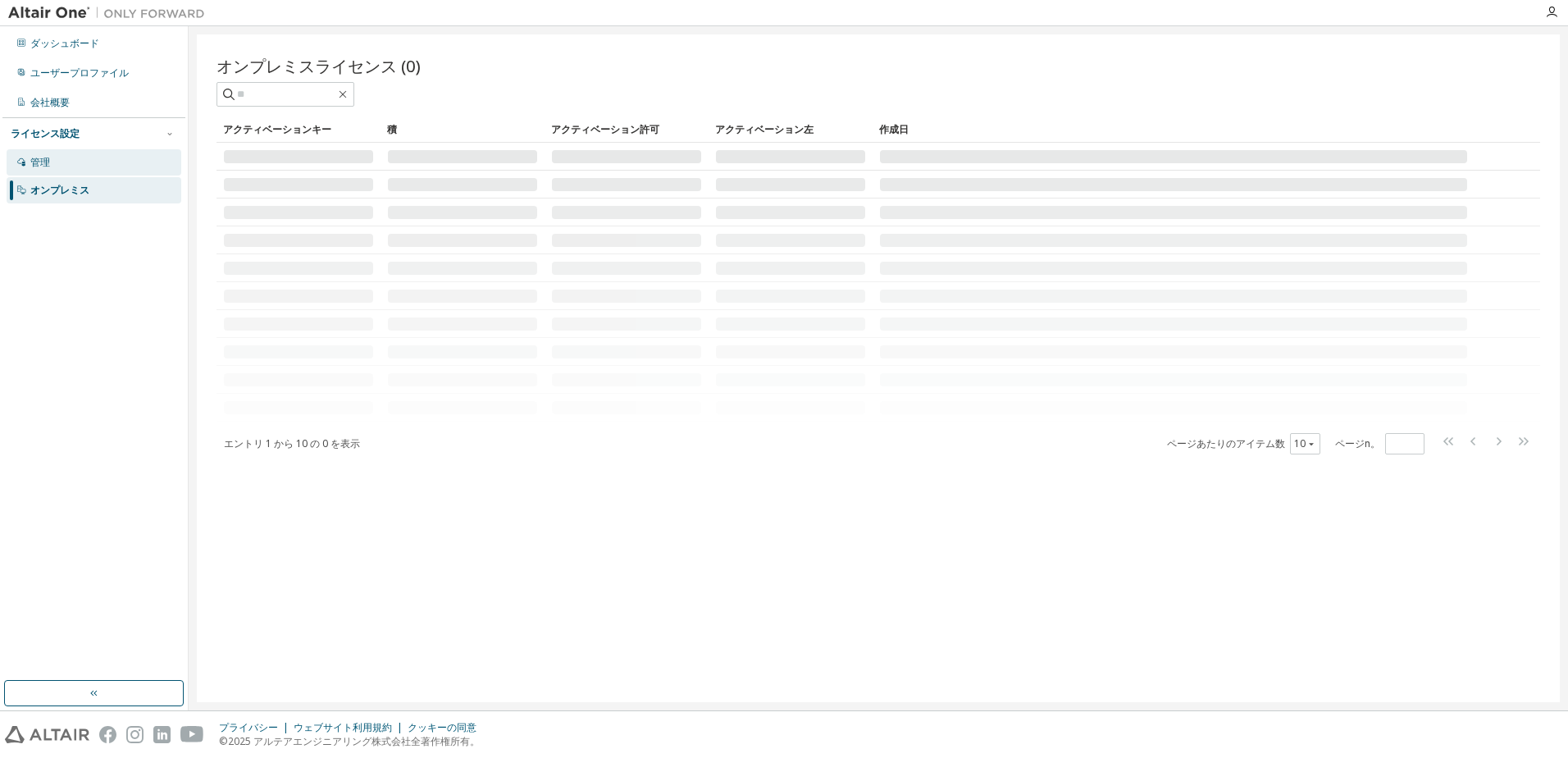
click at [72, 162] on div "管理" at bounding box center [94, 162] width 175 height 26
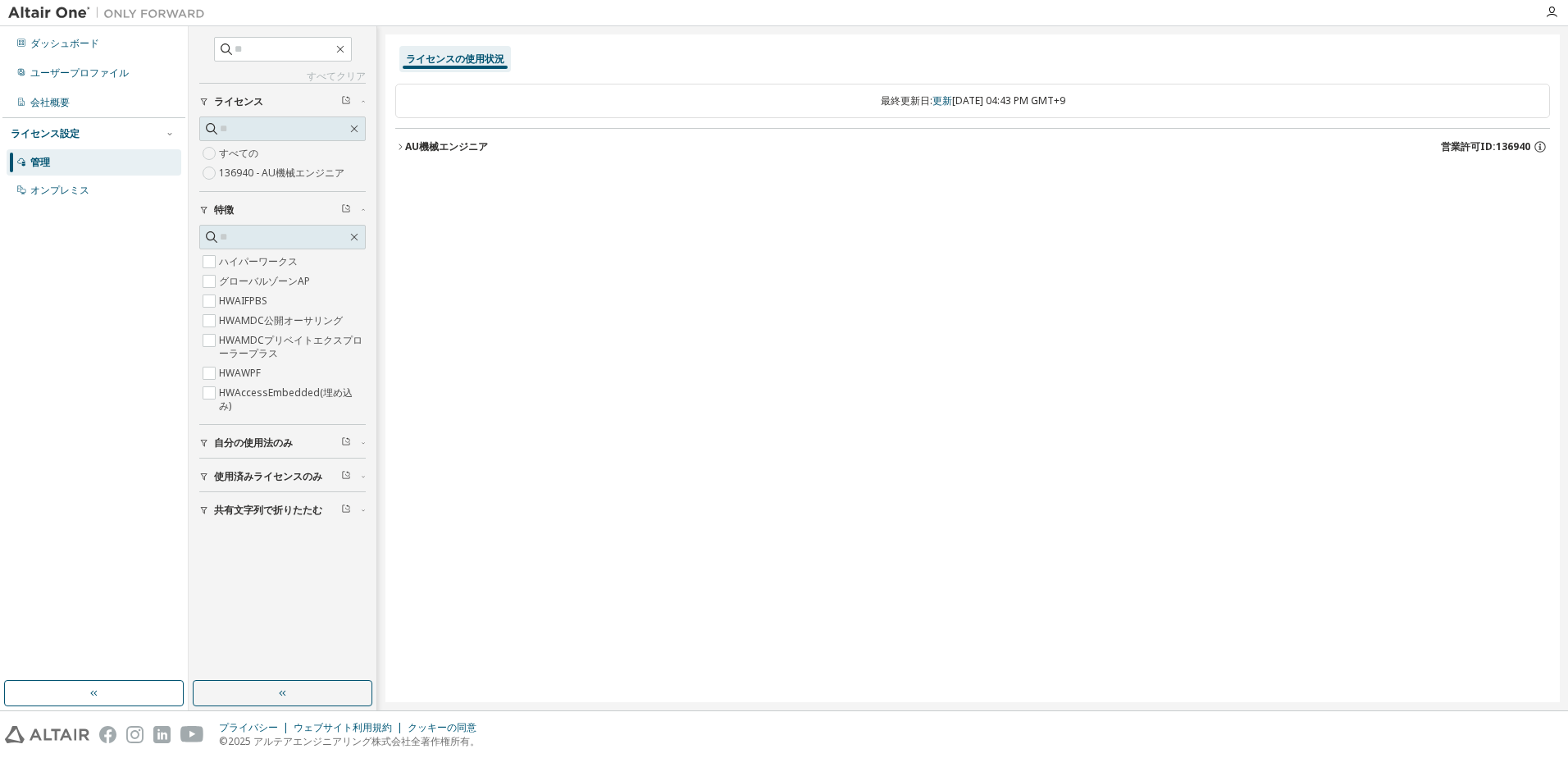
click at [427, 141] on font "AU機械エンジニア" at bounding box center [446, 146] width 83 height 14
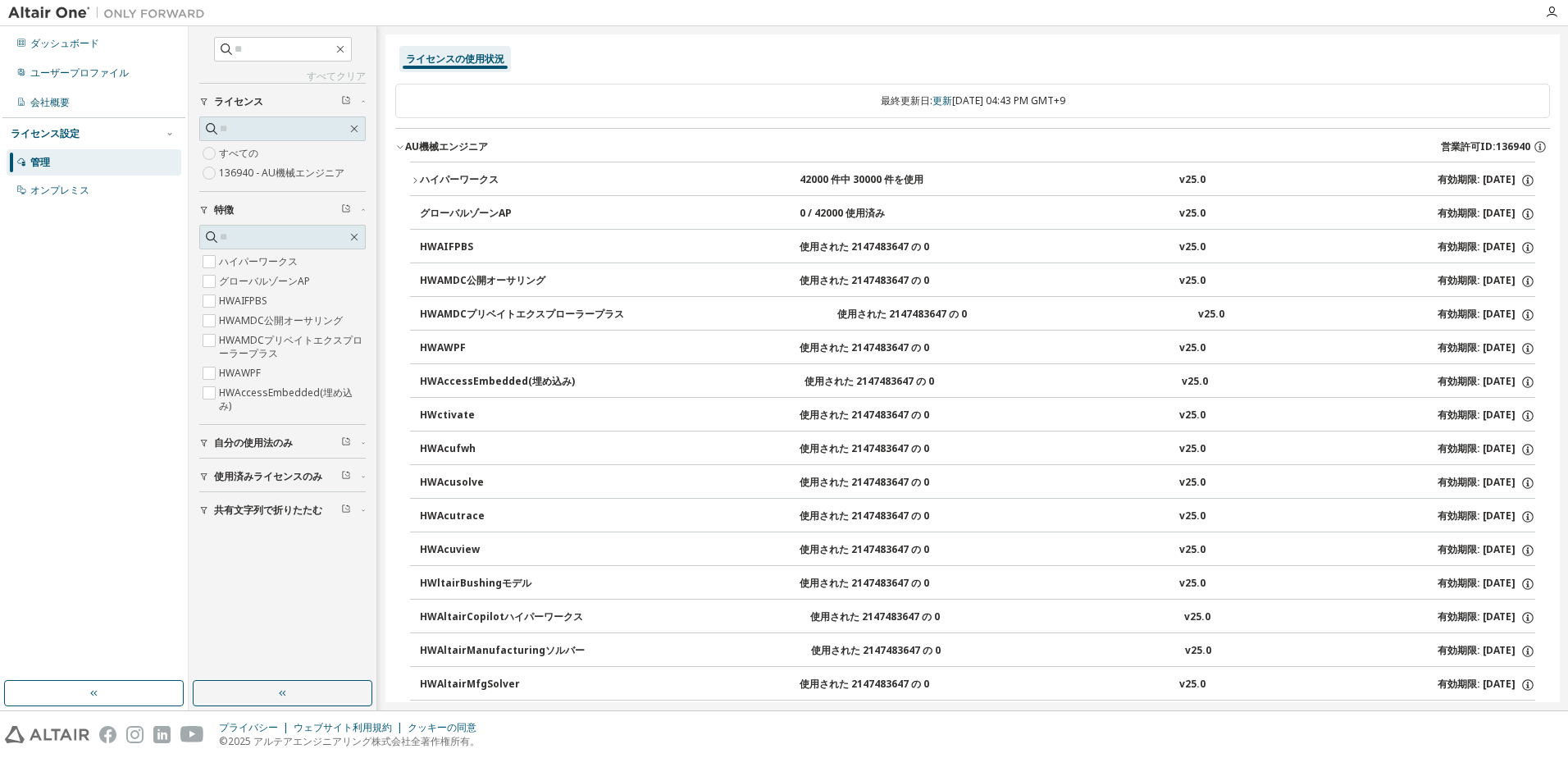
click at [563, 308] on div "HWAMDCプリベイトエクスプローラープラス" at bounding box center [521, 314] width 204 height 15
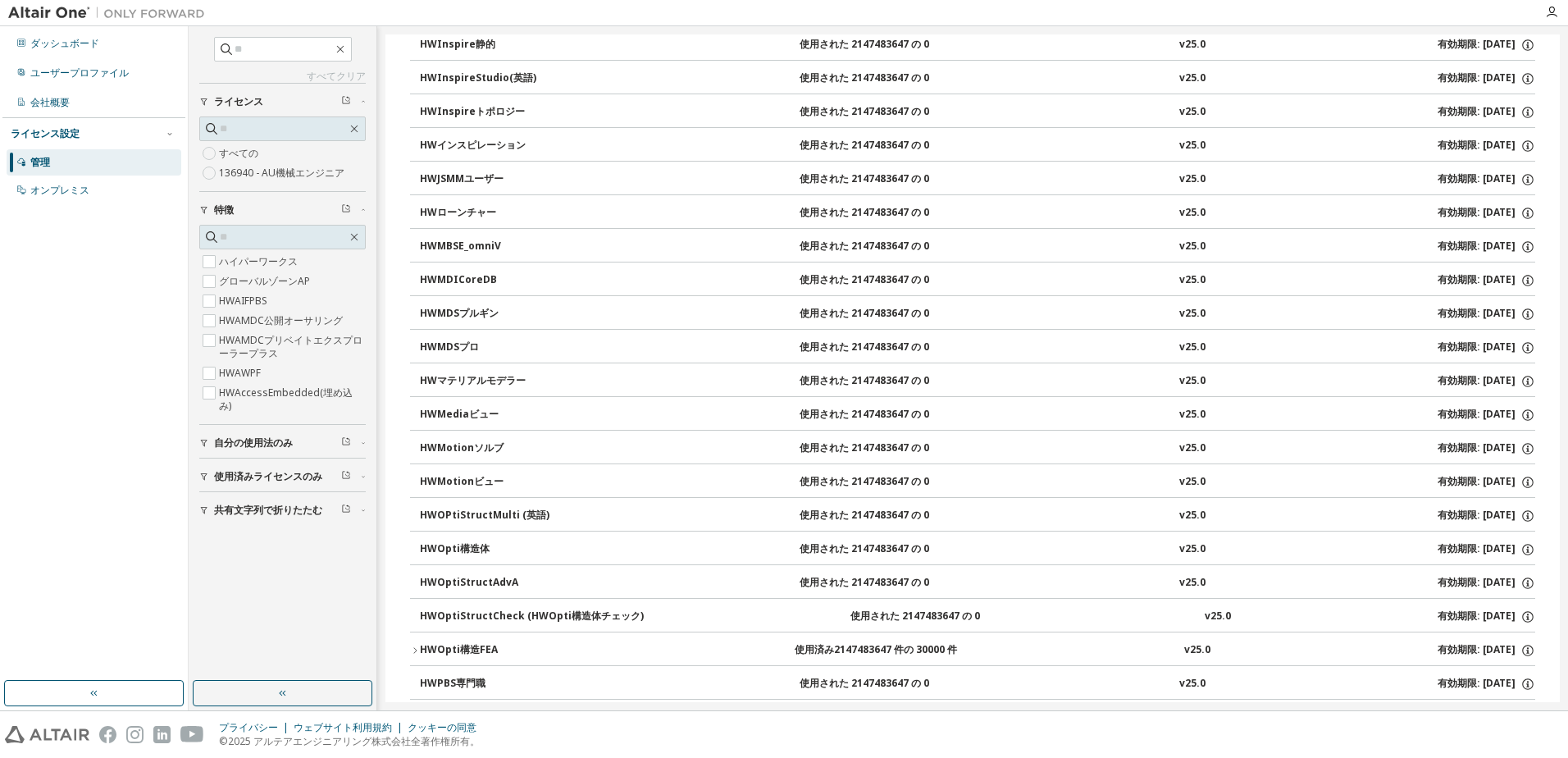
scroll to position [5085, 0]
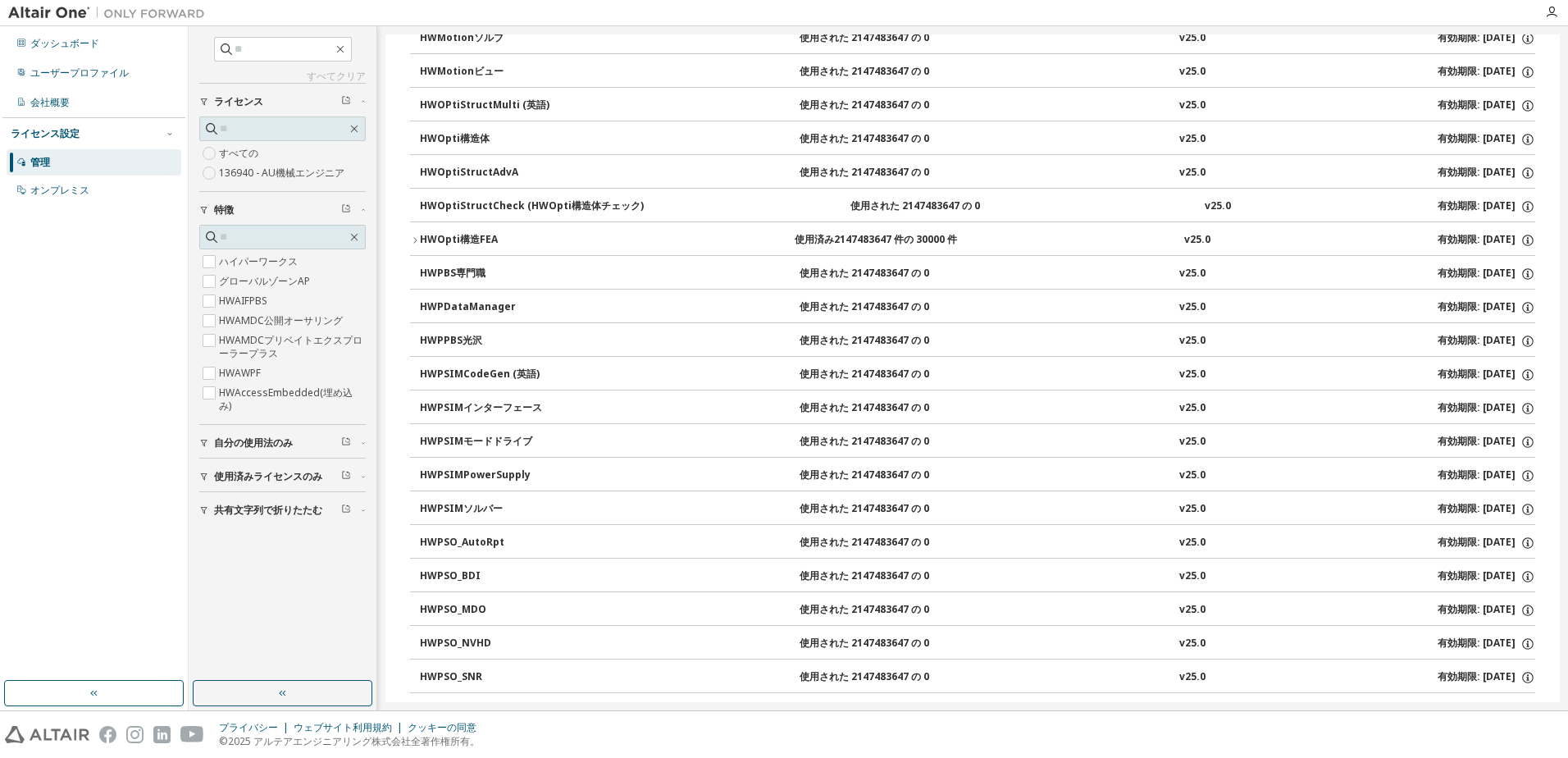
click at [461, 239] on div "HWOpti構造FEA" at bounding box center [493, 240] width 147 height 15
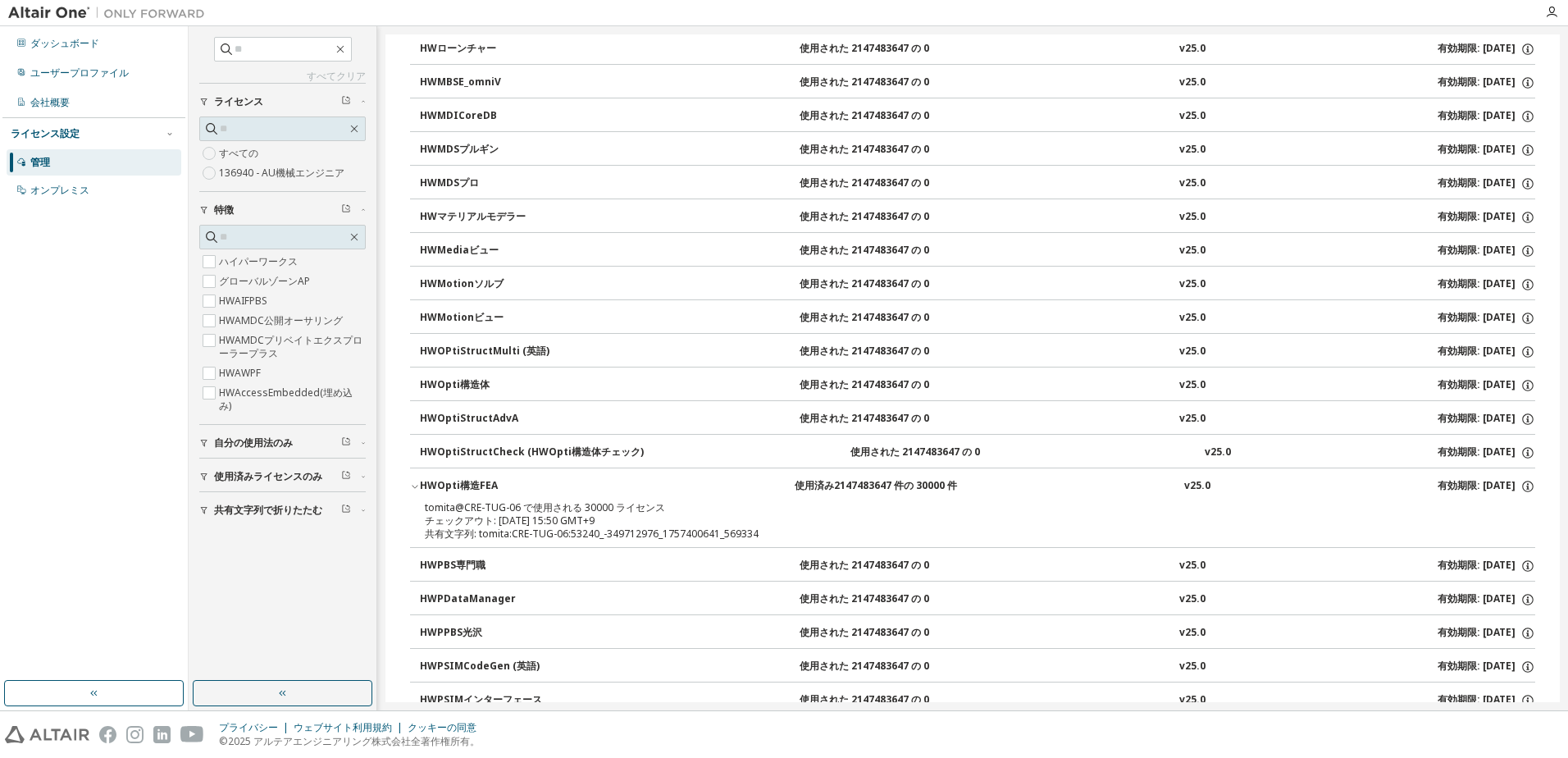
scroll to position [4921, 0]
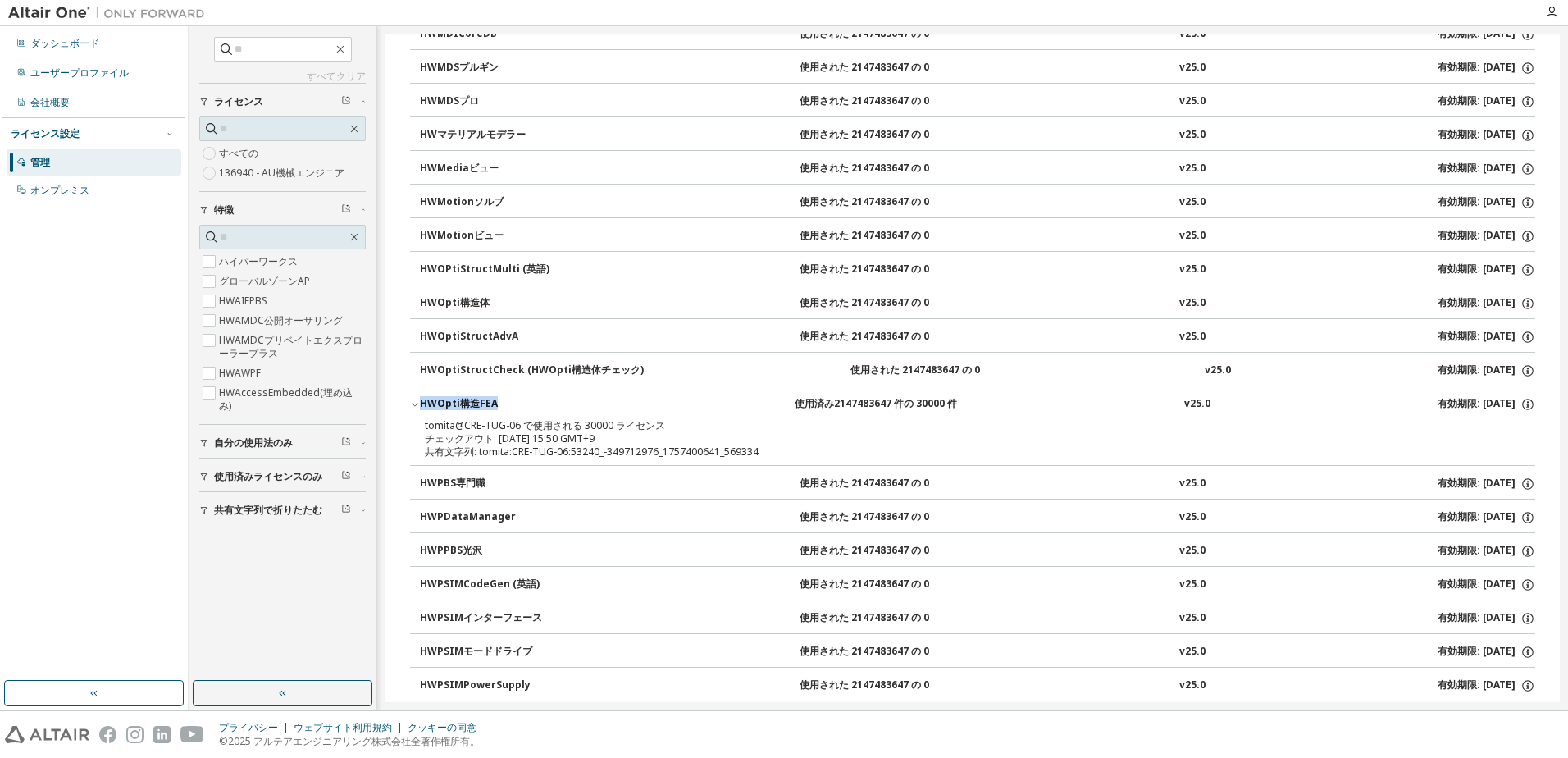
drag, startPoint x: 400, startPoint y: 394, endPoint x: 495, endPoint y: 411, distance: 96.5
copy div "HWOpti構造FEA"
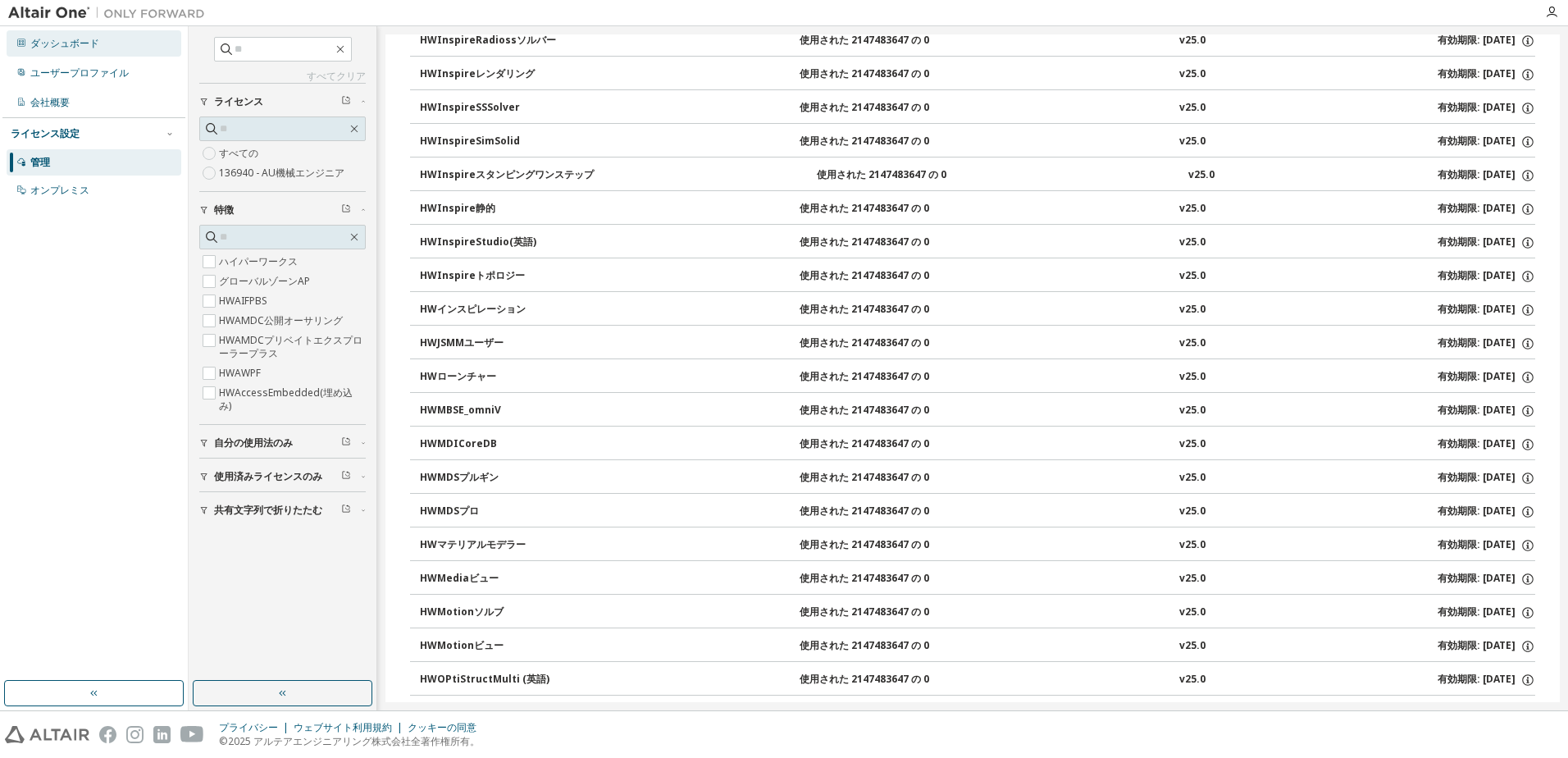
click at [82, 43] on div "ダッシュボード" at bounding box center [64, 43] width 69 height 13
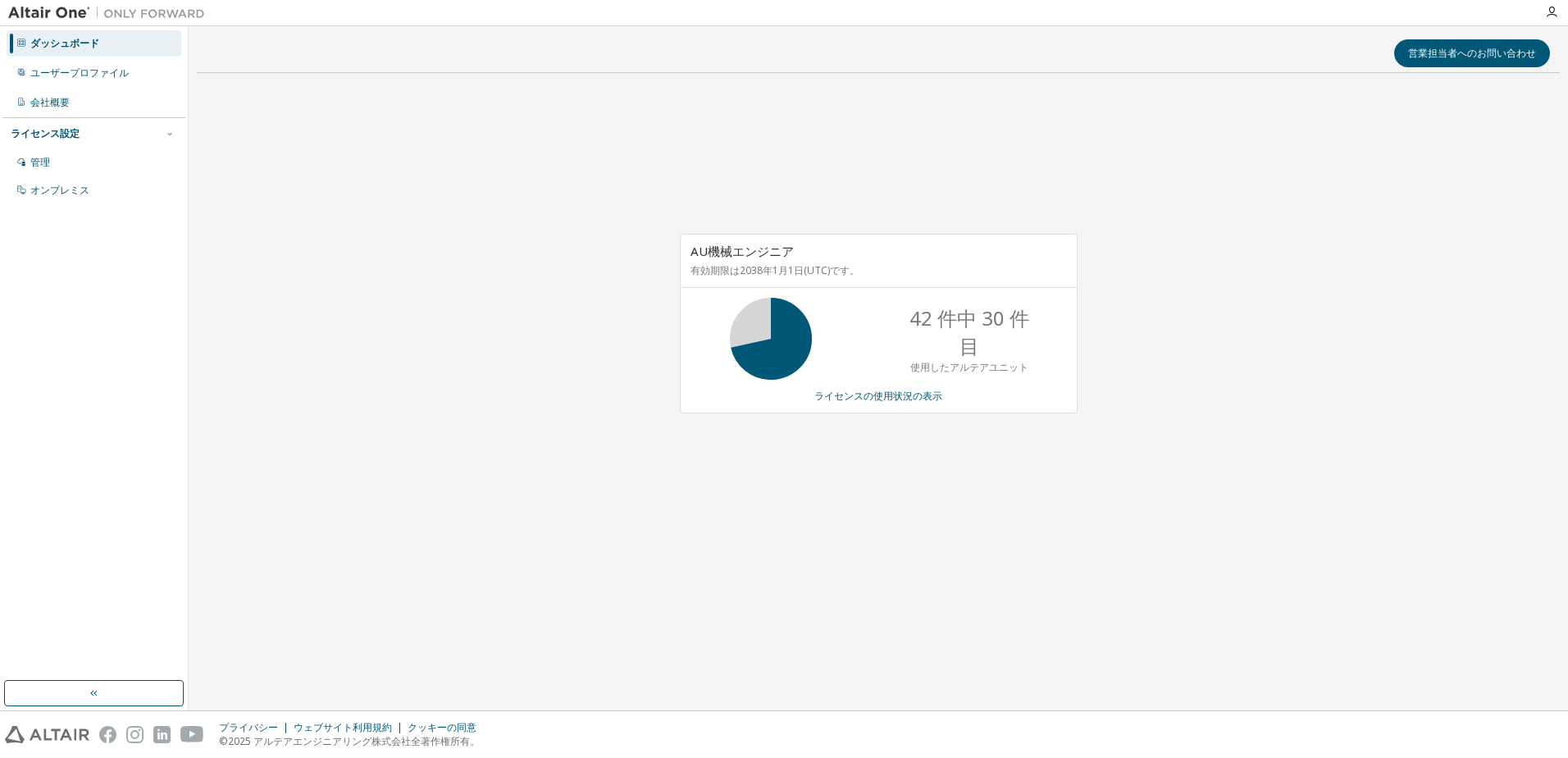
click at [486, 269] on div "AU機械エンジニア 有効期限は2038年1月1日(UTC)です。 42 件中 30 件目 使用したアルテアユニット ライセンスの使用状況の表示" at bounding box center [878, 332] width 1363 height 493
click at [127, 71] on div "ユーザープロファイル" at bounding box center [79, 72] width 99 height 13
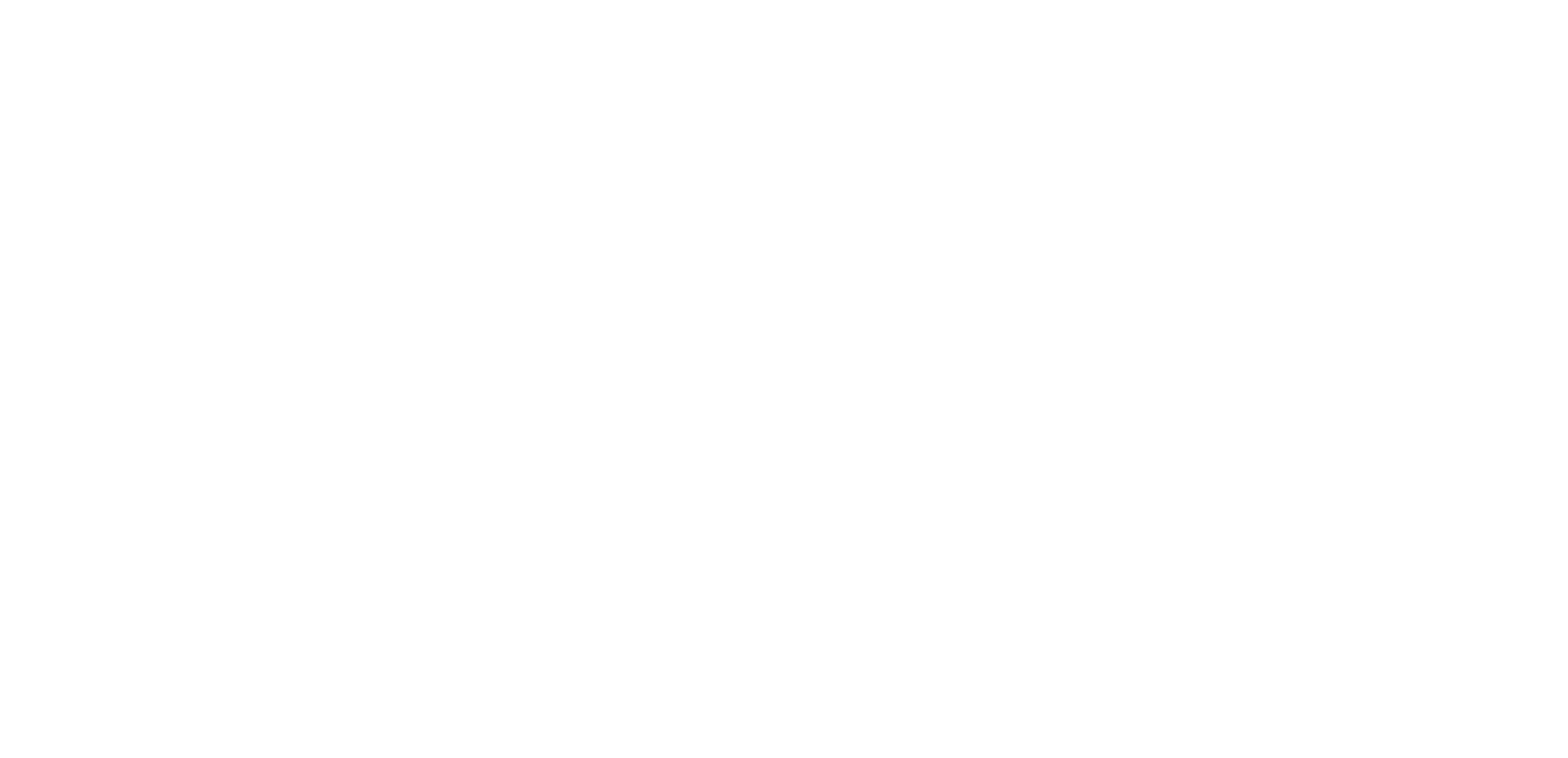
click at [93, 48] on div at bounding box center [784, 379] width 1568 height 758
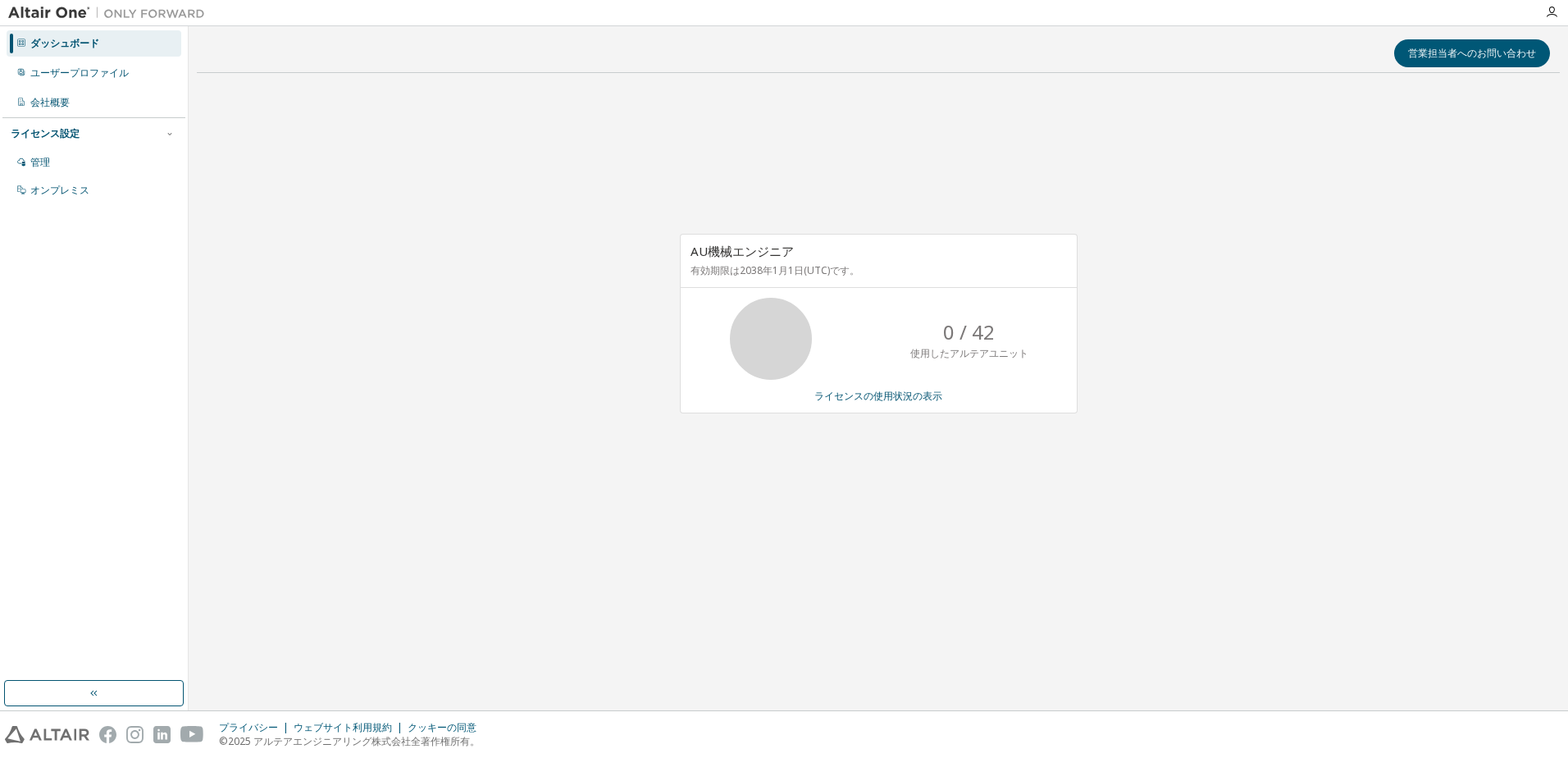
click at [459, 451] on div "AU機械エンジニア 有効期限は[DATE](UTC)です。 0 / 42 使用したアルテアユニット ライセンスの使用状況の表示" at bounding box center [878, 332] width 1363 height 493
click at [652, 412] on div "AU機械エンジニア 有効期限は2038年1月1日(UTC)です。 0 / 42 使用したアルテアユニット ライセンスの使用状況の表示" at bounding box center [878, 332] width 1363 height 493
click at [659, 416] on div "AU機械エンジニア 有効期限は[DATE](UTC)です。 0 / 42 使用したアルテアユニット ライセンスの使用状況の表示" at bounding box center [878, 332] width 1363 height 493
click at [904, 401] on link "ライセンスの使用状況の表示" at bounding box center [878, 395] width 128 height 14
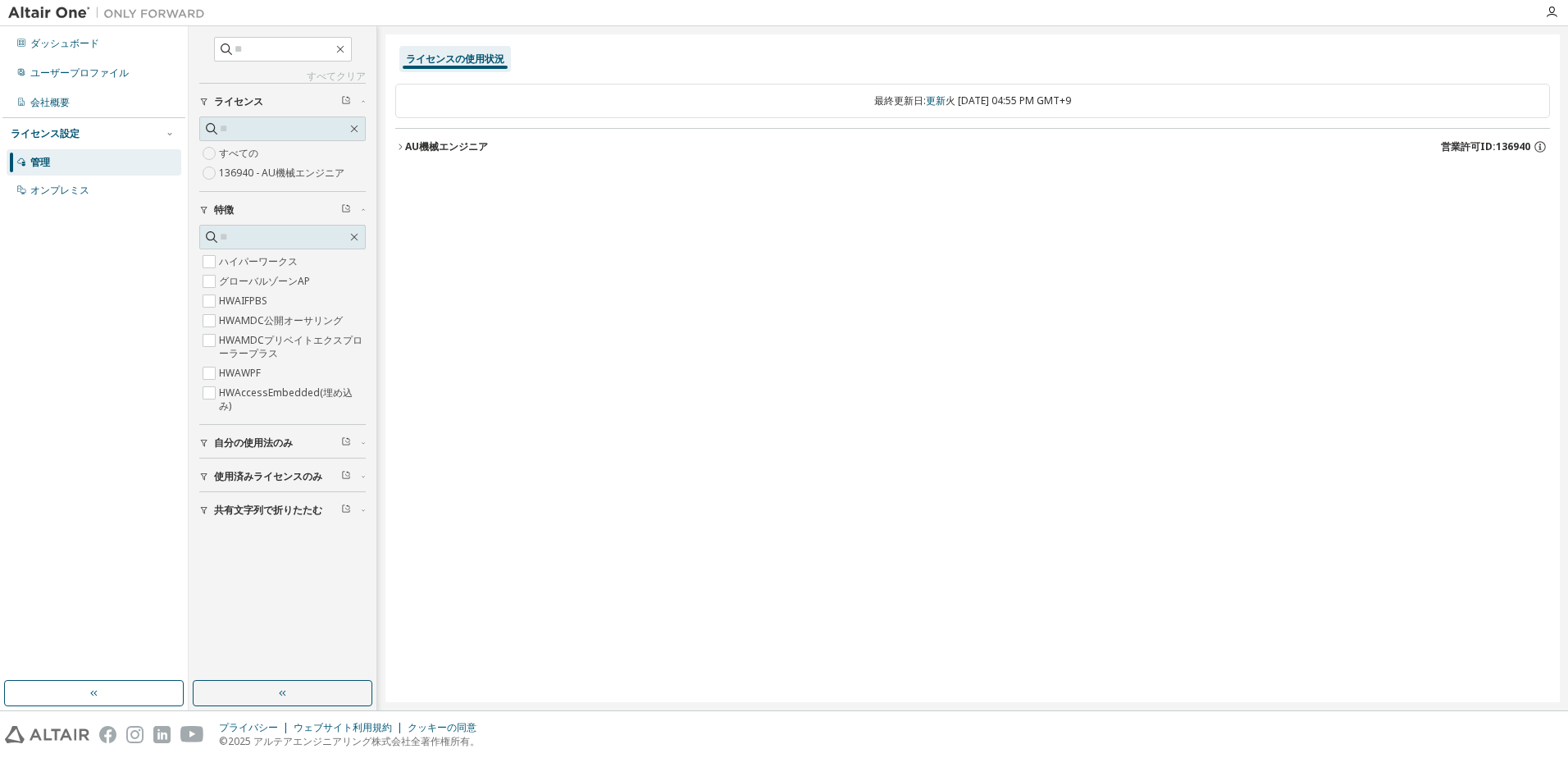
click at [403, 148] on icon "button" at bounding box center [400, 146] width 10 height 10
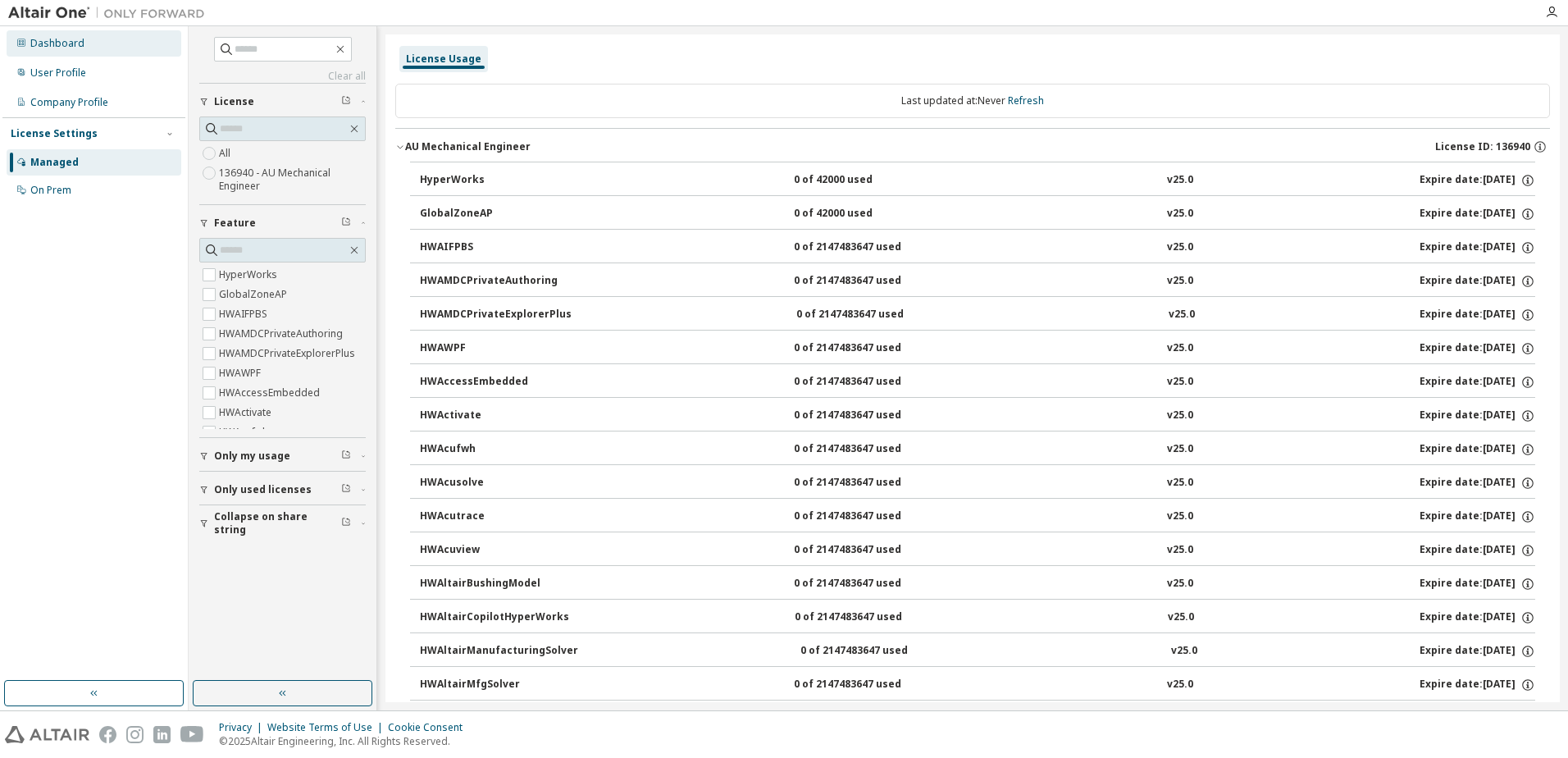
click at [46, 49] on div "Dashboard" at bounding box center [57, 43] width 54 height 13
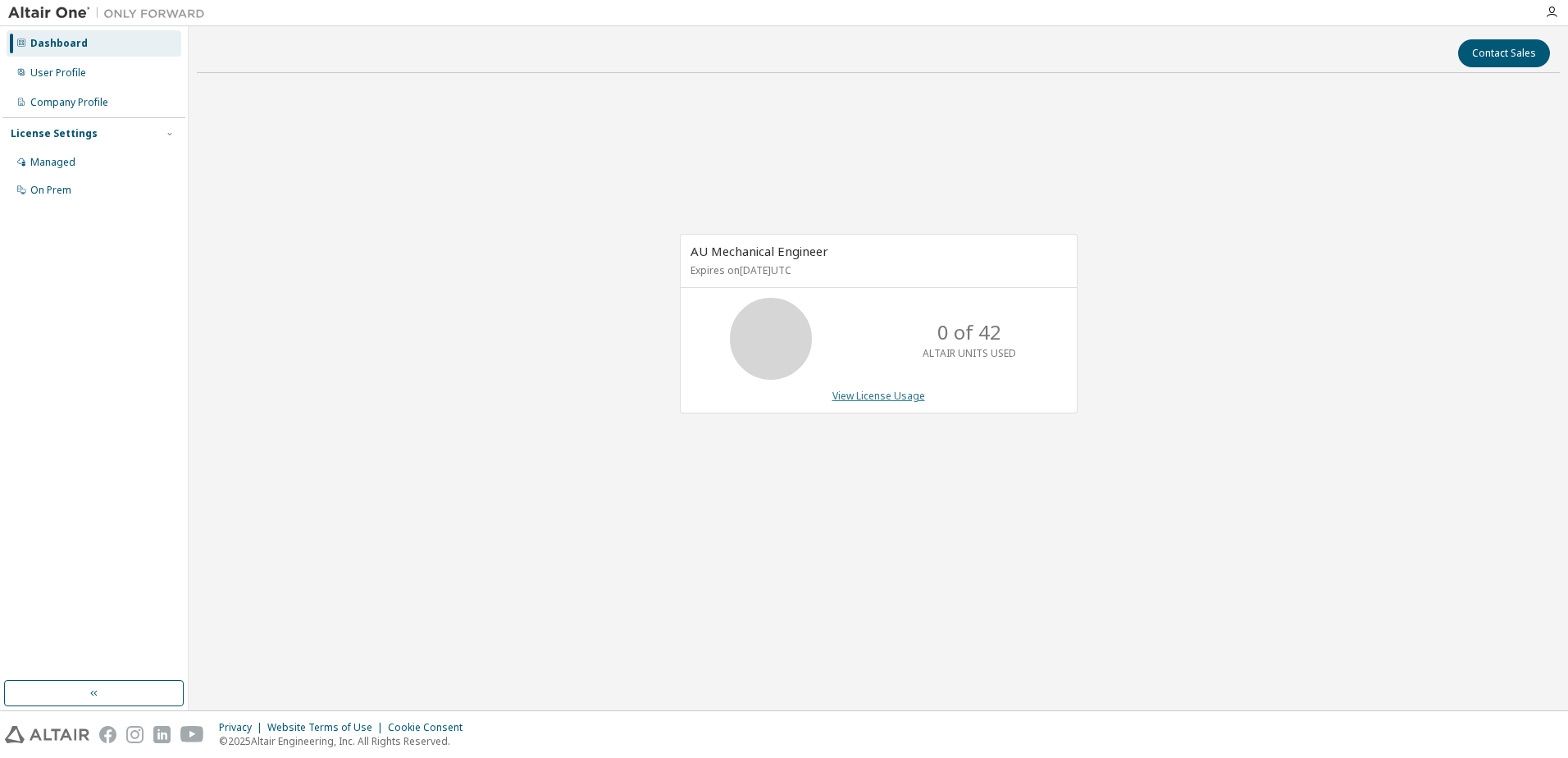
click at [875, 392] on link "View License Usage" at bounding box center [878, 395] width 93 height 14
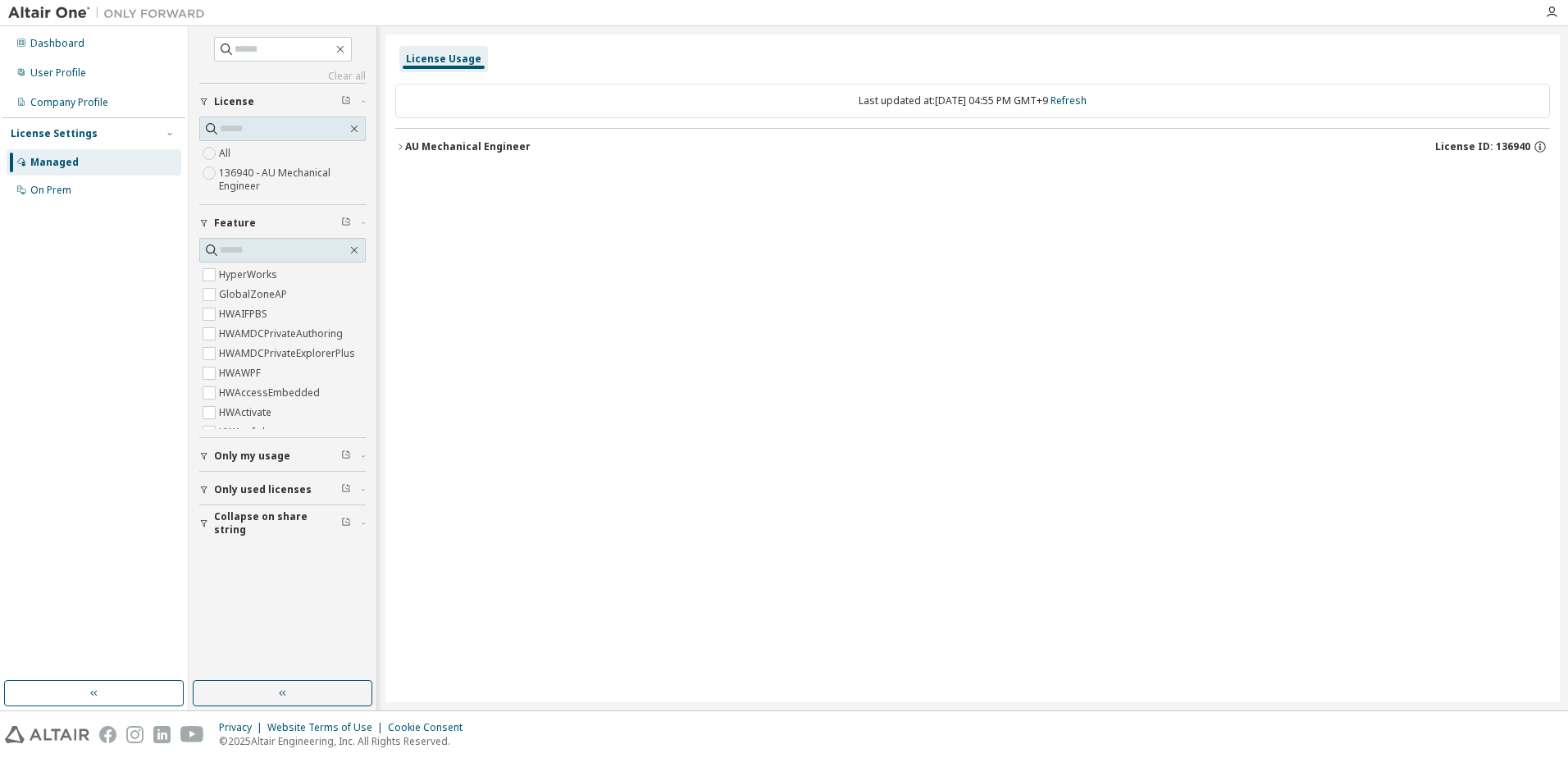
click at [453, 152] on div "AU Mechanical Engineer" at bounding box center [467, 146] width 126 height 13
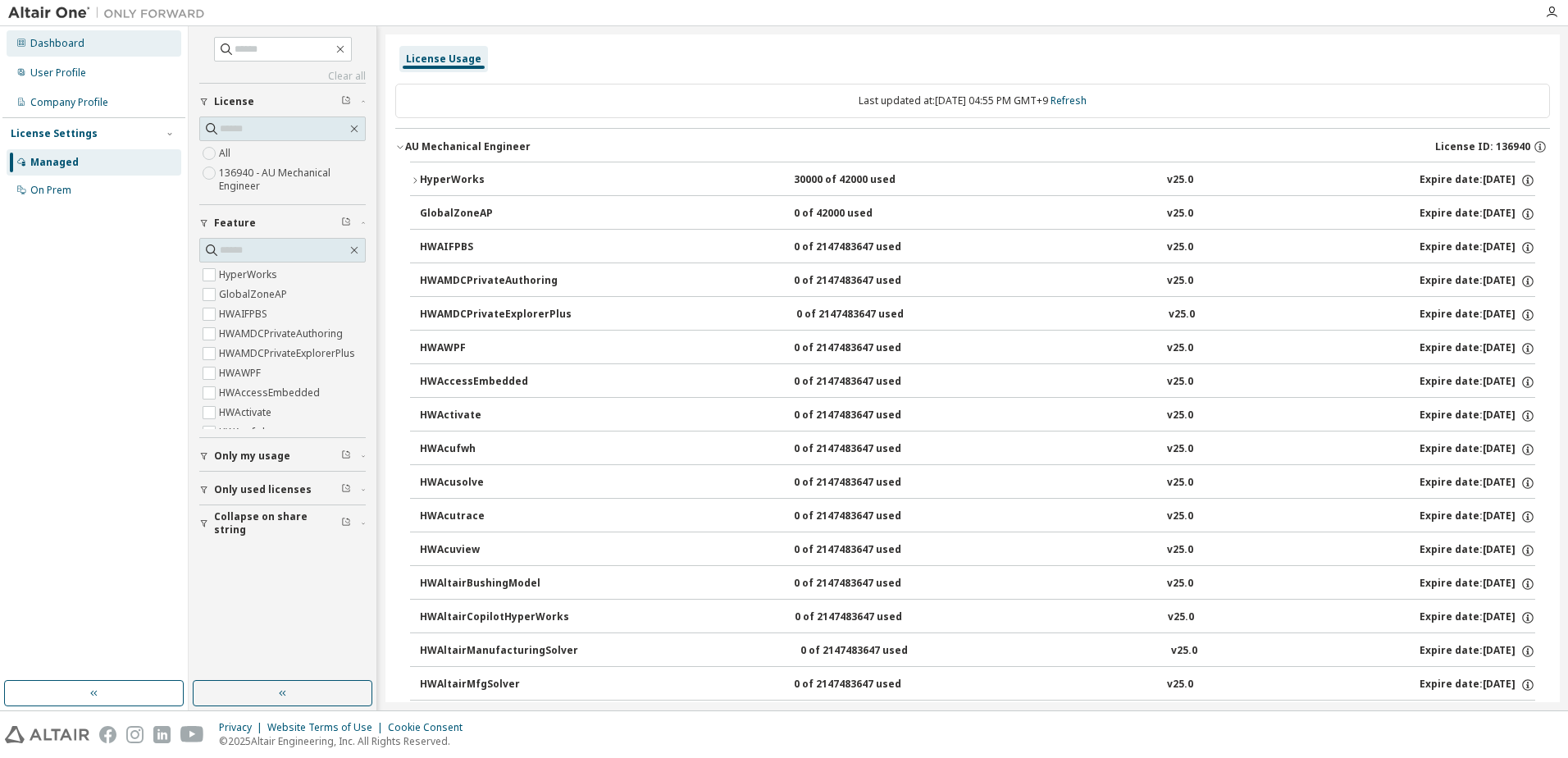
click at [68, 47] on div "Dashboard" at bounding box center [57, 43] width 54 height 13
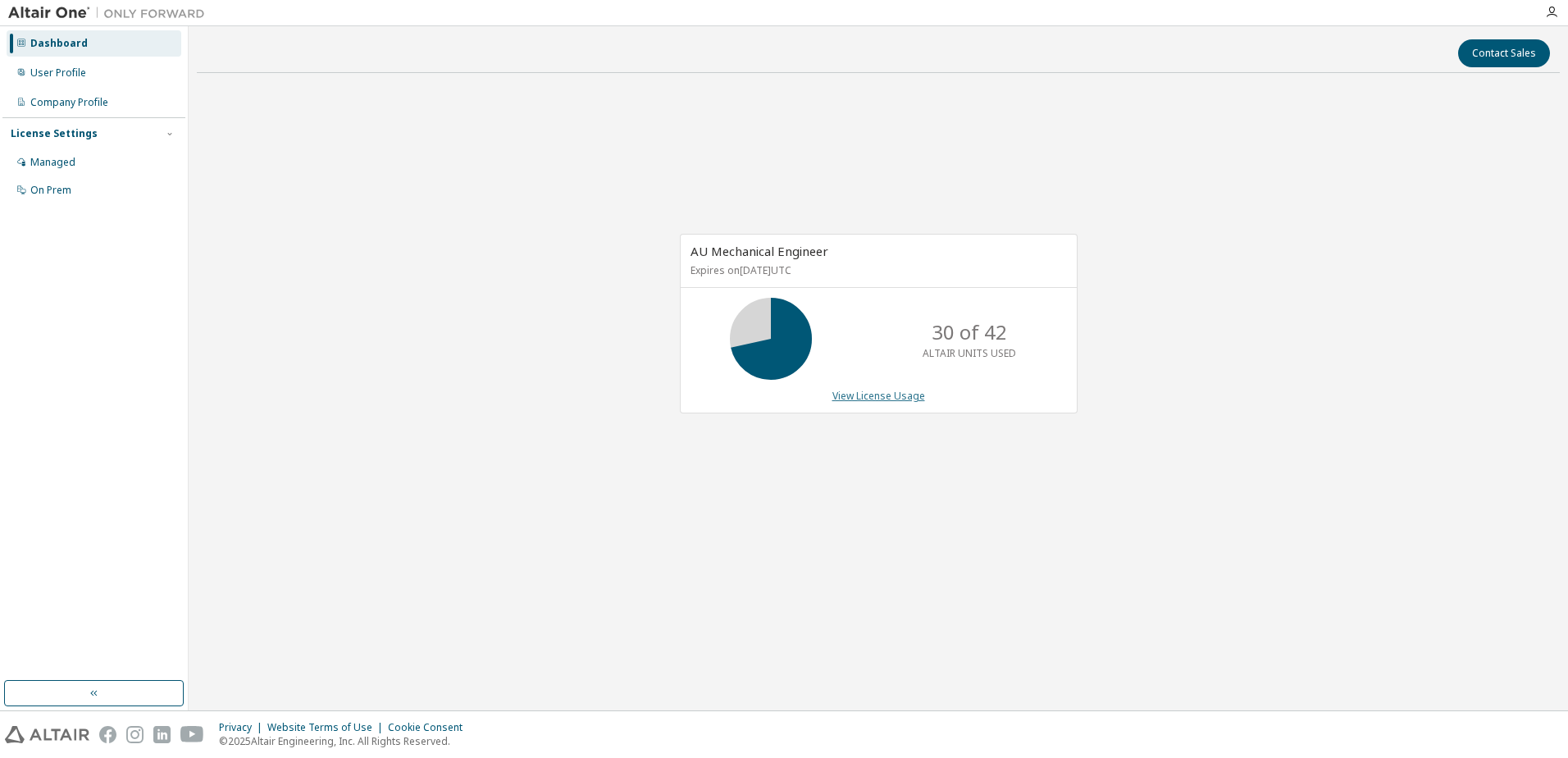
click at [866, 397] on link "View License Usage" at bounding box center [878, 395] width 93 height 14
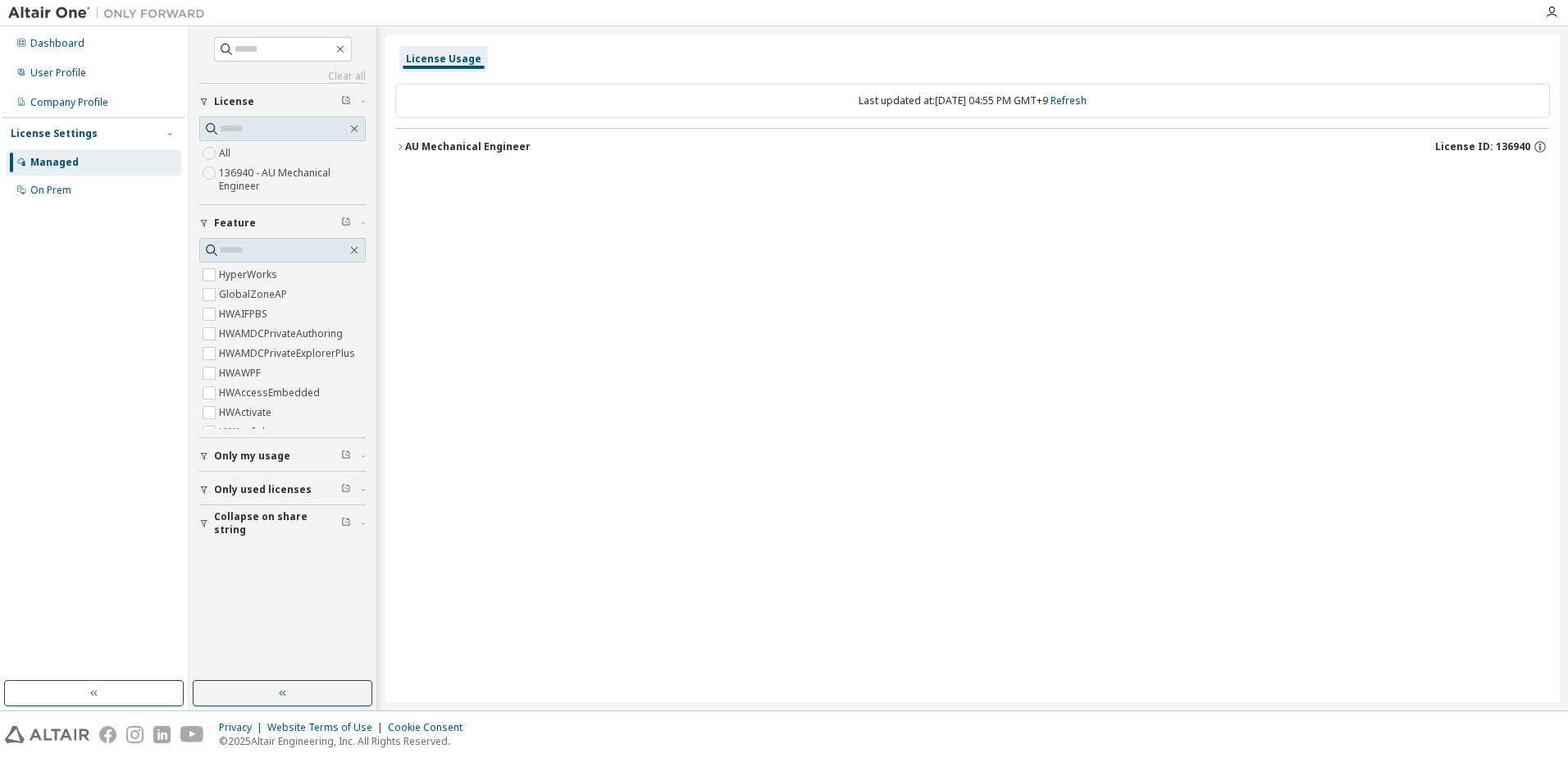
click at [481, 154] on button "AU Mechanical Engineer License ID: 136940" at bounding box center [973, 146] width 1155 height 36
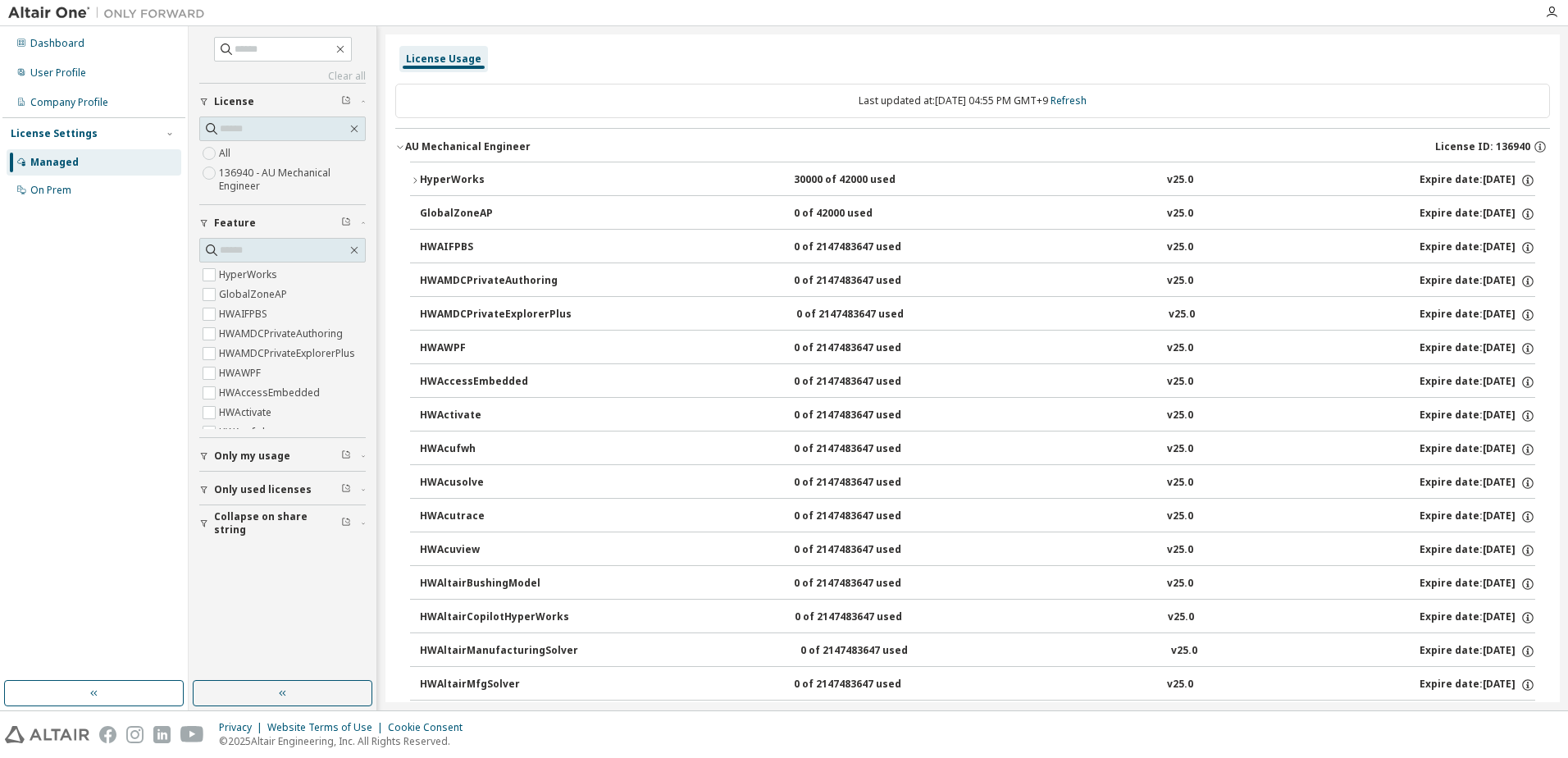
click at [498, 181] on div "HyperWorks" at bounding box center [493, 180] width 147 height 15
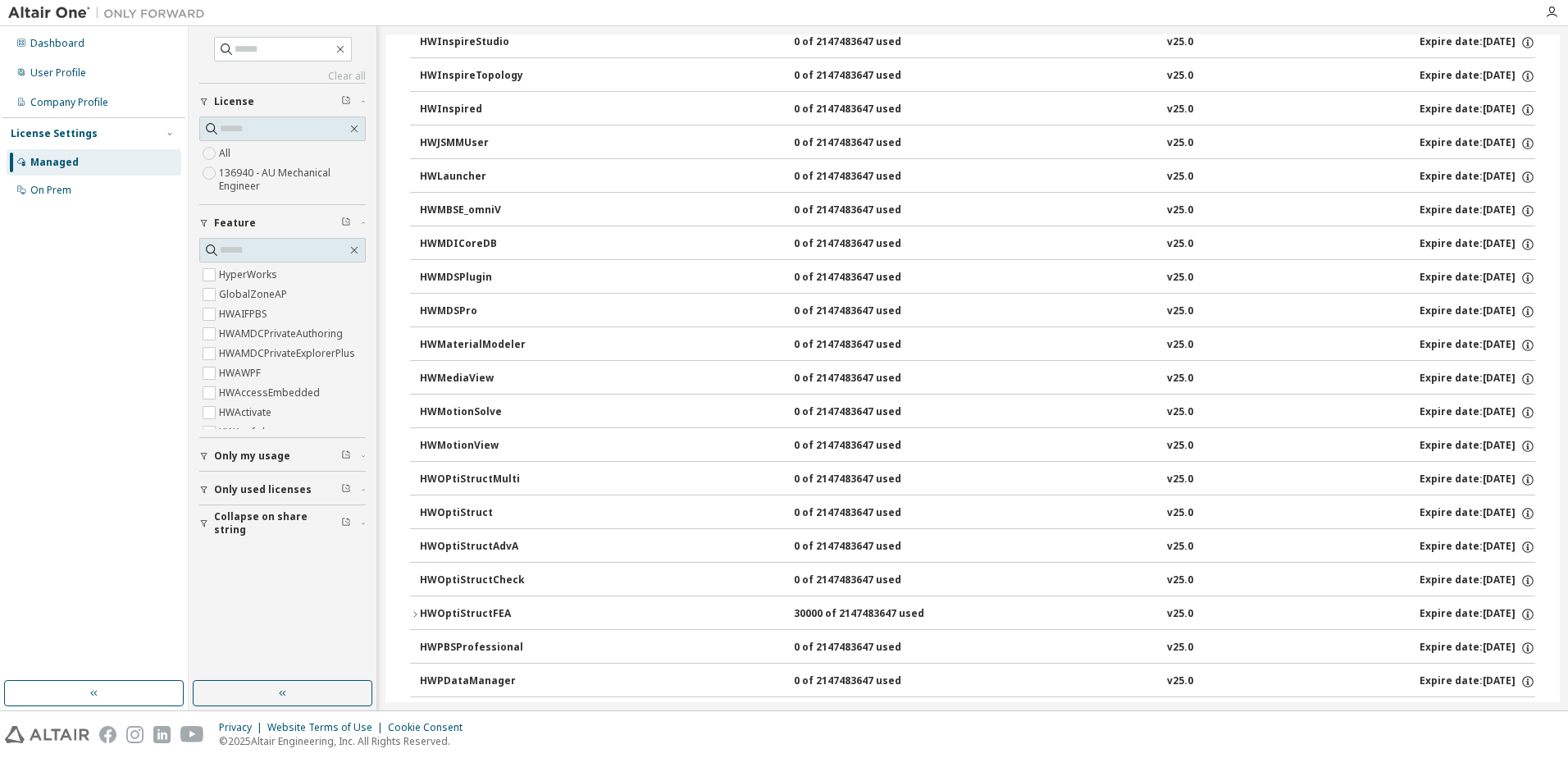
scroll to position [5166, 0]
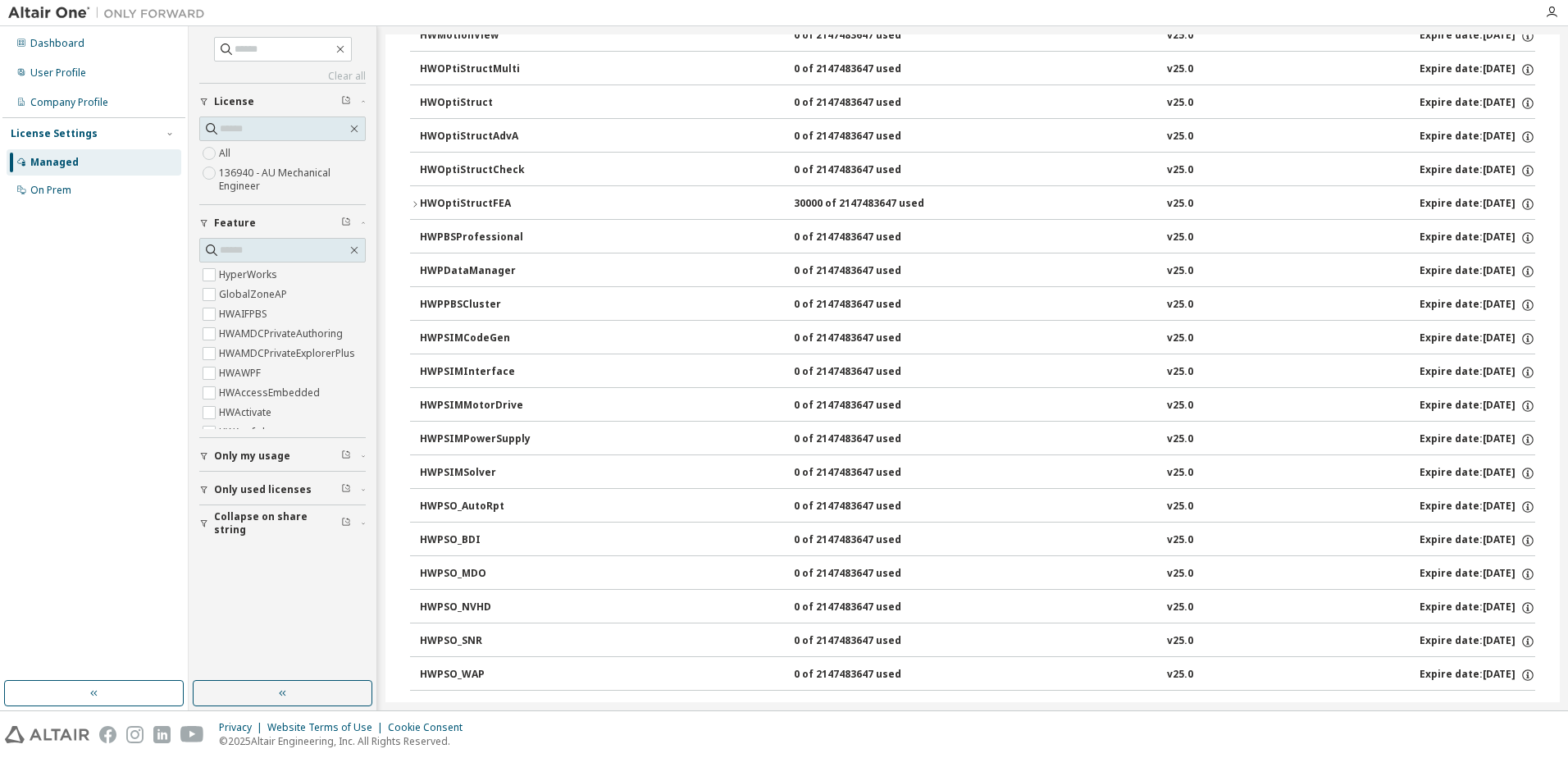
click at [512, 205] on div "HWOptiStructFEA" at bounding box center [493, 204] width 147 height 15
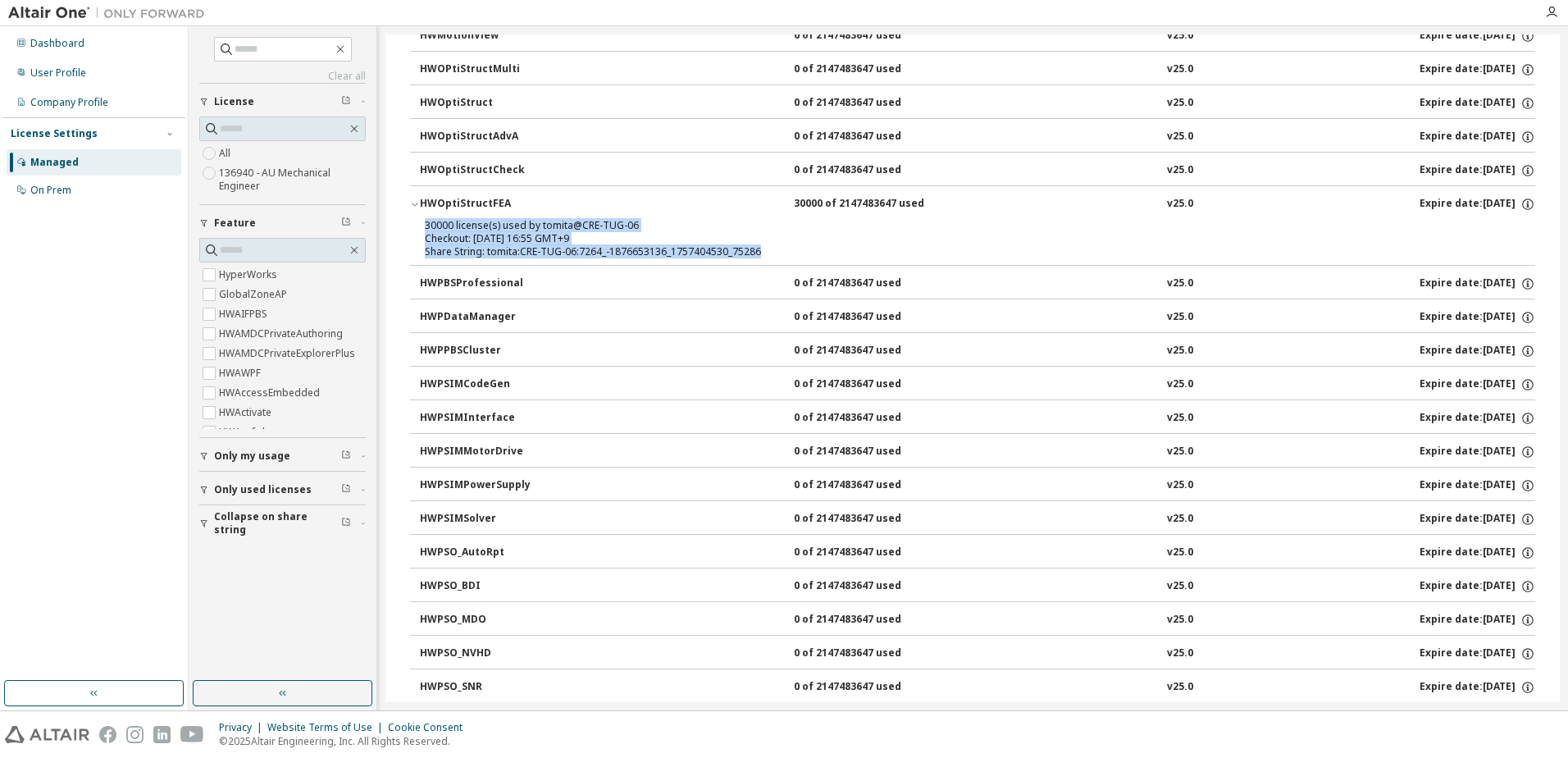
drag, startPoint x: 776, startPoint y: 250, endPoint x: 418, endPoint y: 229, distance: 358.6
click at [418, 229] on div "30000 license(s) used by tomita@CRE-TUG-06 Checkout: 2025-09-09 16:55 GMT+9 Sha…" at bounding box center [972, 241] width 1125 height 46
drag, startPoint x: 418, startPoint y: 229, endPoint x: 476, endPoint y: 241, distance: 59.2
click at [476, 241] on div "Checkout: [DATE] 16:55 GMT+9" at bounding box center [952, 238] width 1057 height 13
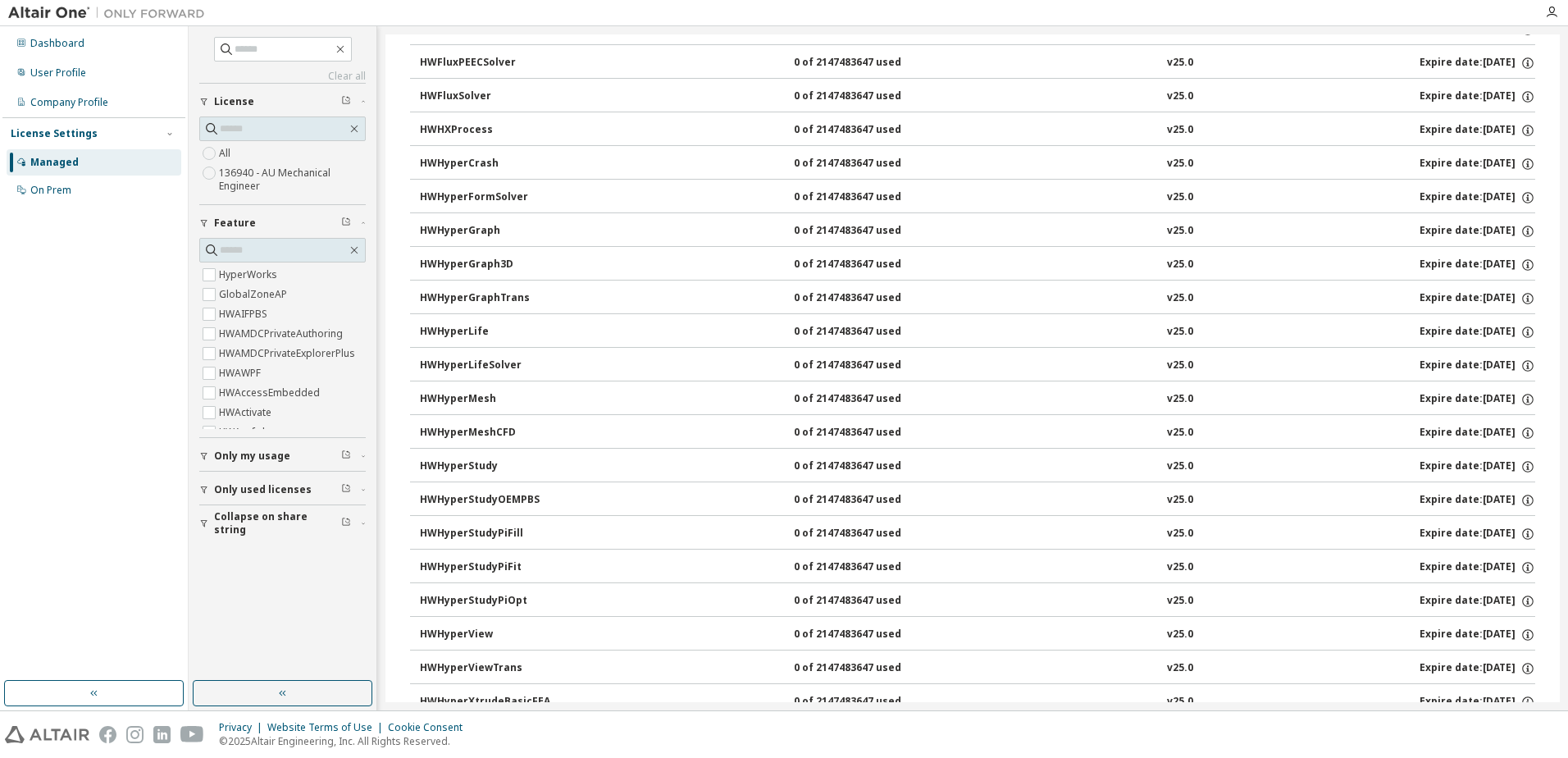
scroll to position [1887, 0]
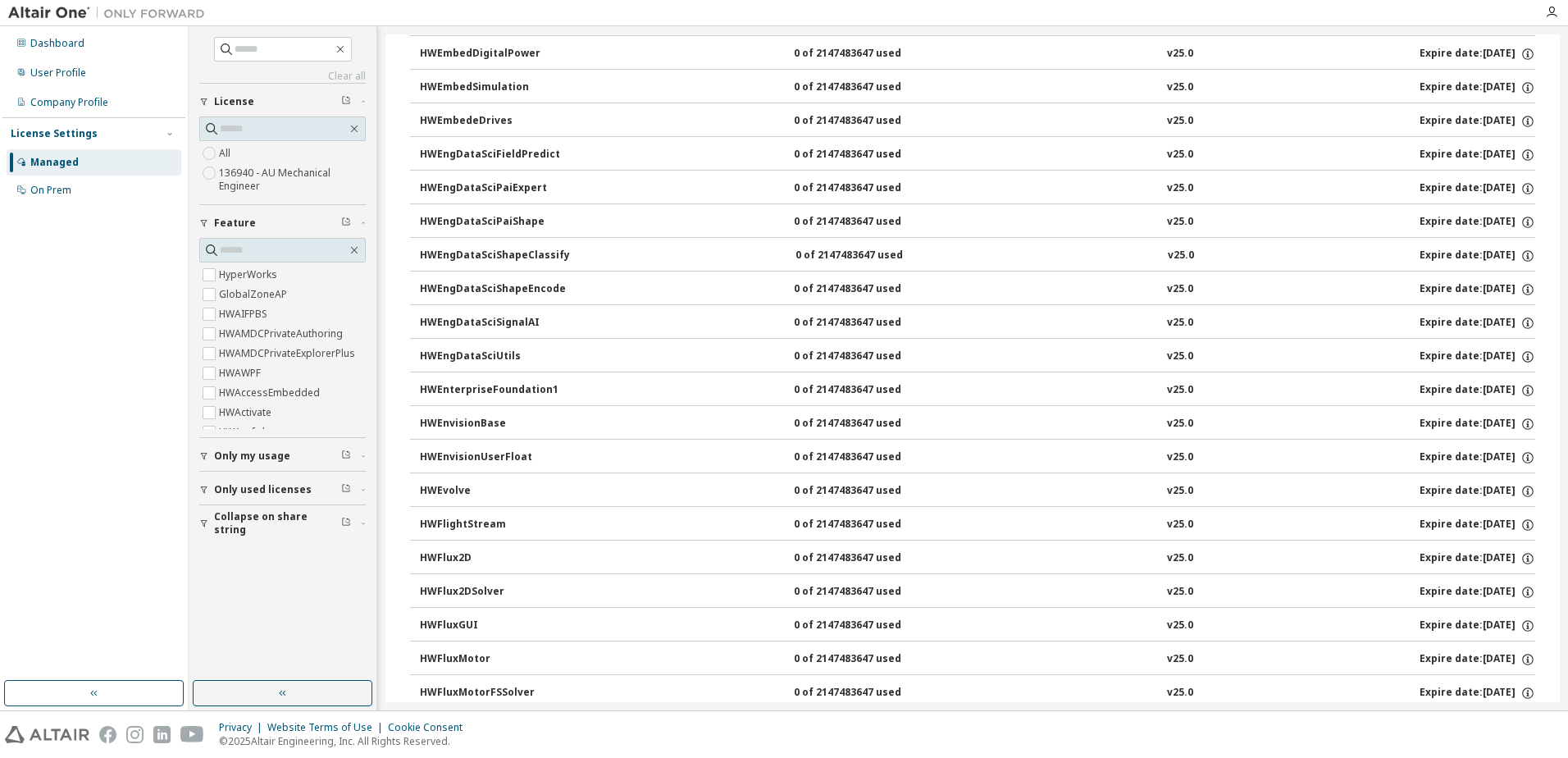
drag, startPoint x: 1546, startPoint y: 178, endPoint x: 1548, endPoint y: 75, distance: 103.0
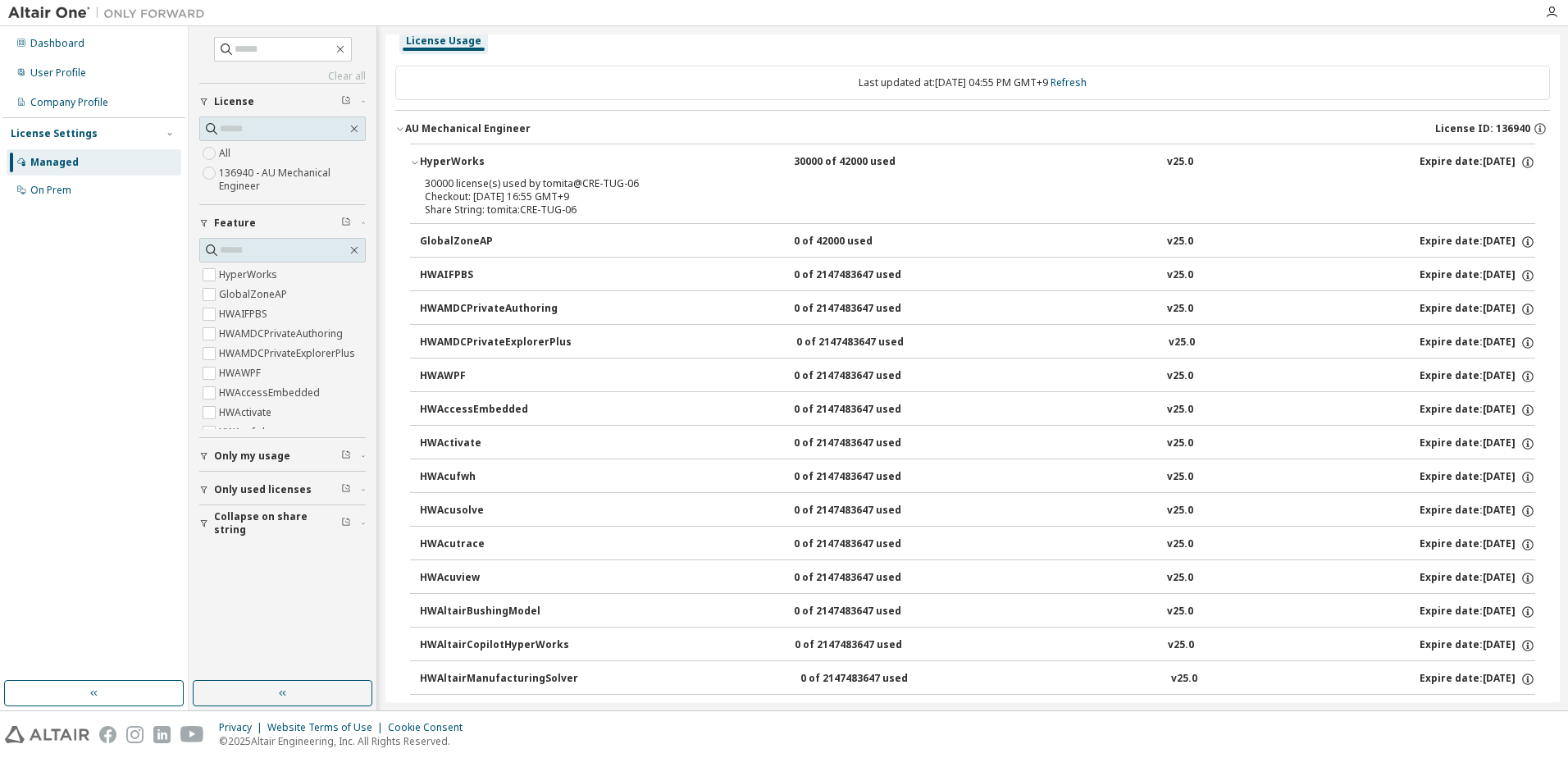
scroll to position [0, 0]
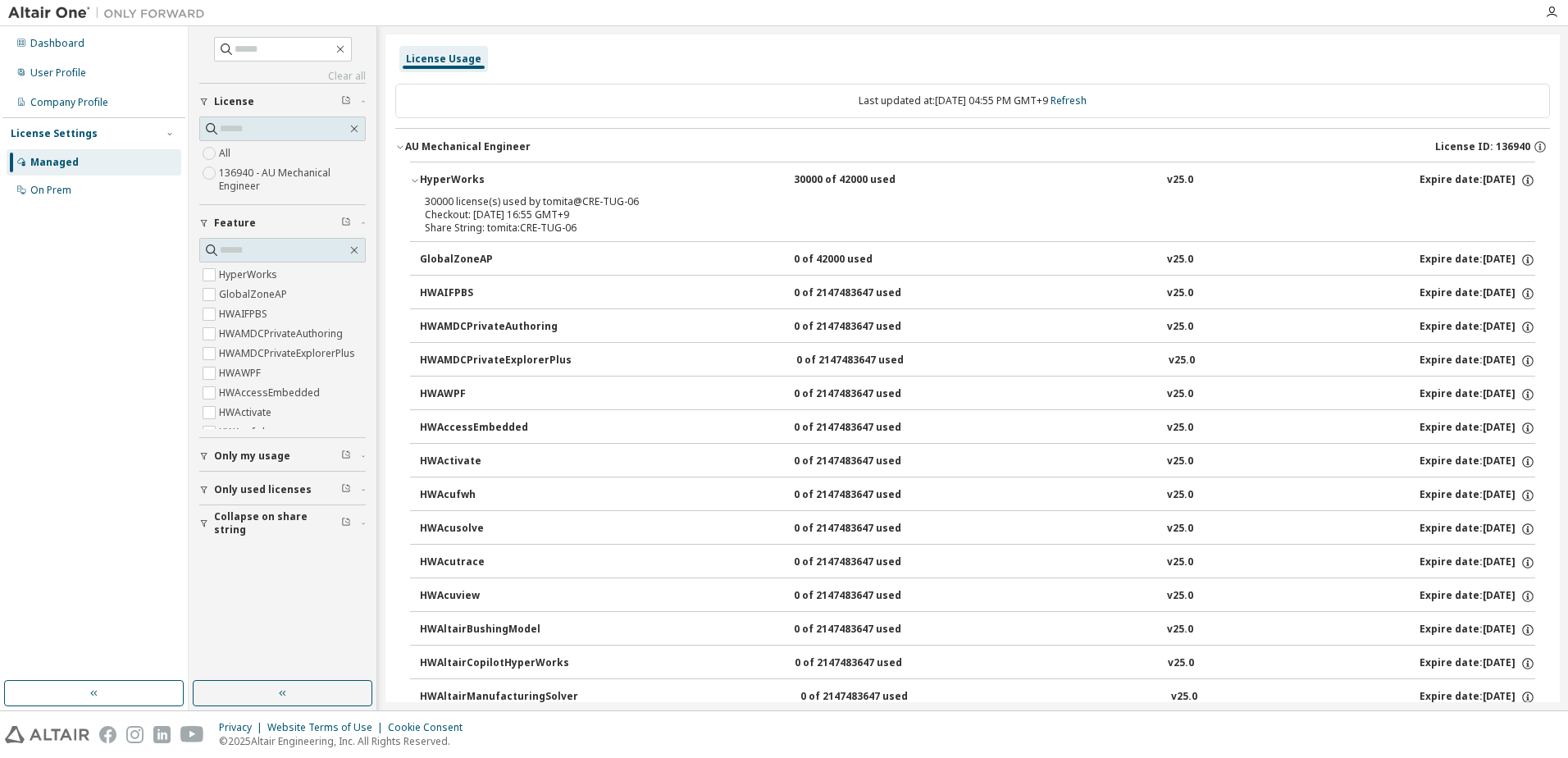
click at [1566, 66] on div "Clear all Collapse on share string Only used licenses Only my usage Feature Hyp…" at bounding box center [878, 368] width 1380 height 684
click at [136, 47] on div "Dashboard" at bounding box center [94, 43] width 175 height 26
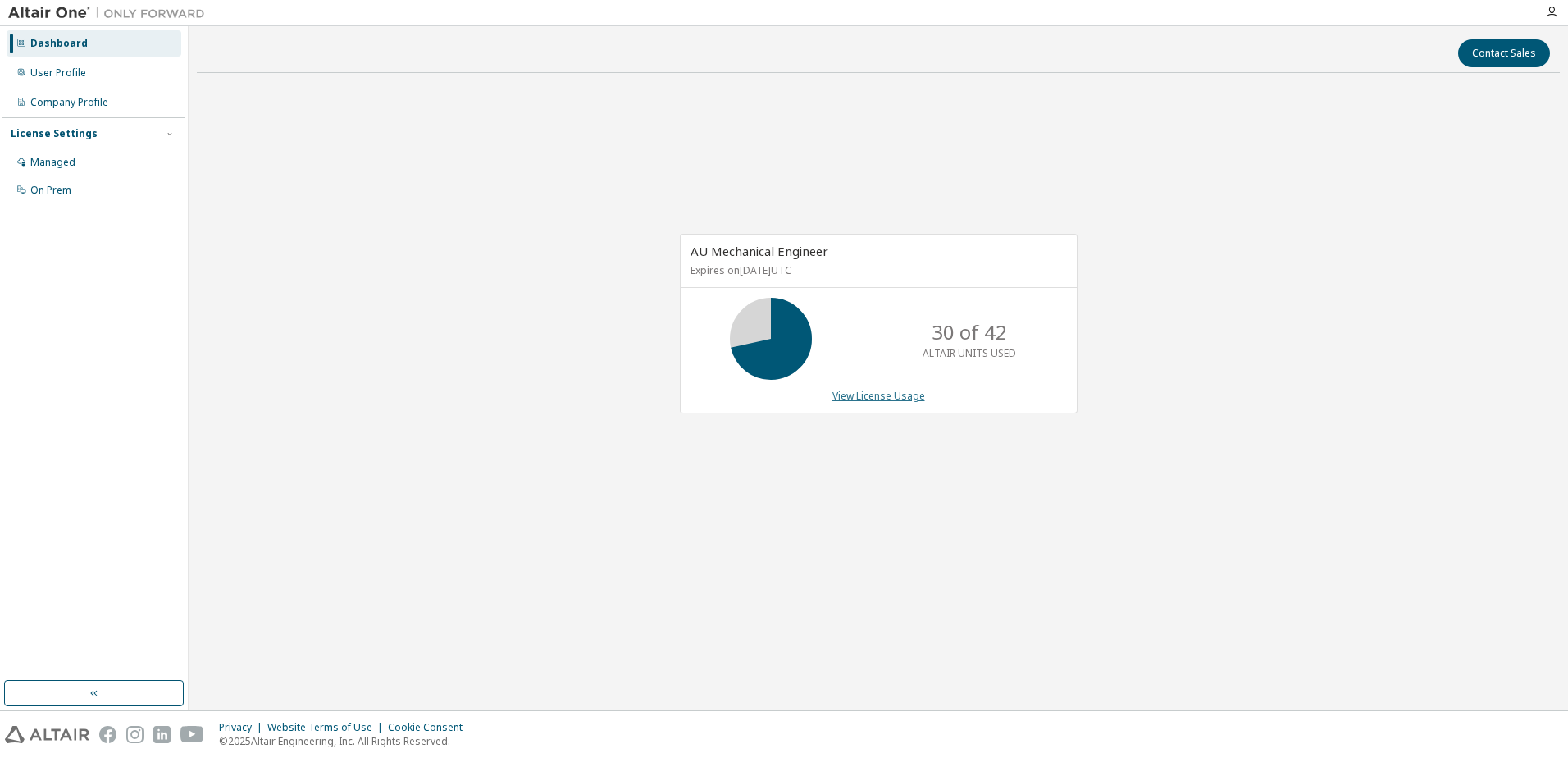
click at [838, 391] on link "View License Usage" at bounding box center [878, 395] width 93 height 14
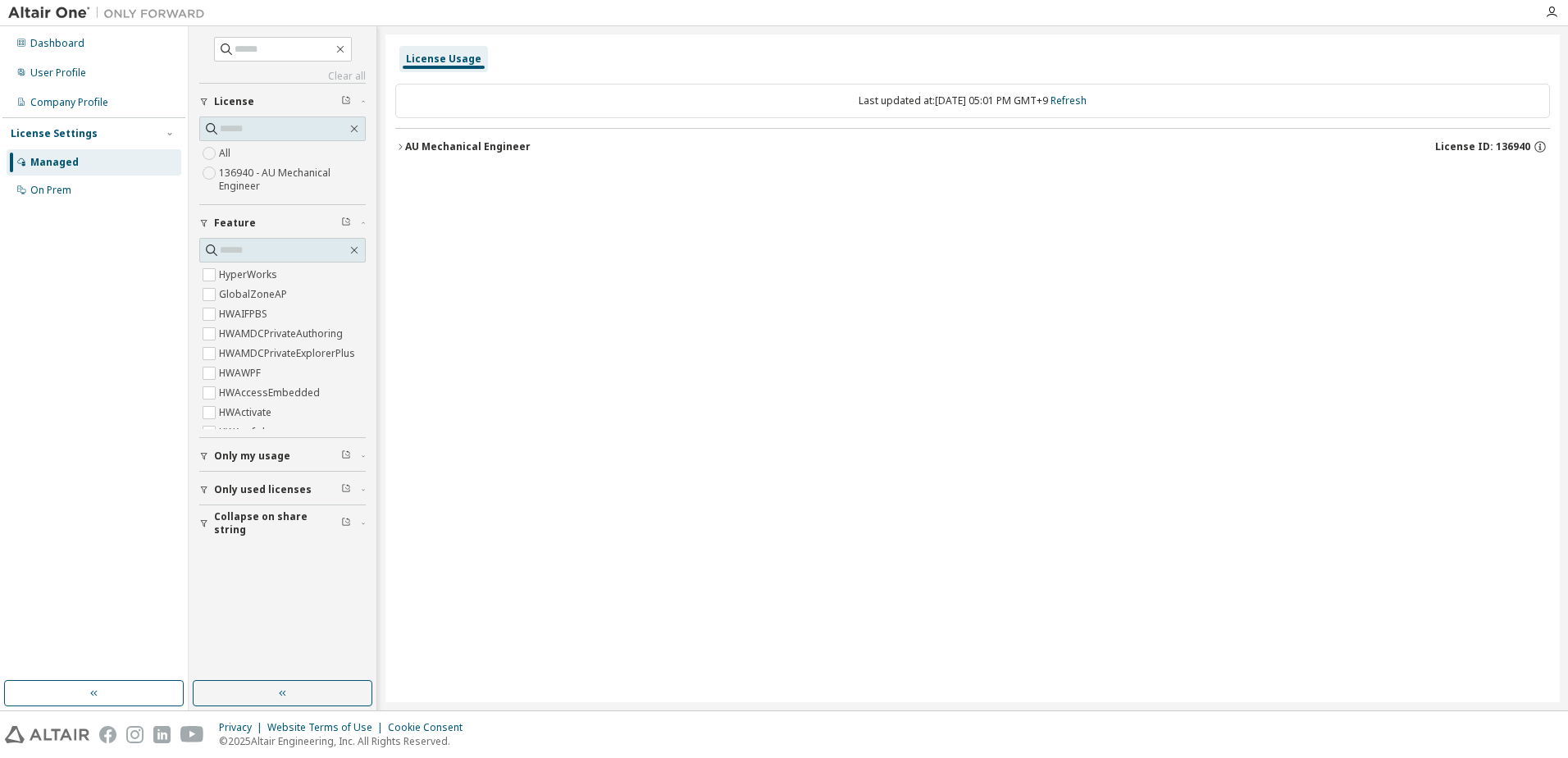
click at [474, 150] on div "AU Mechanical Engineer" at bounding box center [467, 146] width 126 height 13
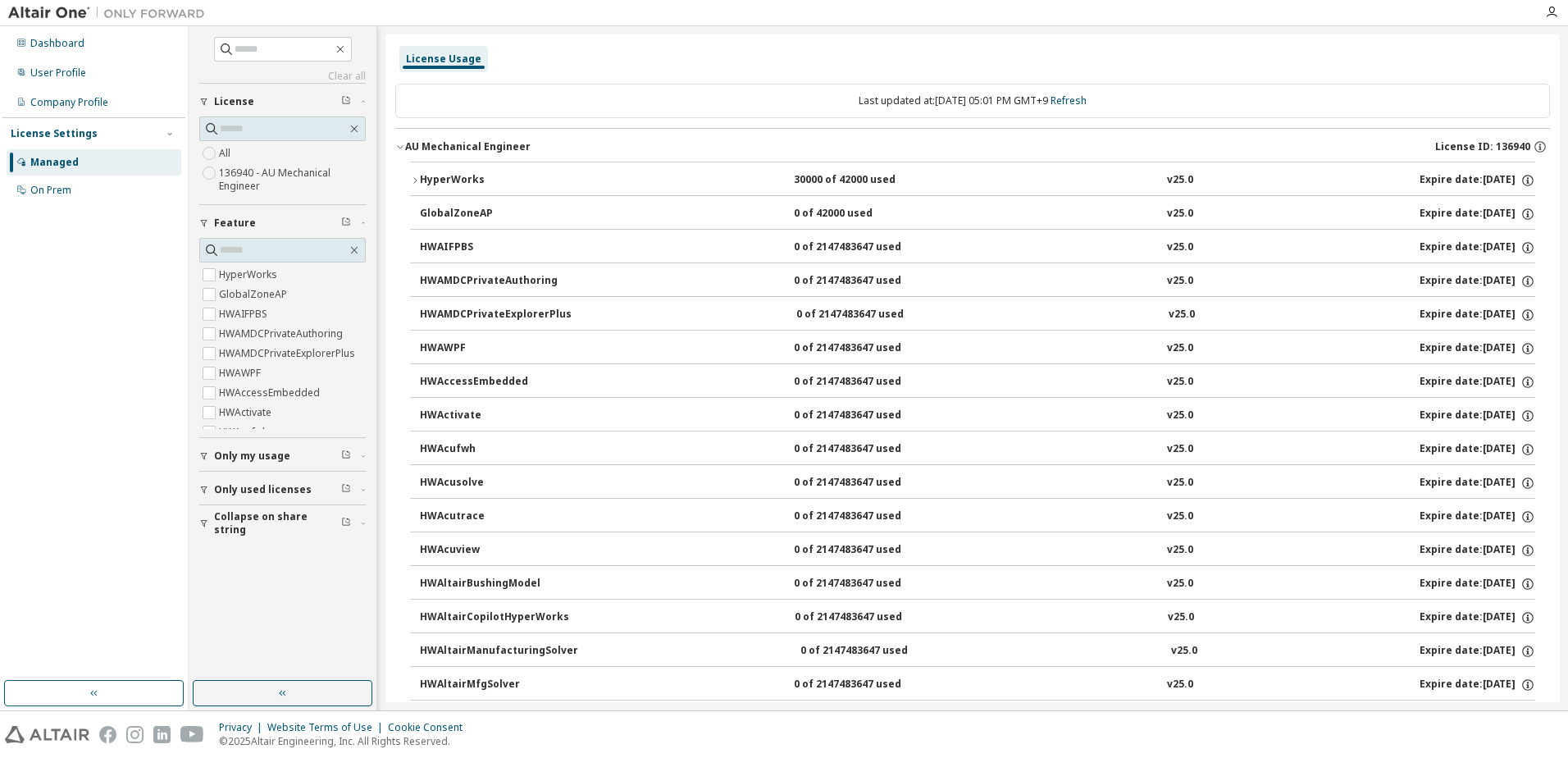
click at [818, 172] on button "HyperWorks 30000 of 42000 used v25.0 Expire date: 2038-01-01" at bounding box center [972, 180] width 1125 height 36
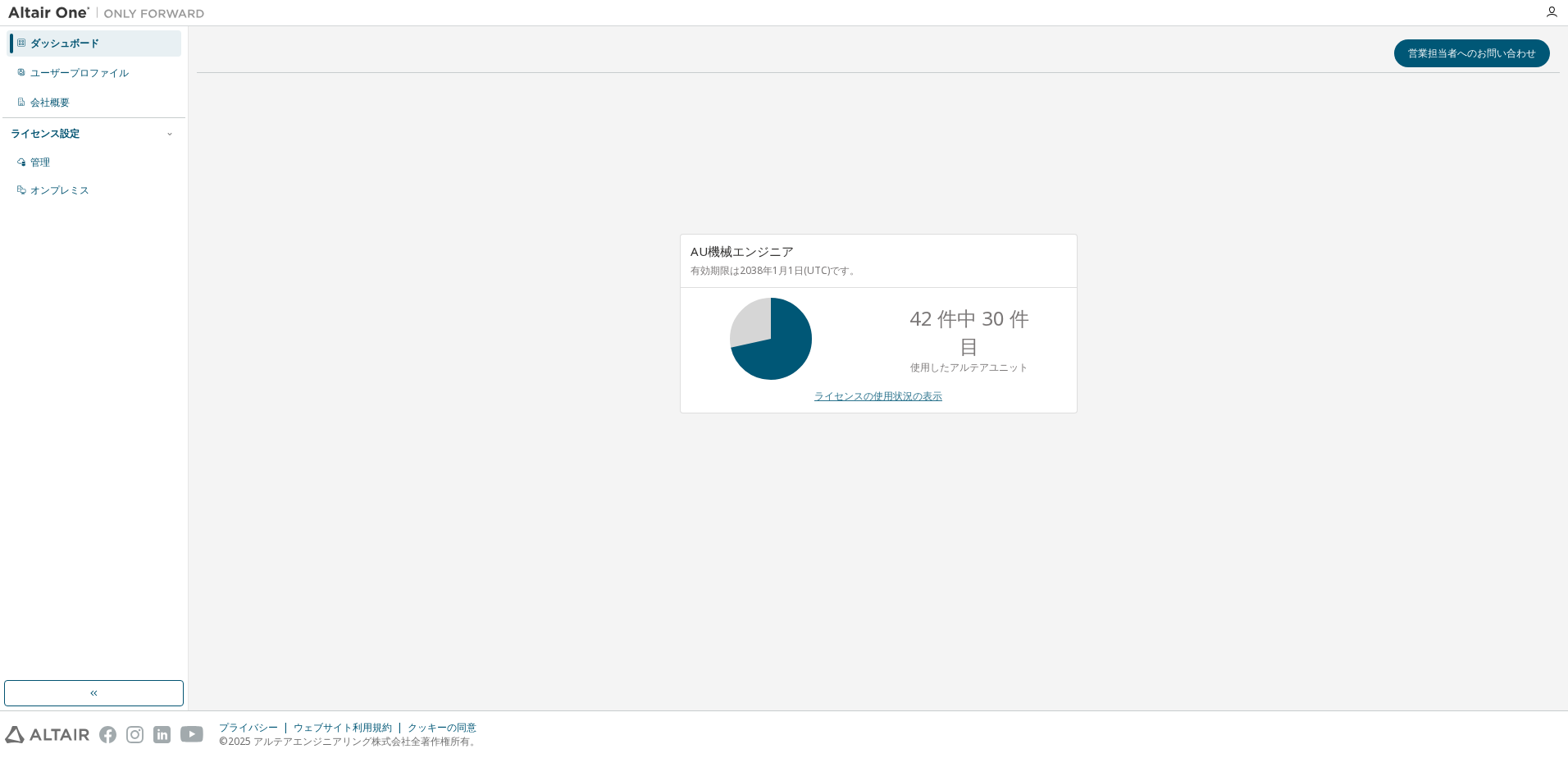
click at [877, 396] on link "ライセンスの使用状況の表示" at bounding box center [878, 395] width 128 height 14
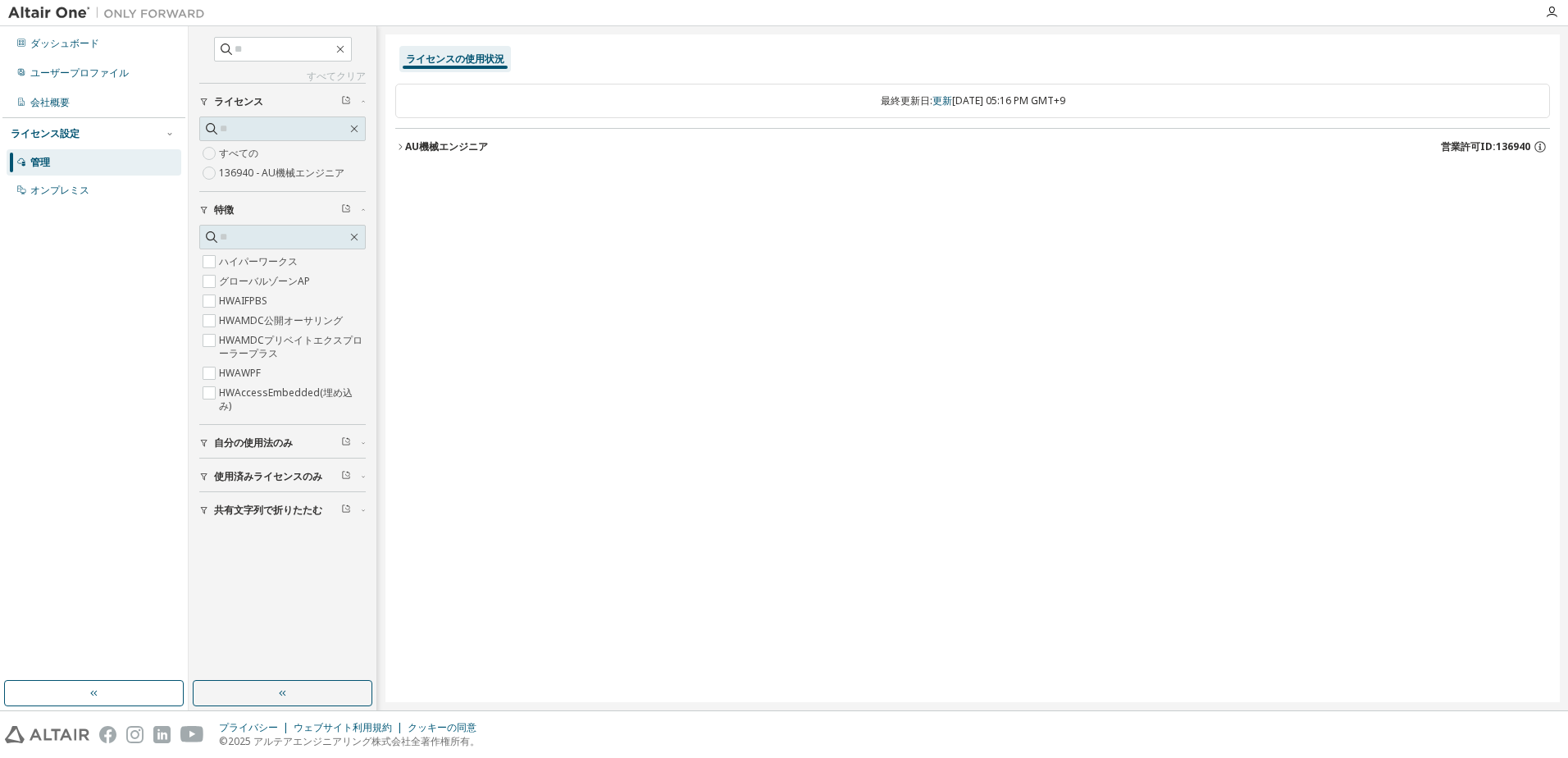
click at [239, 324] on label "HWAMDC公開オーサリング" at bounding box center [282, 321] width 127 height 20
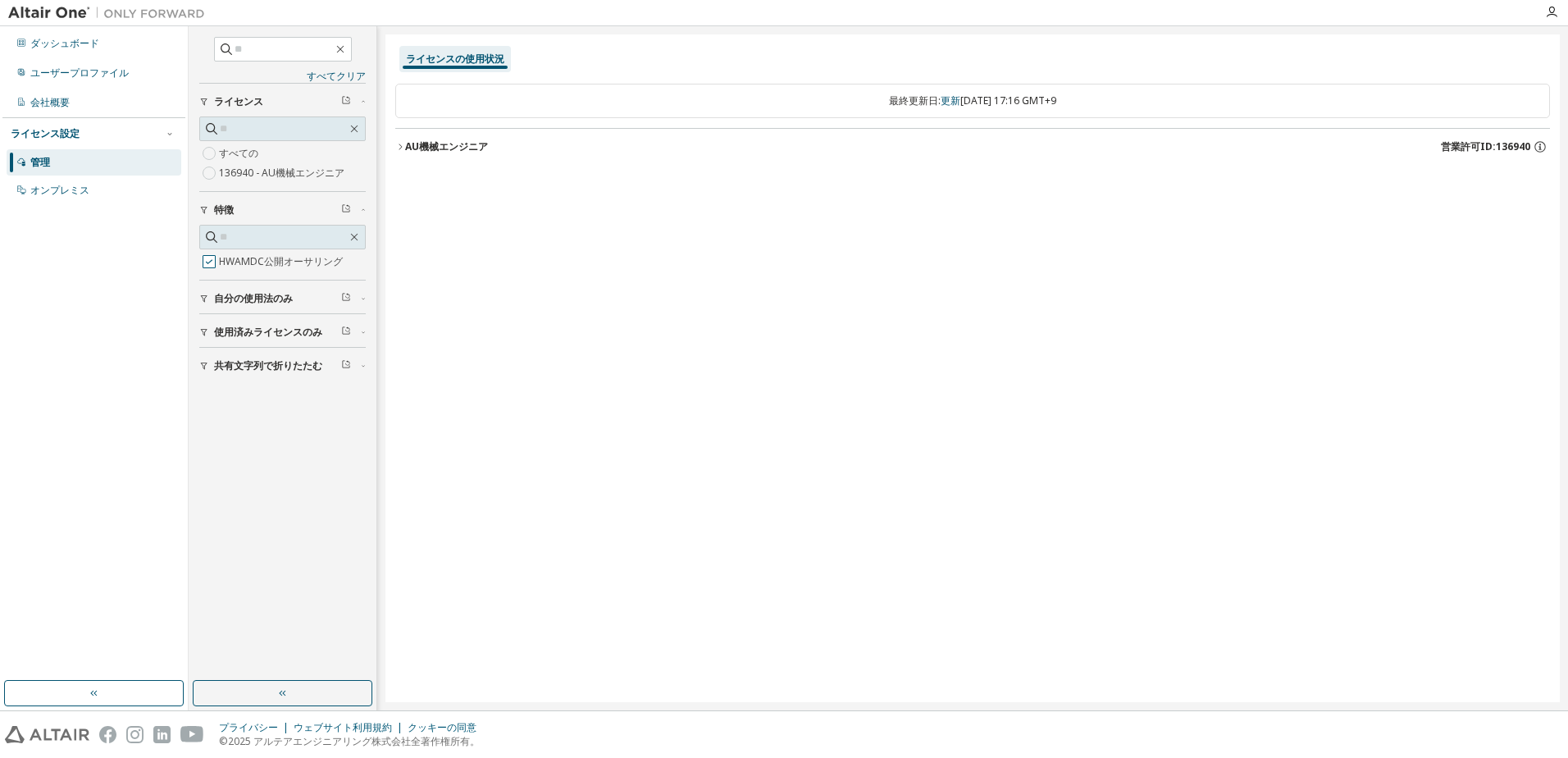
click at [232, 265] on label "HWAMDC公開オーサリング" at bounding box center [282, 261] width 127 height 20
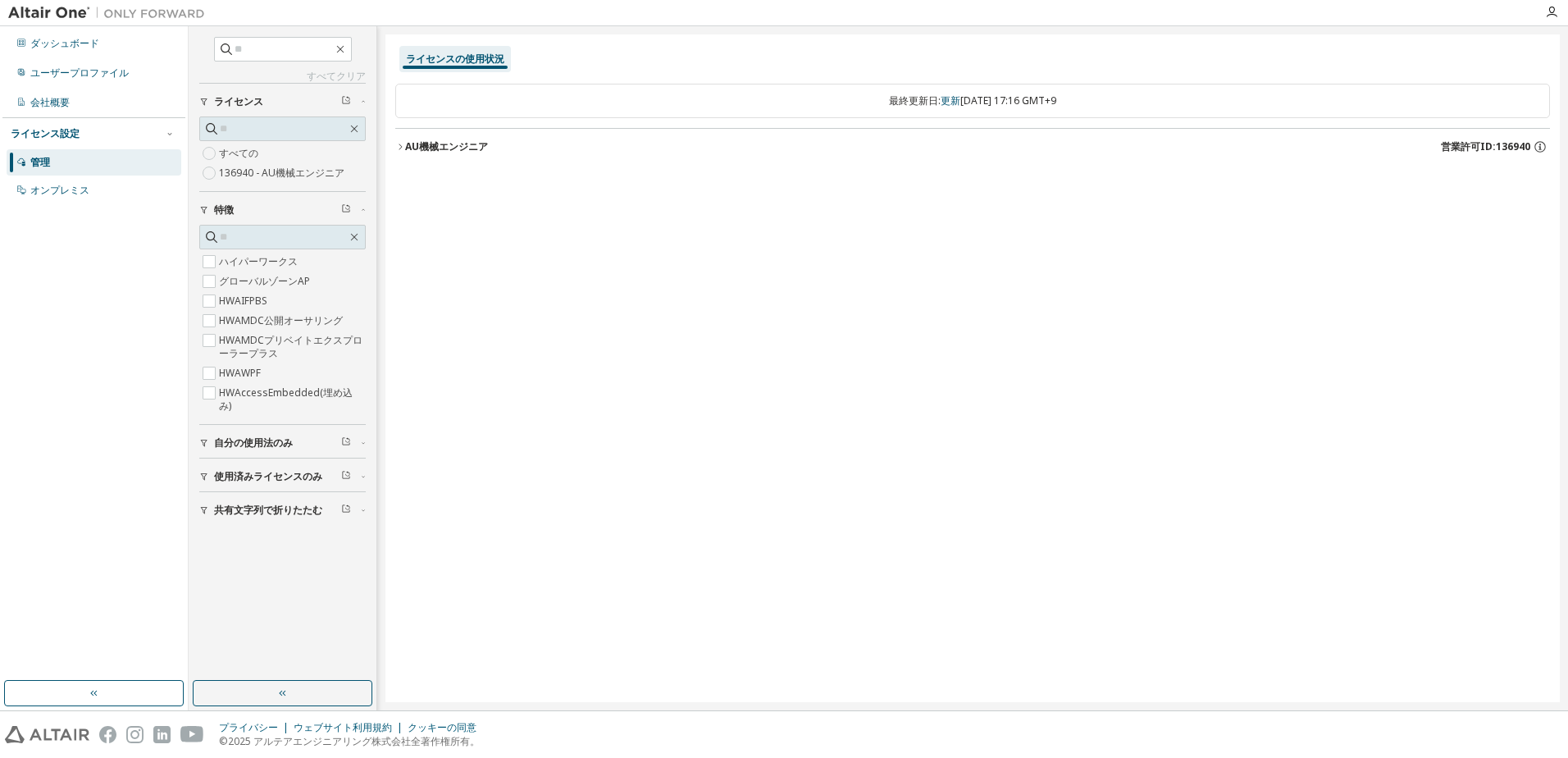
click at [257, 473] on span "使用済みライセンスのみ" at bounding box center [267, 476] width 108 height 13
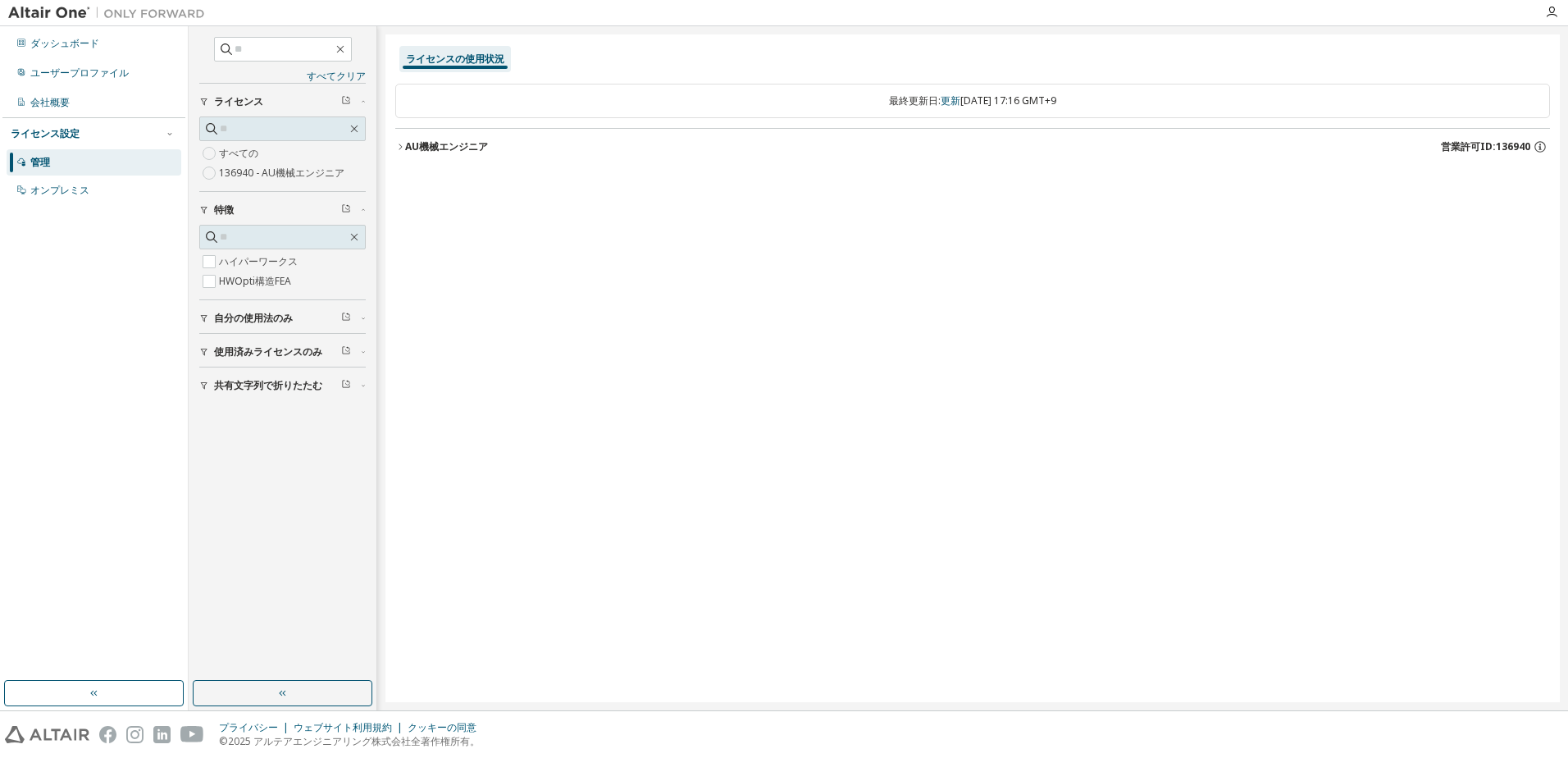
click at [432, 153] on div "AU機械エンジニア 営業許可ID:136940" at bounding box center [977, 146] width 1145 height 15
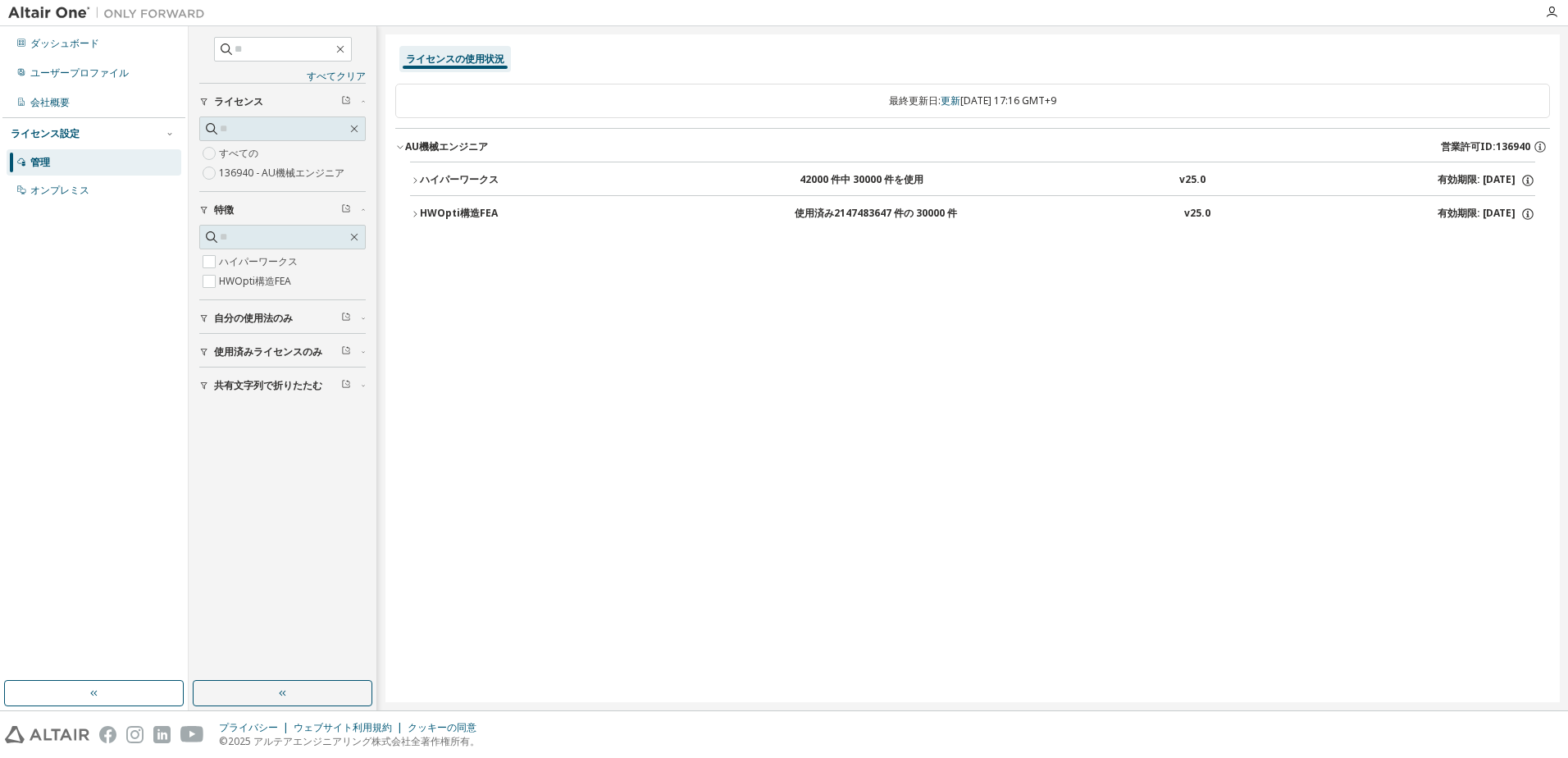
click at [452, 187] on div "ハイパーワークス" at bounding box center [493, 180] width 147 height 15
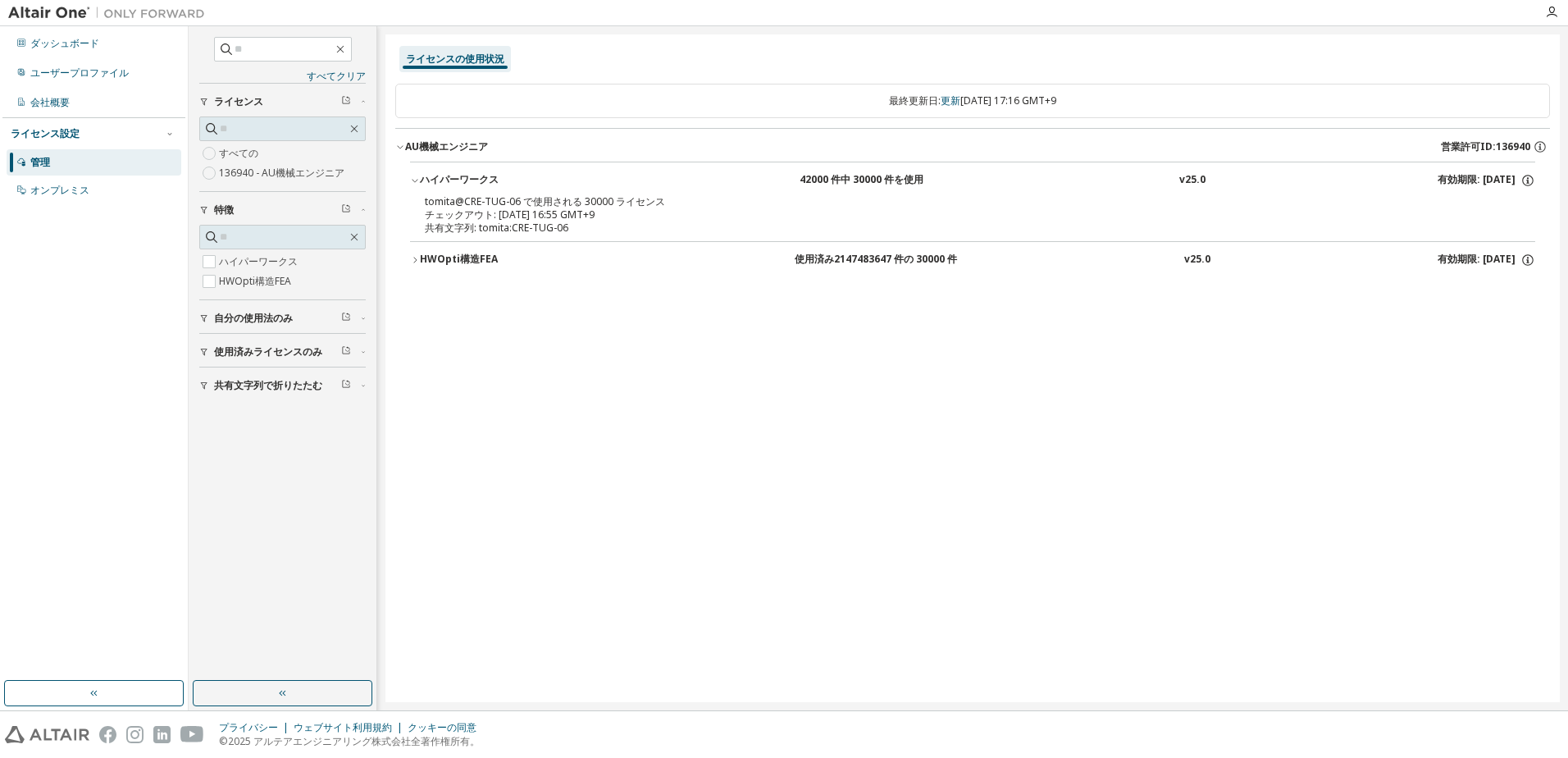
click at [459, 265] on div "HWOpti構造FEA" at bounding box center [493, 259] width 147 height 15
click at [703, 501] on div "ライセンスの使用状況 最終更新日: 更新 [DATE] 17:16 GMT+9 AU機械エンジニア 営業許可ID:136940 ハイパーワークス 42000 …" at bounding box center [973, 368] width 1175 height 667
click at [704, 500] on div "ライセンスの使用状況 最終更新日: 更新 [DATE] 17:16 GMT+9 AU機械エンジニア 営業許可ID:136940 ハイパーワークス 42000 …" at bounding box center [973, 368] width 1175 height 667
click at [705, 500] on div "ライセンスの使用状況 最終更新日: 更新 [DATE] 17:16 GMT+9 AU機械エンジニア 営業許可ID:136940 ハイパーワークス 42000 …" at bounding box center [973, 368] width 1175 height 667
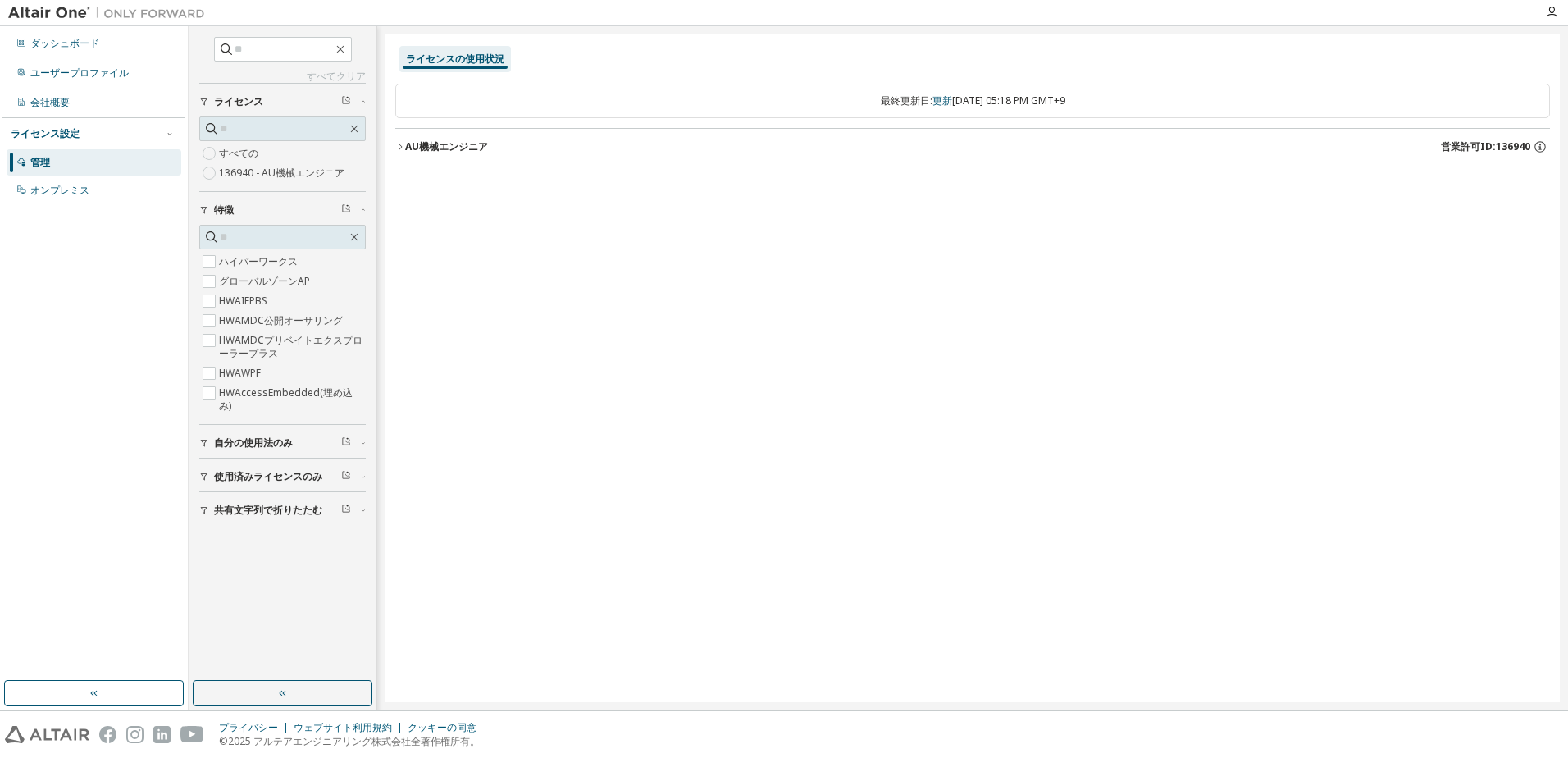
click at [469, 149] on font "AU機械エンジニア" at bounding box center [446, 146] width 83 height 14
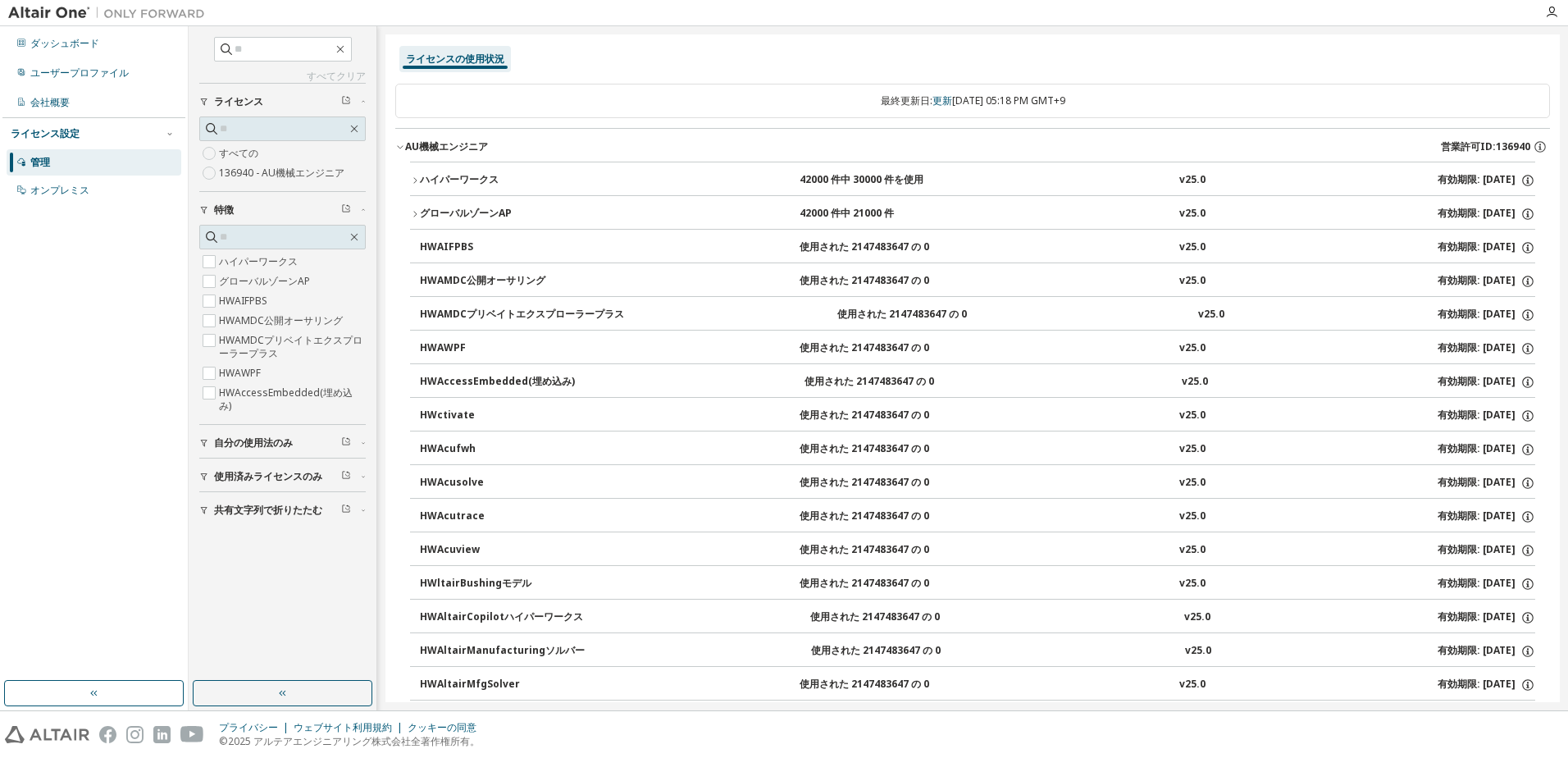
click at [470, 180] on div "ハイパーワークス" at bounding box center [493, 180] width 147 height 15
